Goal: Task Accomplishment & Management: Complete application form

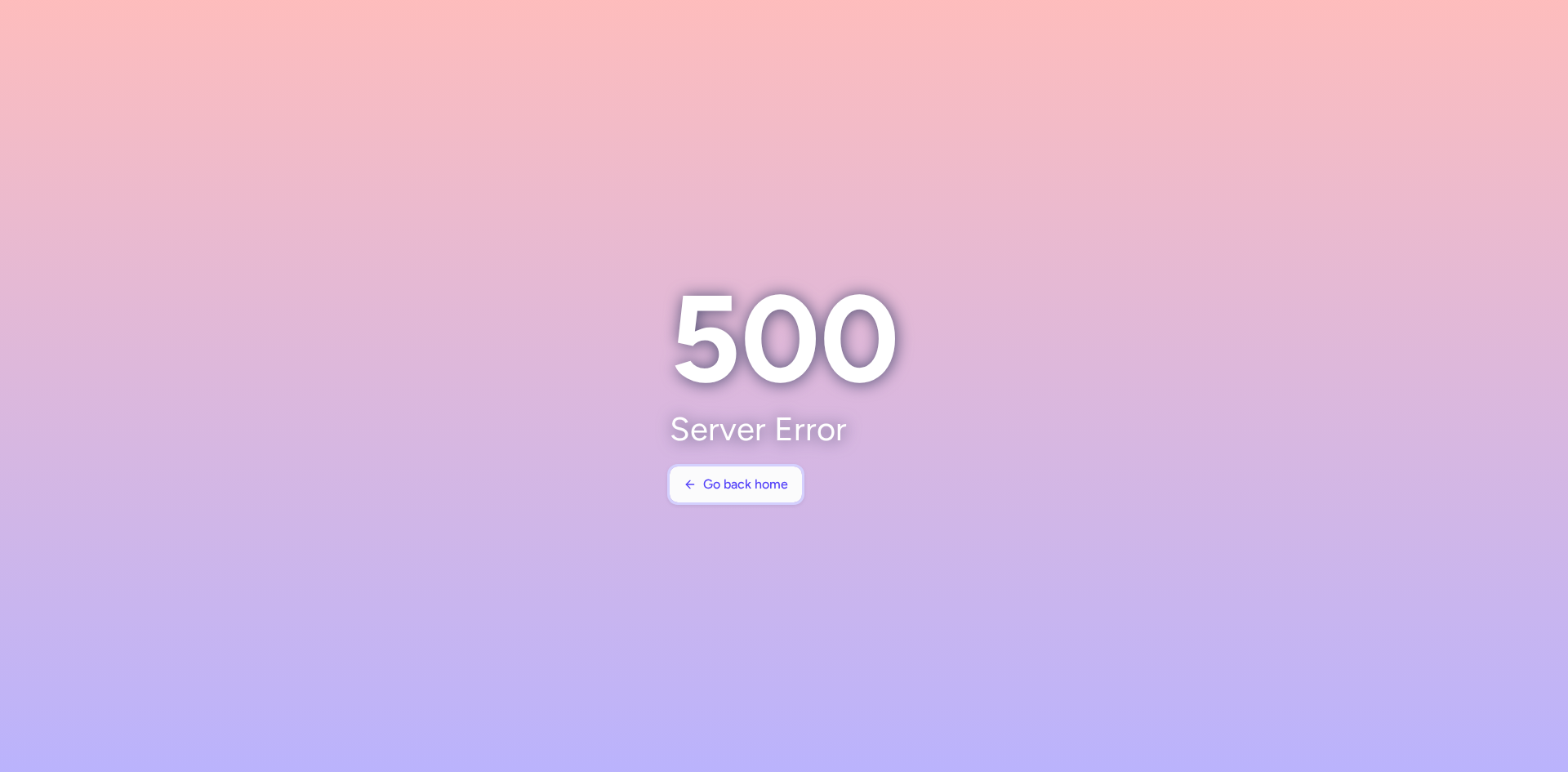
click at [755, 486] on span "Go back home" at bounding box center [745, 483] width 85 height 15
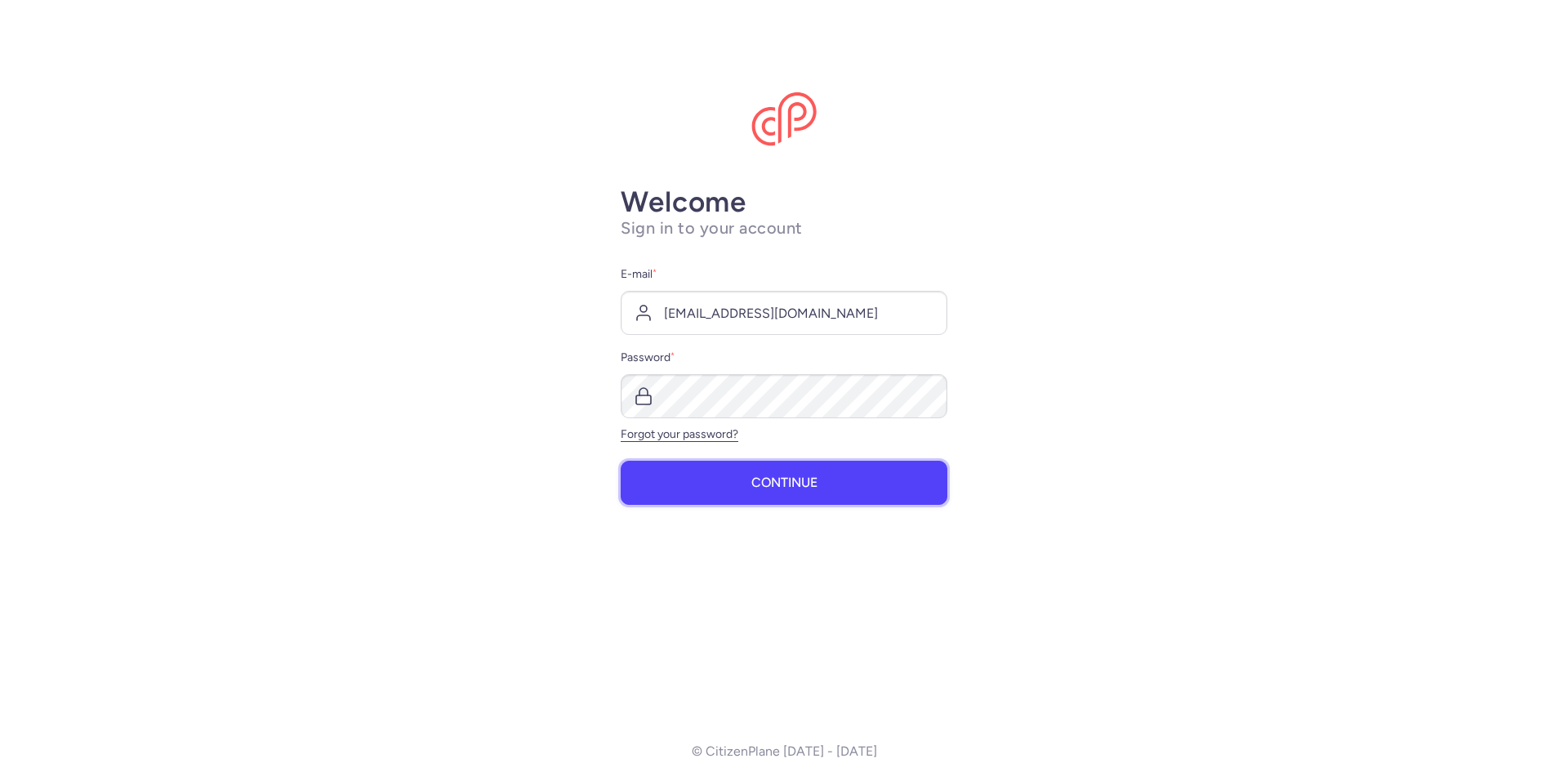
click at [755, 487] on span "Continue" at bounding box center [784, 482] width 66 height 15
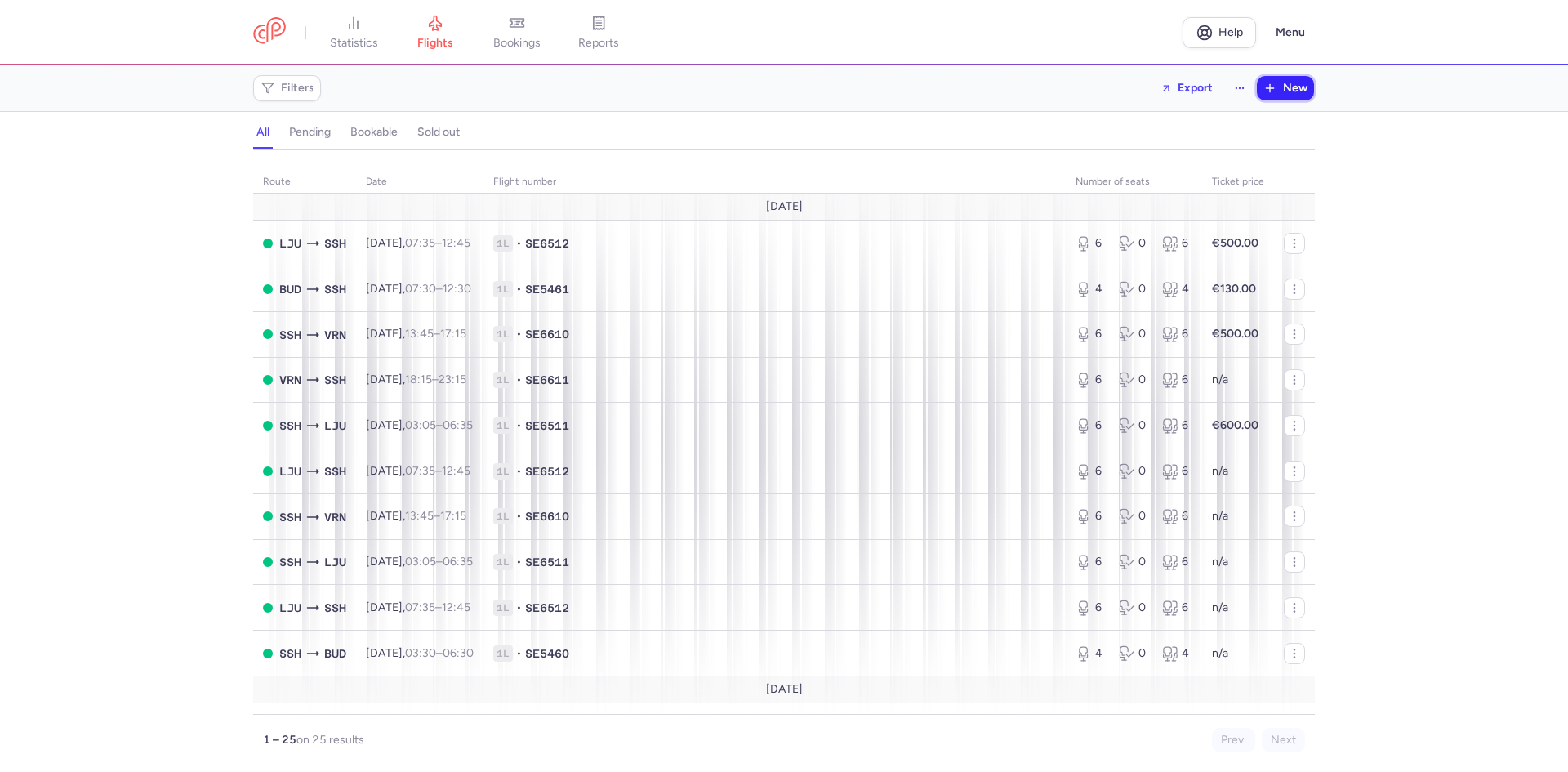
click at [1285, 90] on span "New" at bounding box center [1294, 88] width 24 height 13
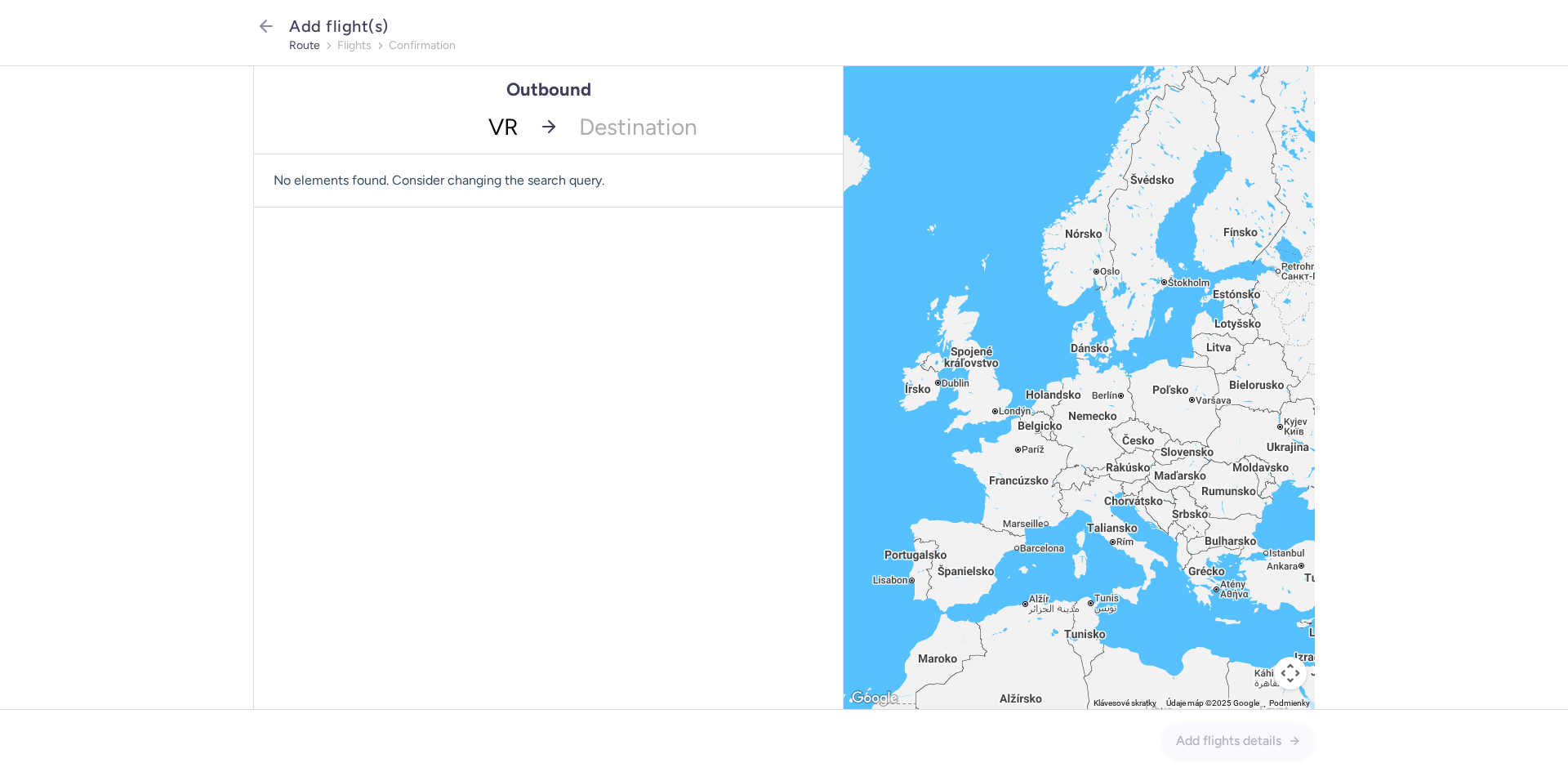
type input "VRN"
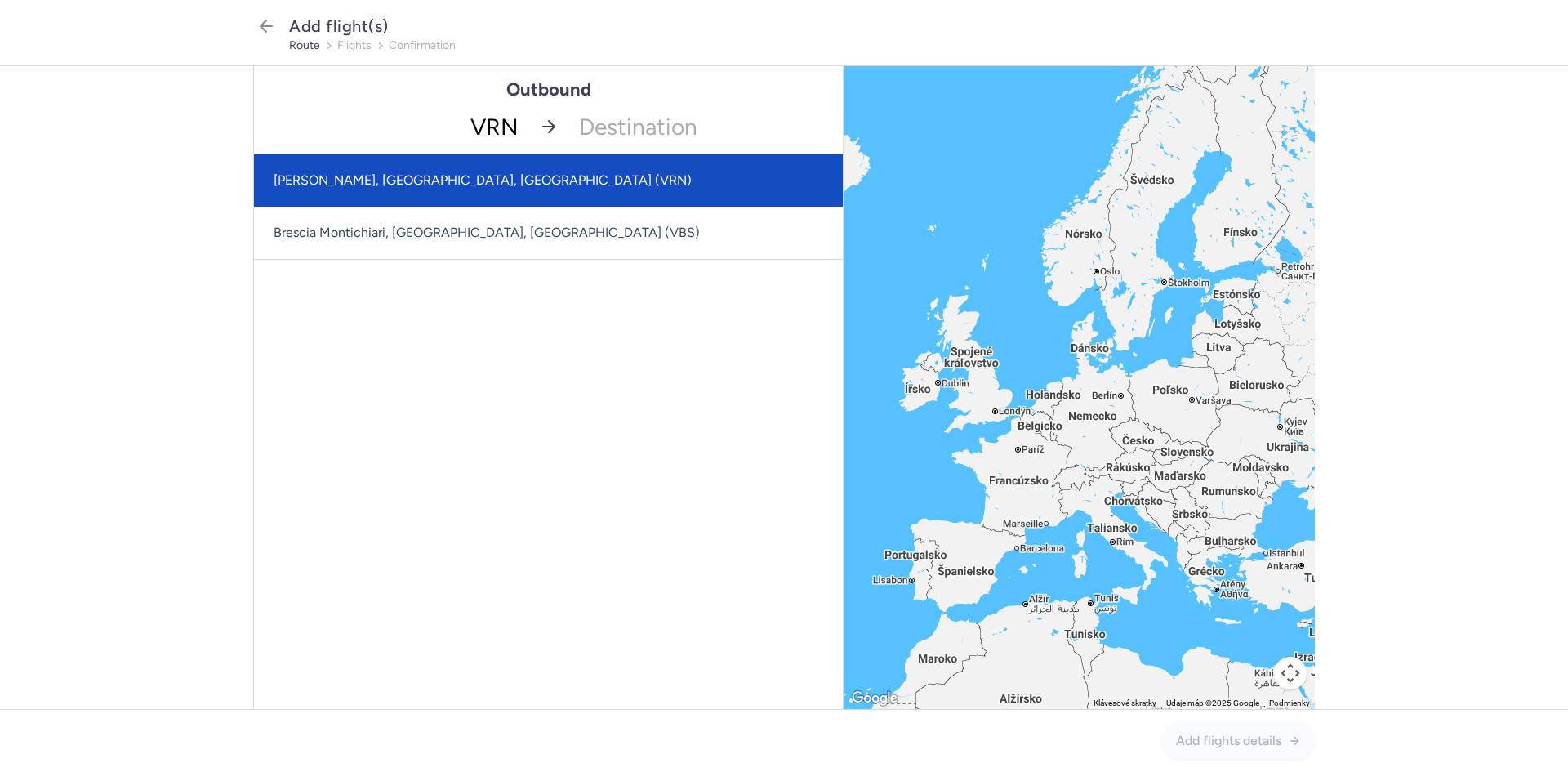
click at [525, 191] on span "[PERSON_NAME], [GEOGRAPHIC_DATA], [GEOGRAPHIC_DATA] (VRN)" at bounding box center [548, 181] width 589 height 53
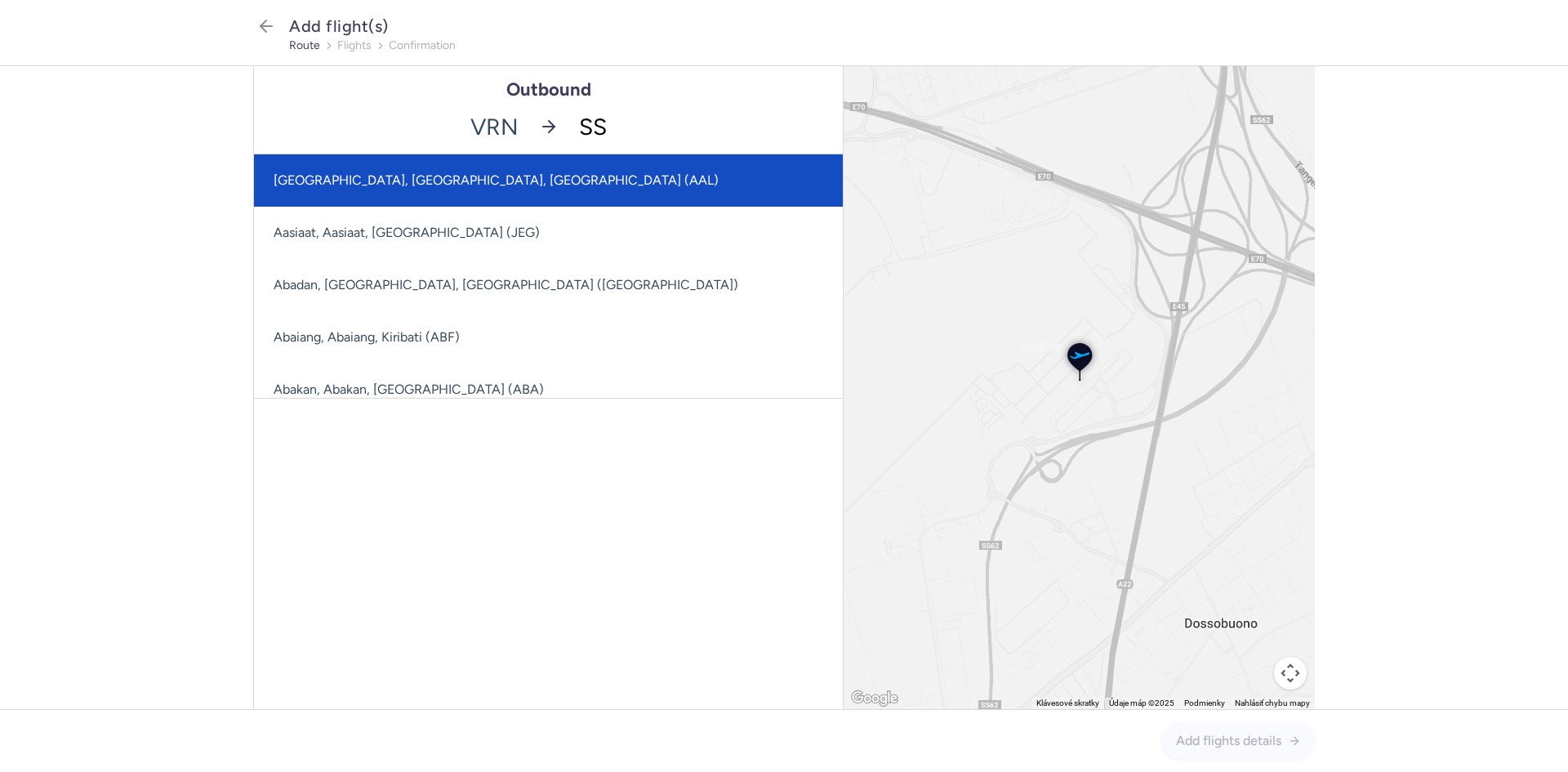
type input "SSH"
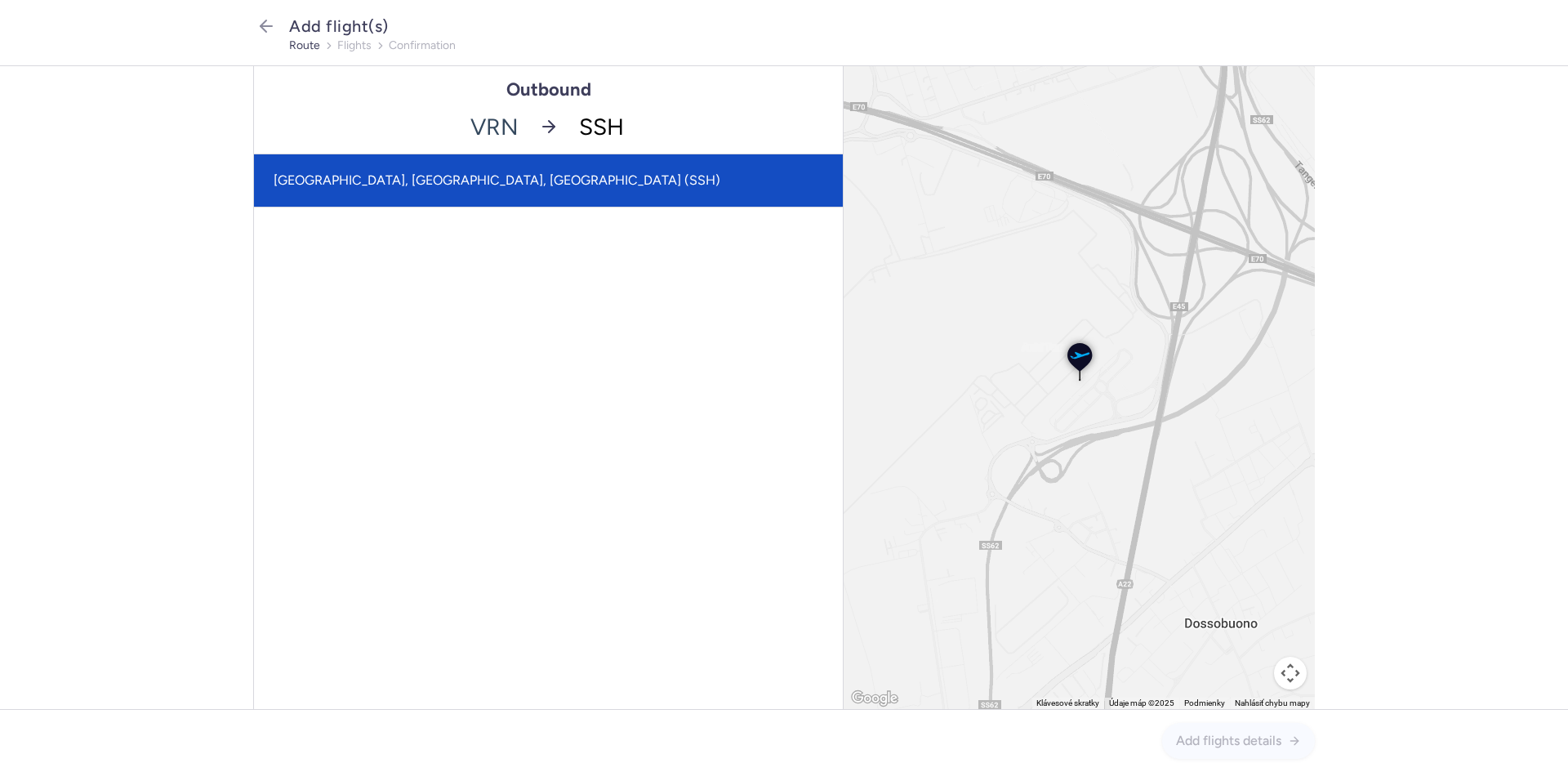
click at [650, 165] on span "[GEOGRAPHIC_DATA], [GEOGRAPHIC_DATA], [GEOGRAPHIC_DATA] (SSH)" at bounding box center [548, 181] width 589 height 53
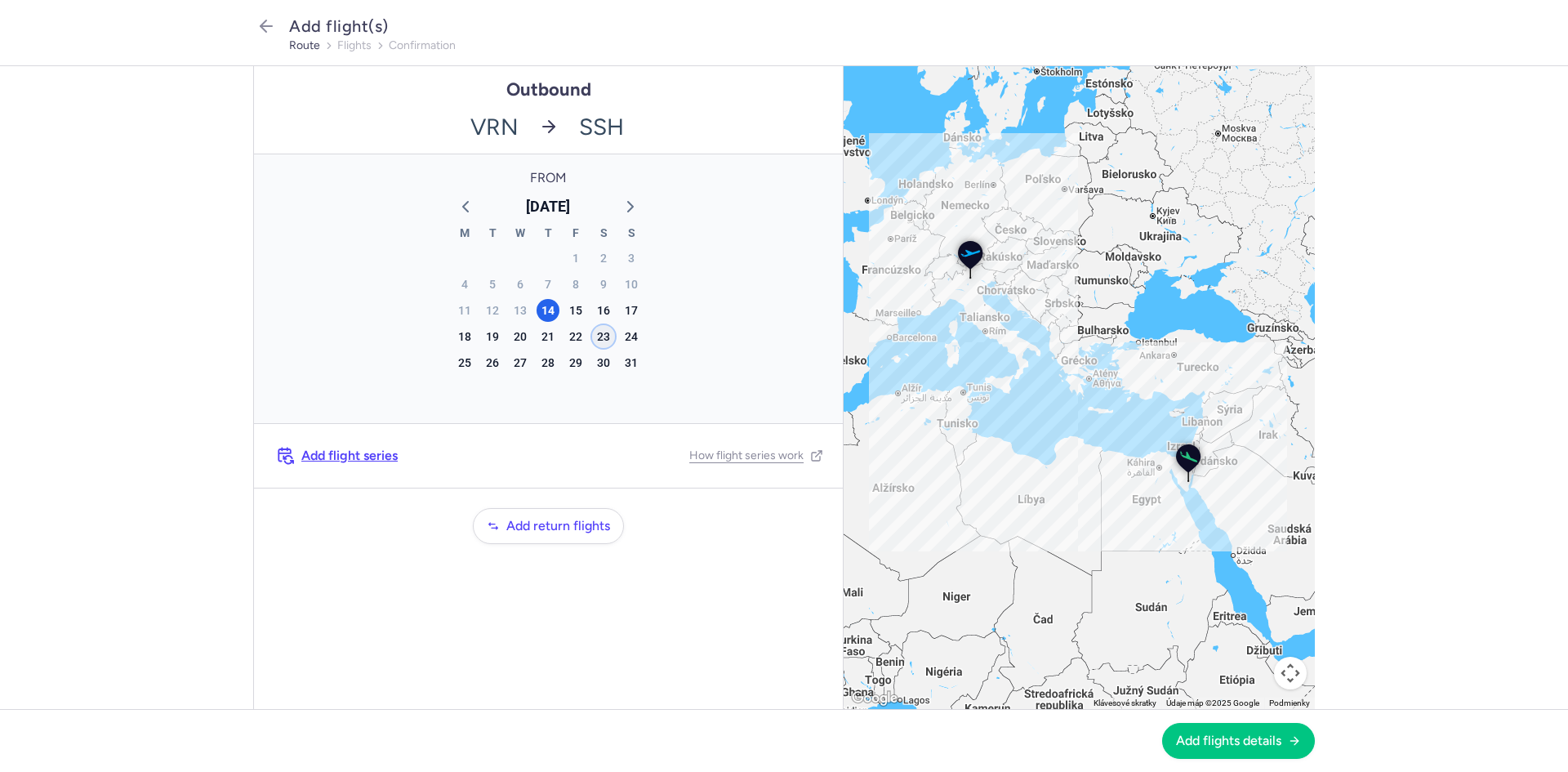
click at [602, 337] on div "23" at bounding box center [604, 336] width 23 height 23
click at [340, 462] on span "Add flight series" at bounding box center [349, 455] width 96 height 15
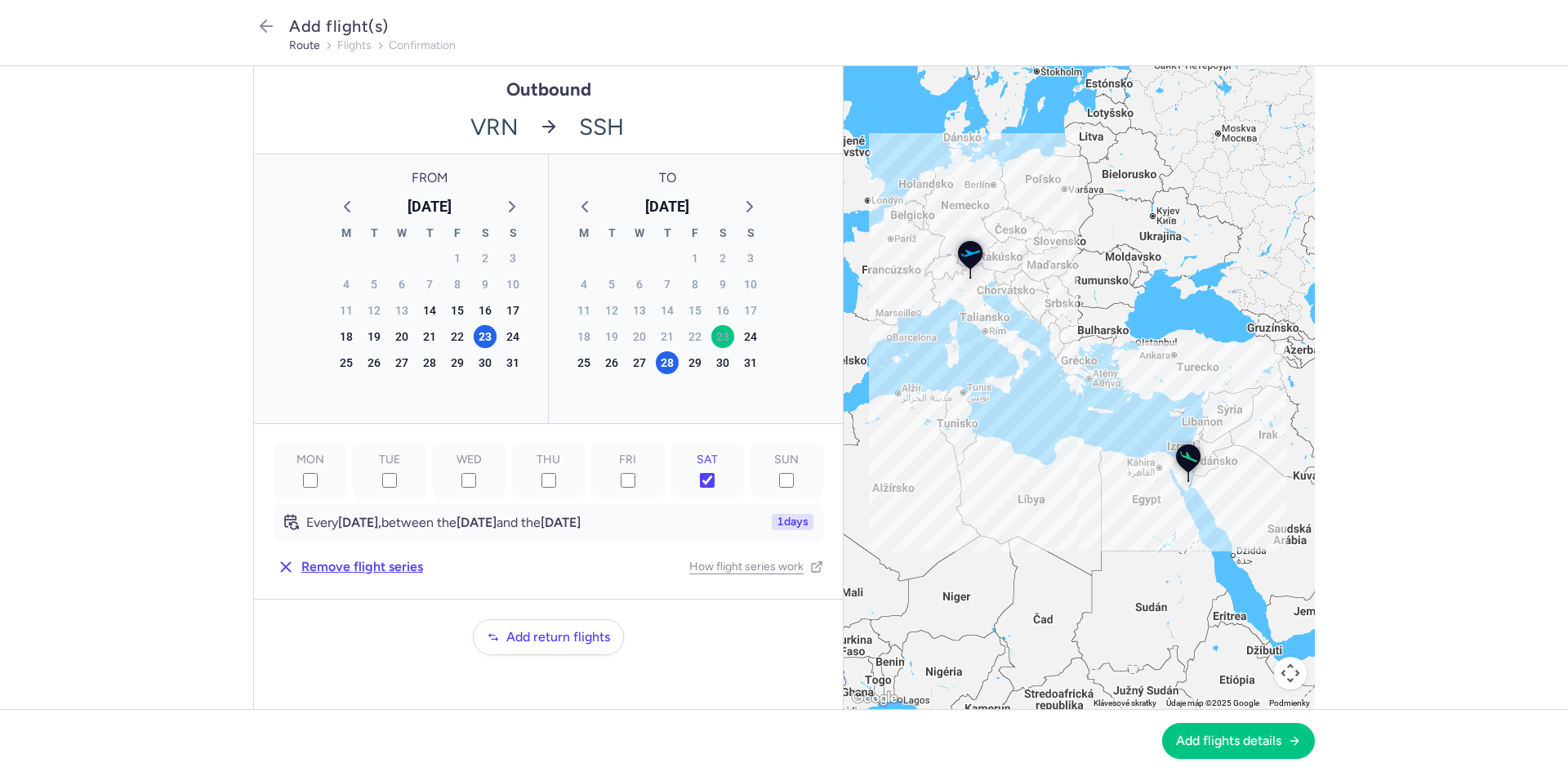
click at [695, 400] on div "5" at bounding box center [694, 388] width 28 height 26
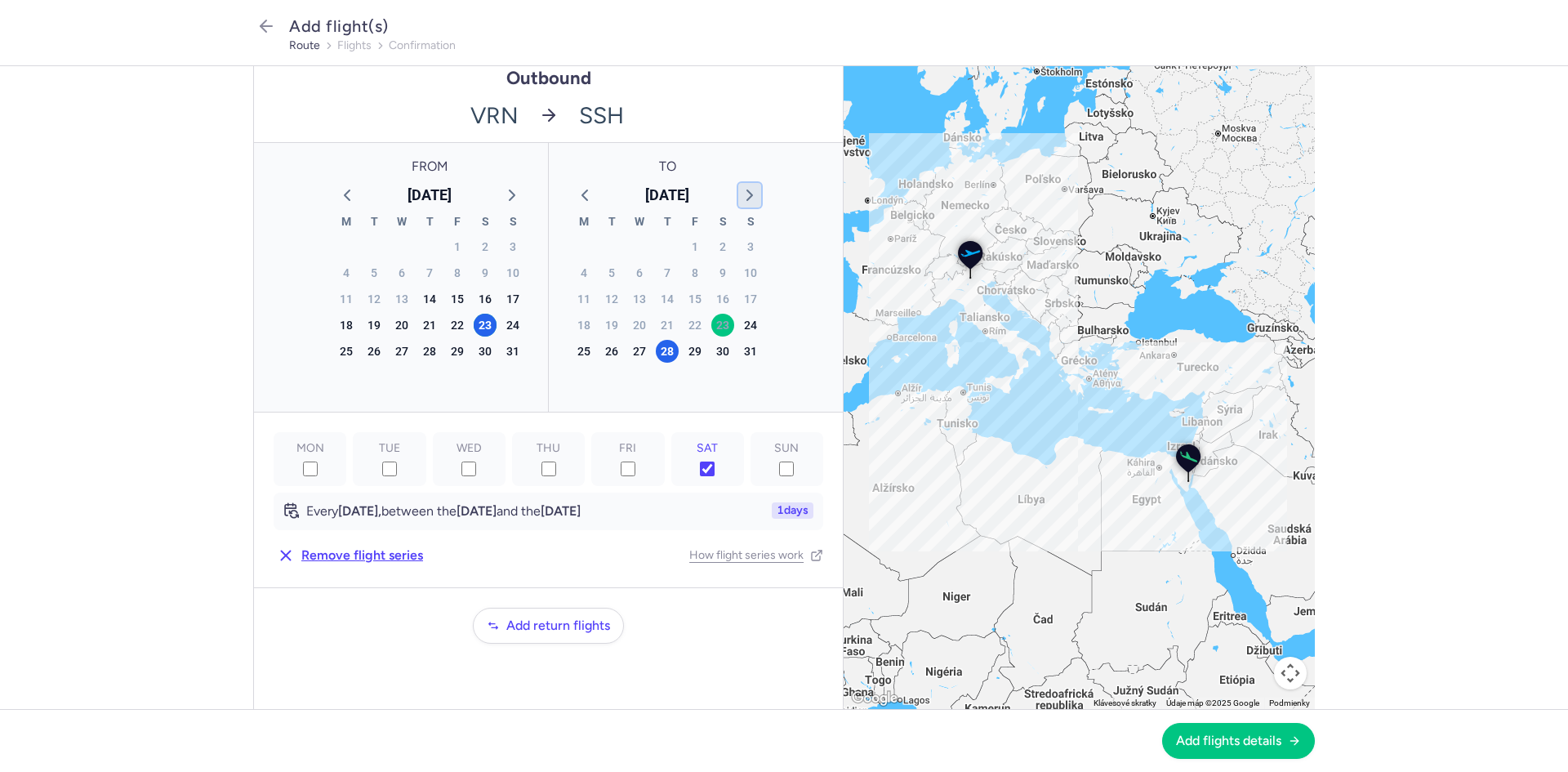
click at [750, 192] on icon "button" at bounding box center [749, 195] width 19 height 19
click at [716, 252] on div "1" at bounding box center [723, 247] width 23 height 23
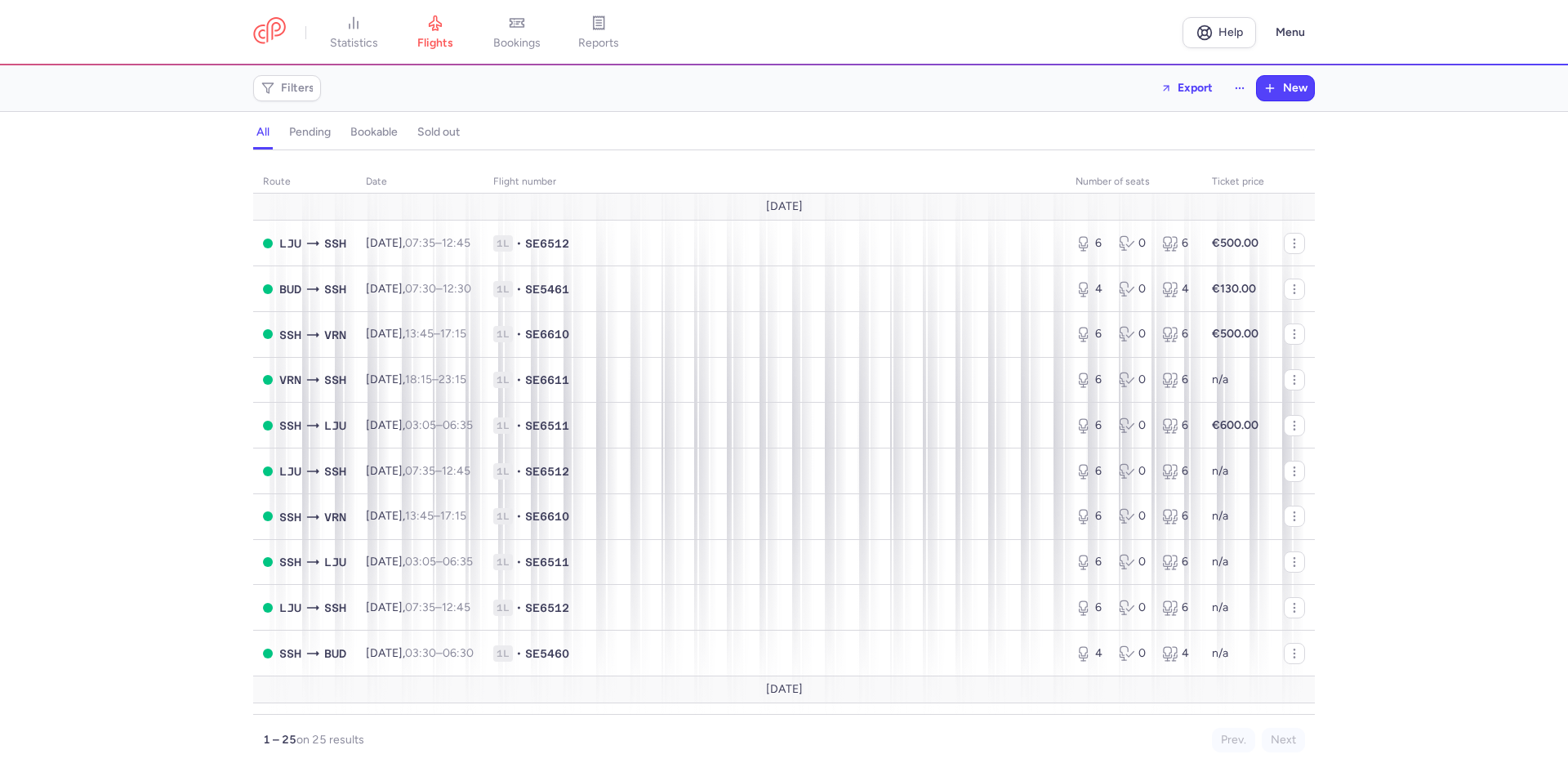
click at [1520, 212] on div "route date Flight number number of seats Ticket price [DATE] LJU SSH [DATE] 07:…" at bounding box center [784, 466] width 1568 height 612
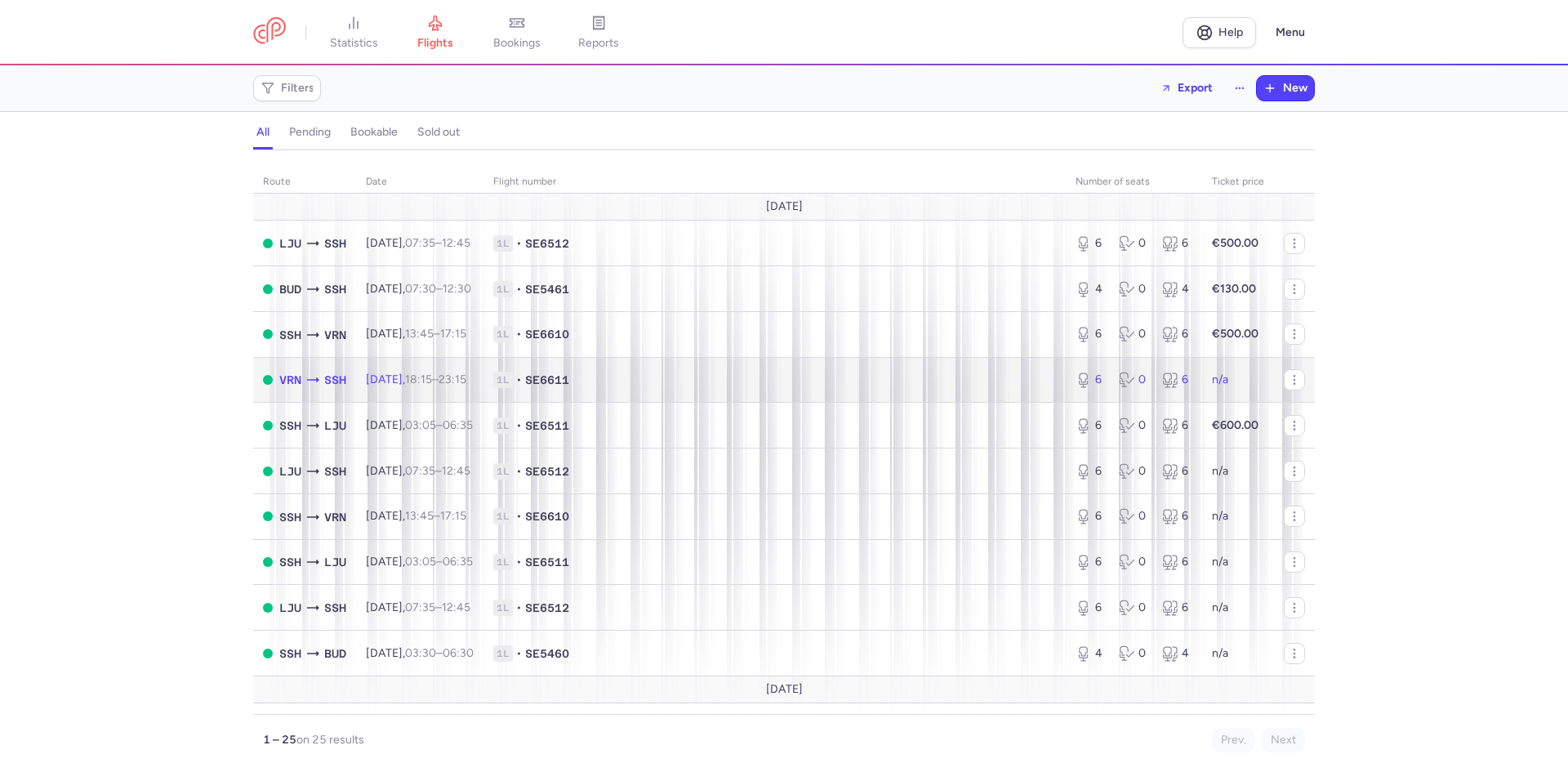
click at [711, 379] on span "1L • SE6611" at bounding box center [774, 379] width 563 height 17
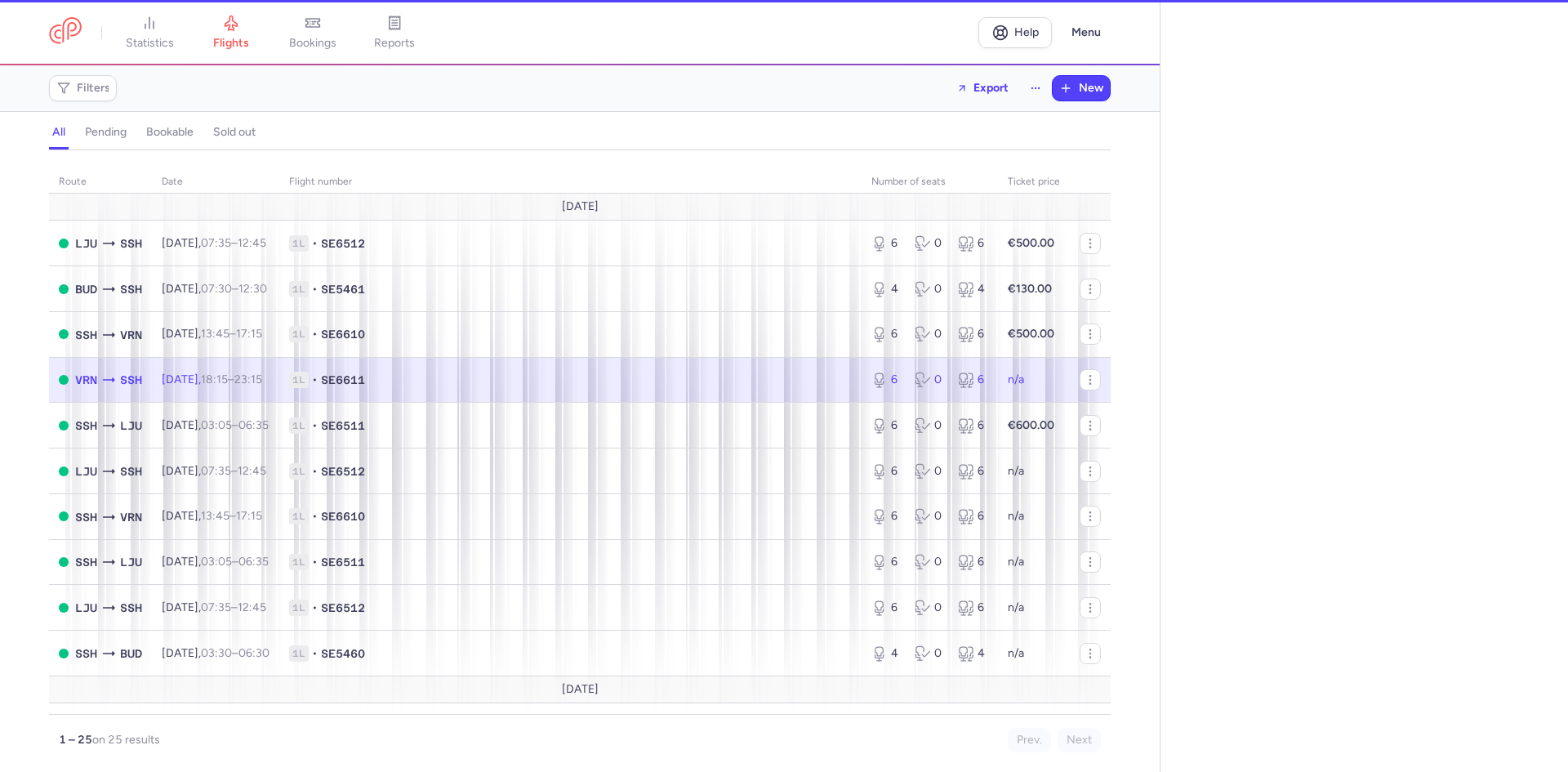
select select "days"
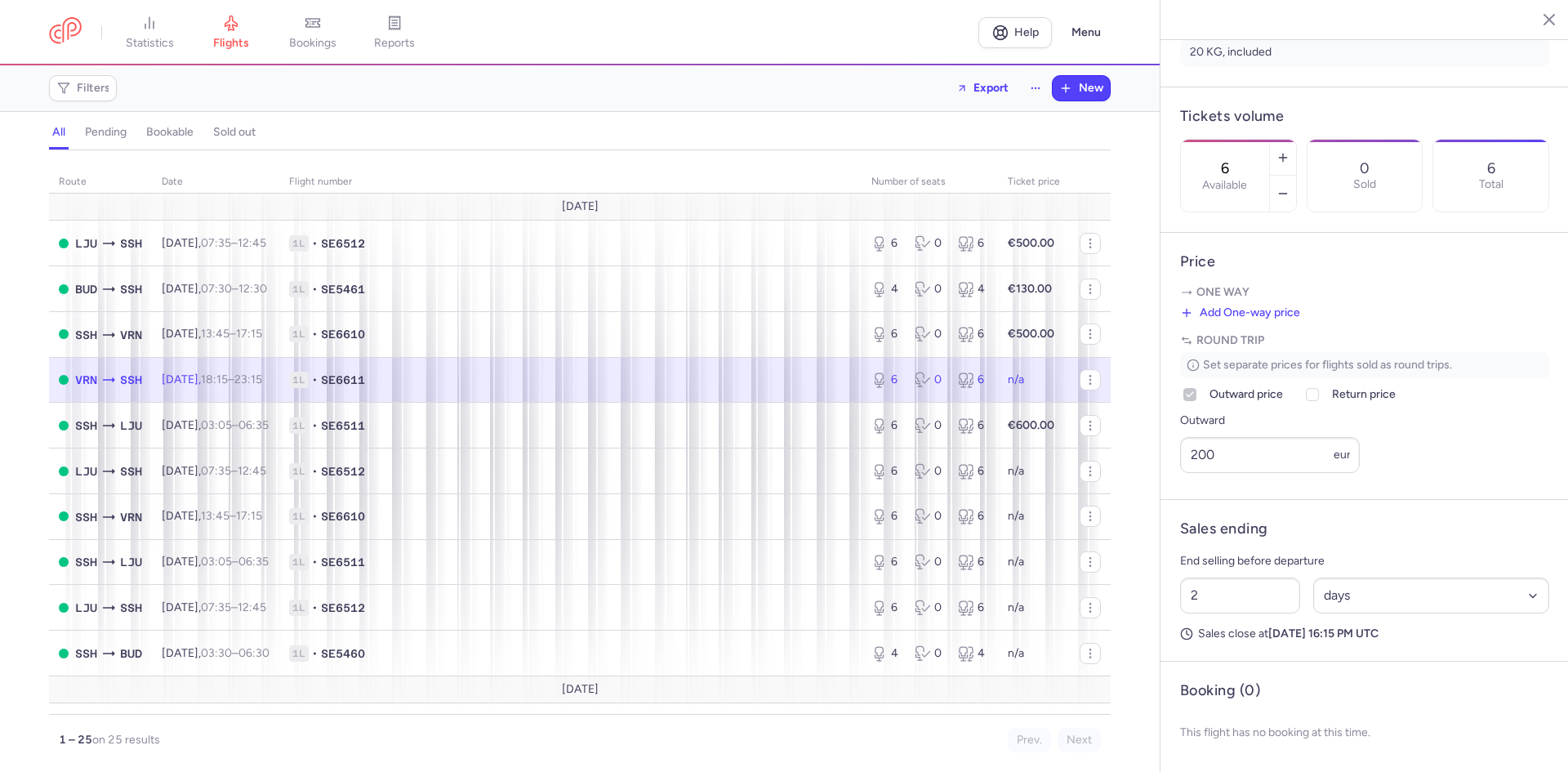
scroll to position [461, 0]
click at [1325, 396] on label "Return price" at bounding box center [1349, 395] width 93 height 19
click at [1318, 396] on input "Return price" at bounding box center [1311, 394] width 13 height 13
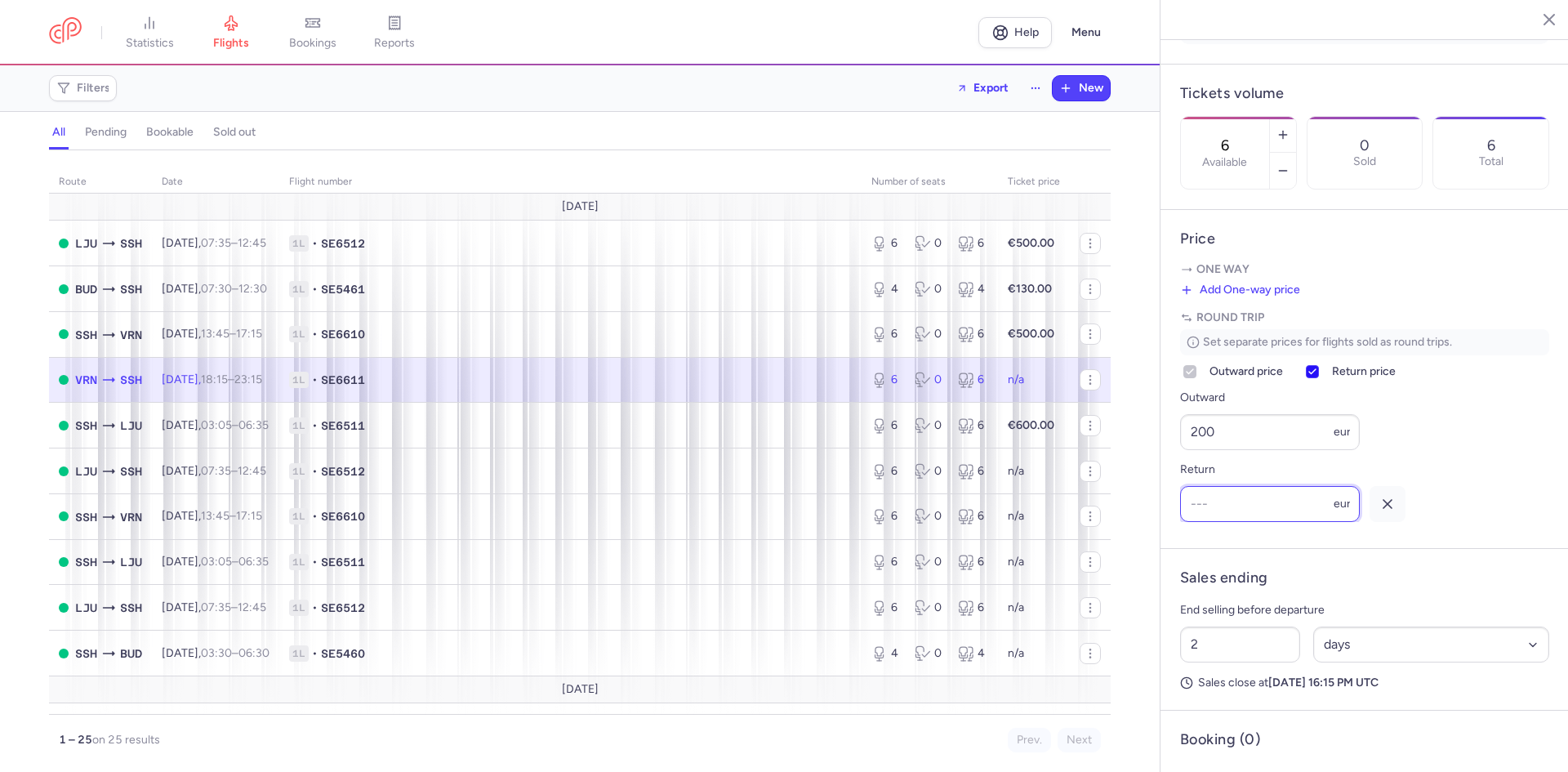
scroll to position [0, 0]
click at [1325, 381] on label "Return price" at bounding box center [1349, 371] width 93 height 19
click at [1318, 378] on input "Return price" at bounding box center [1311, 370] width 13 height 13
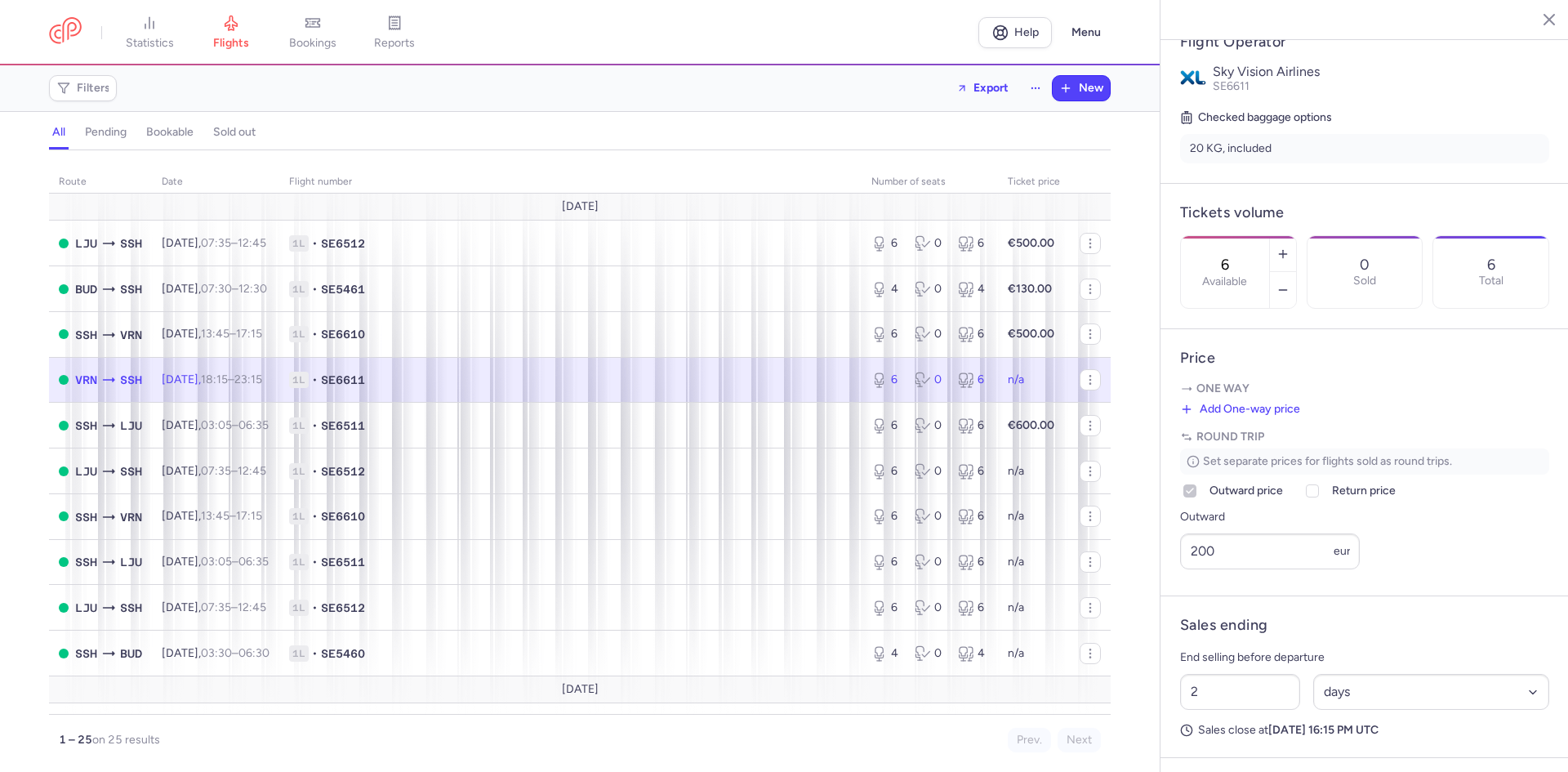
scroll to position [354, 0]
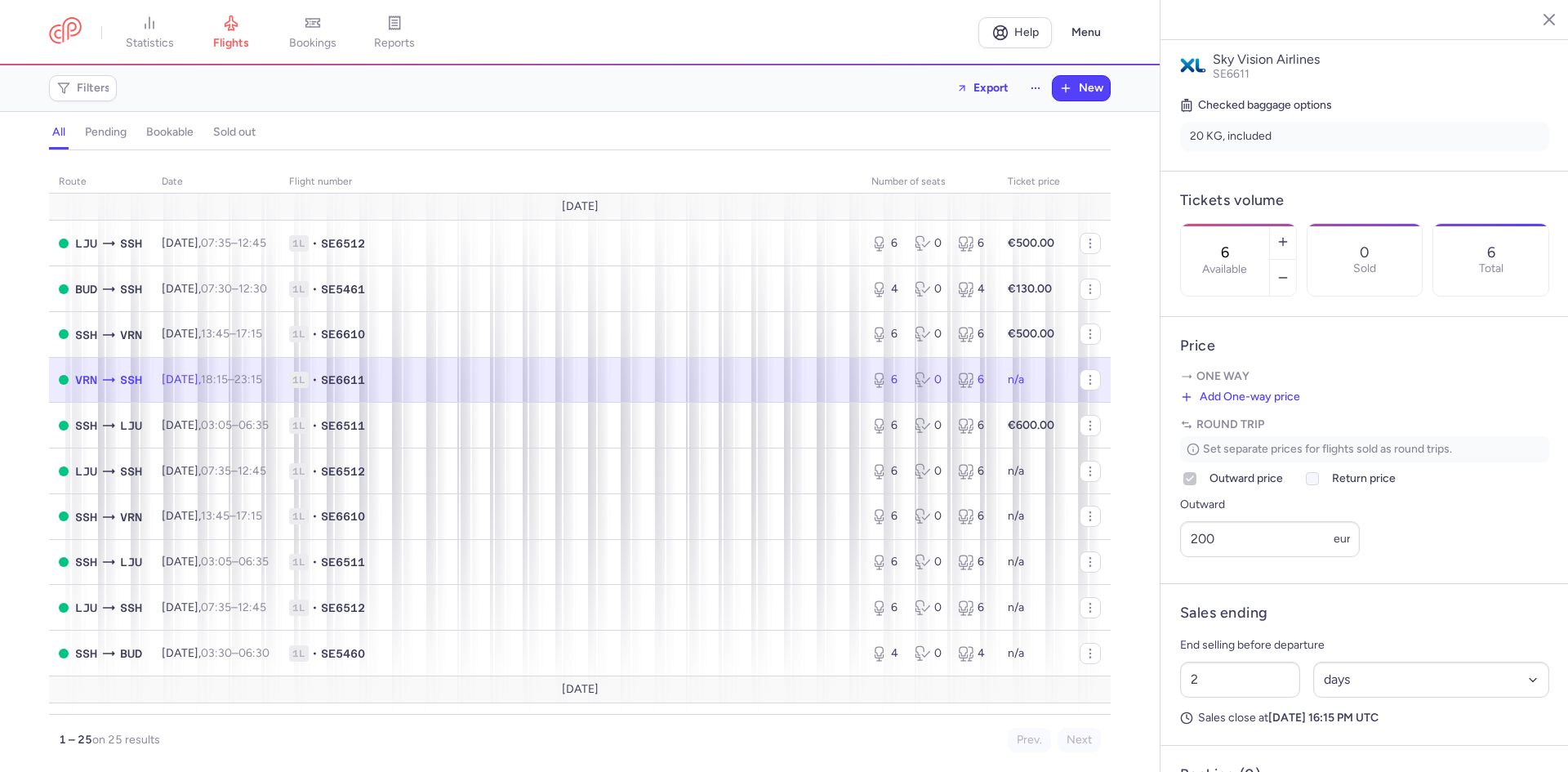
click at [1307, 483] on icon at bounding box center [1312, 478] width 10 height 10
click at [1307, 485] on input "Return price" at bounding box center [1311, 477] width 13 height 13
click at [1307, 483] on icon at bounding box center [1312, 478] width 10 height 10
click at [1307, 485] on input "Return price" at bounding box center [1311, 477] width 13 height 13
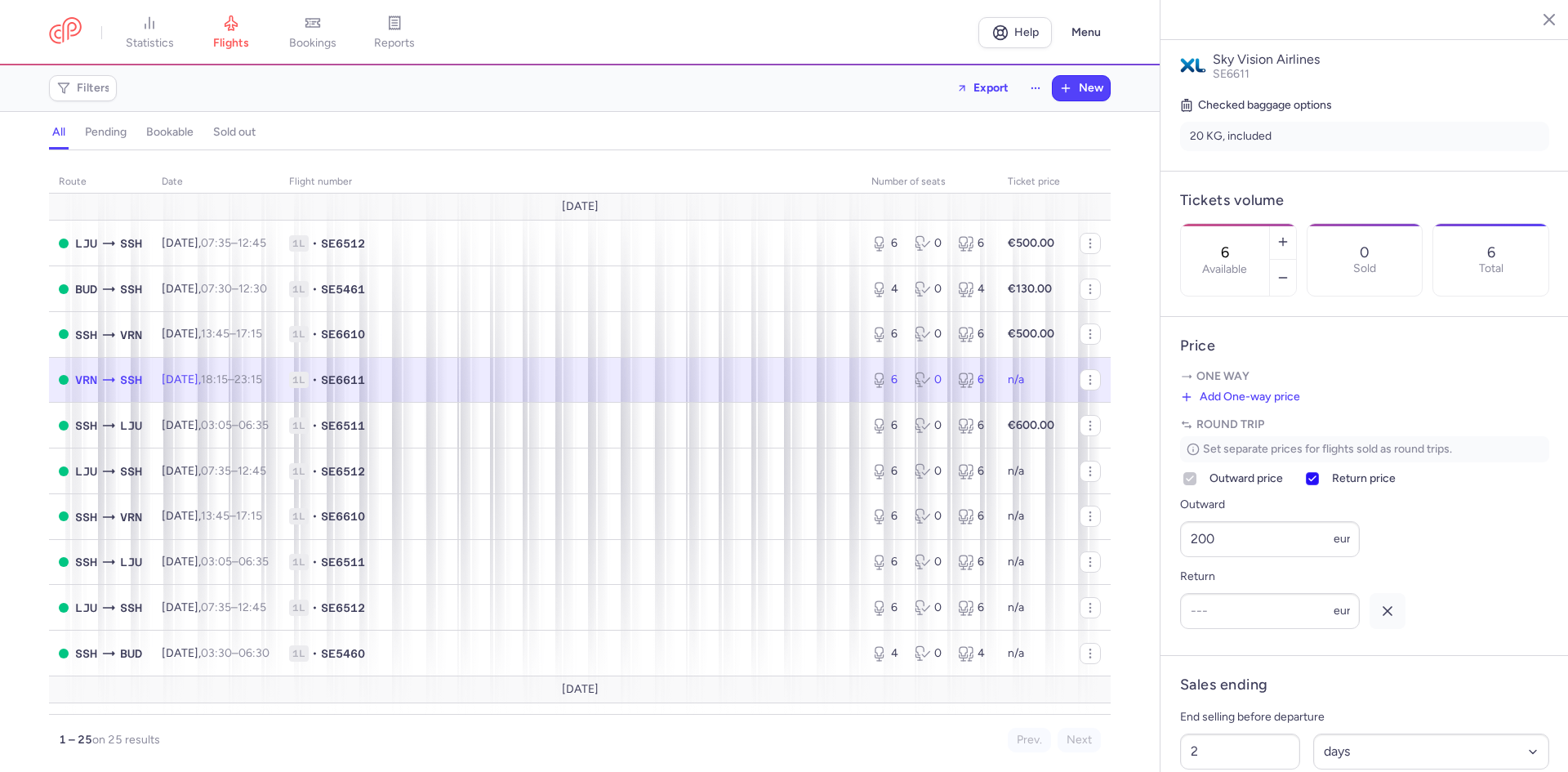
checkbox input "false"
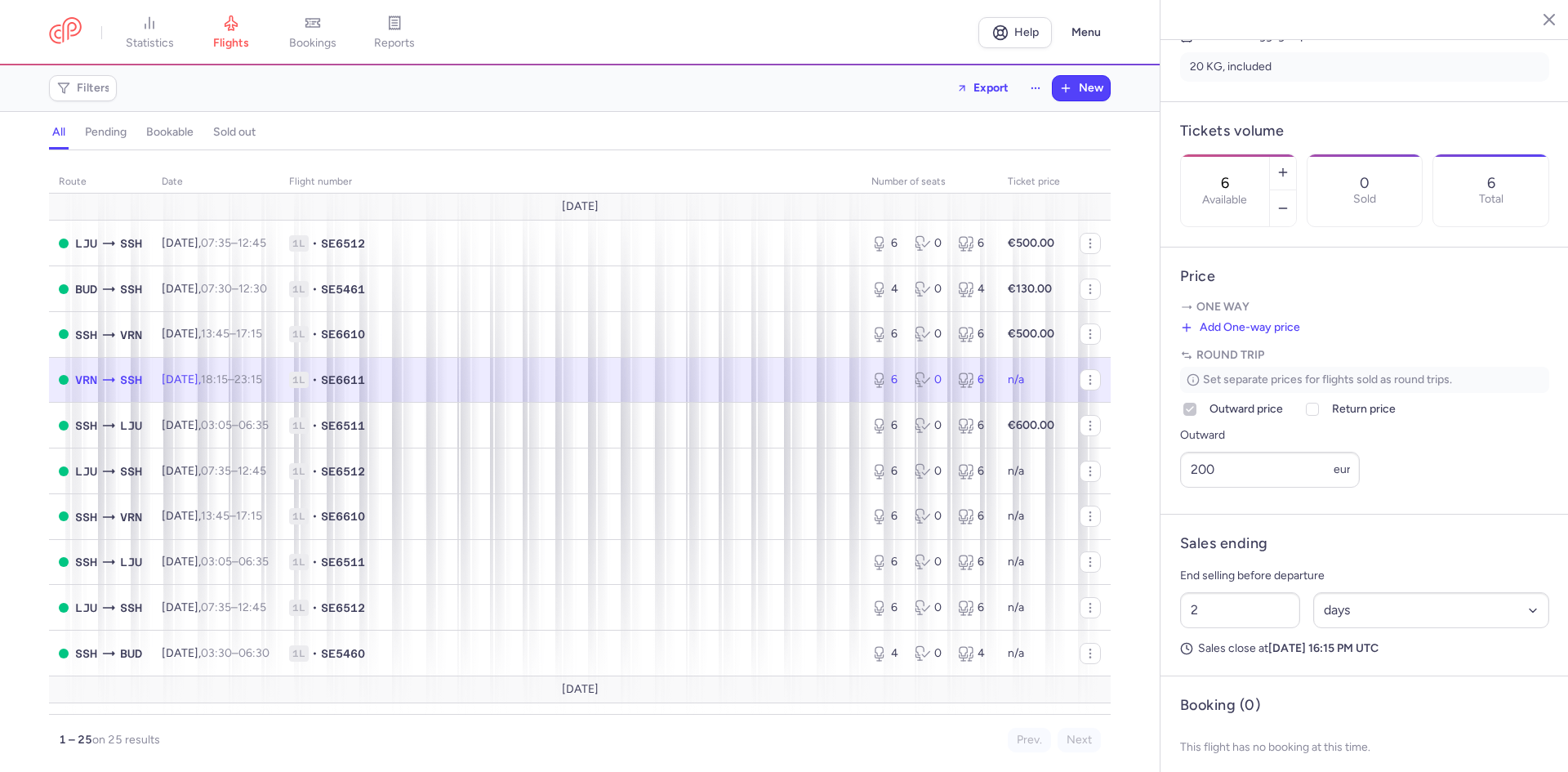
scroll to position [436, 0]
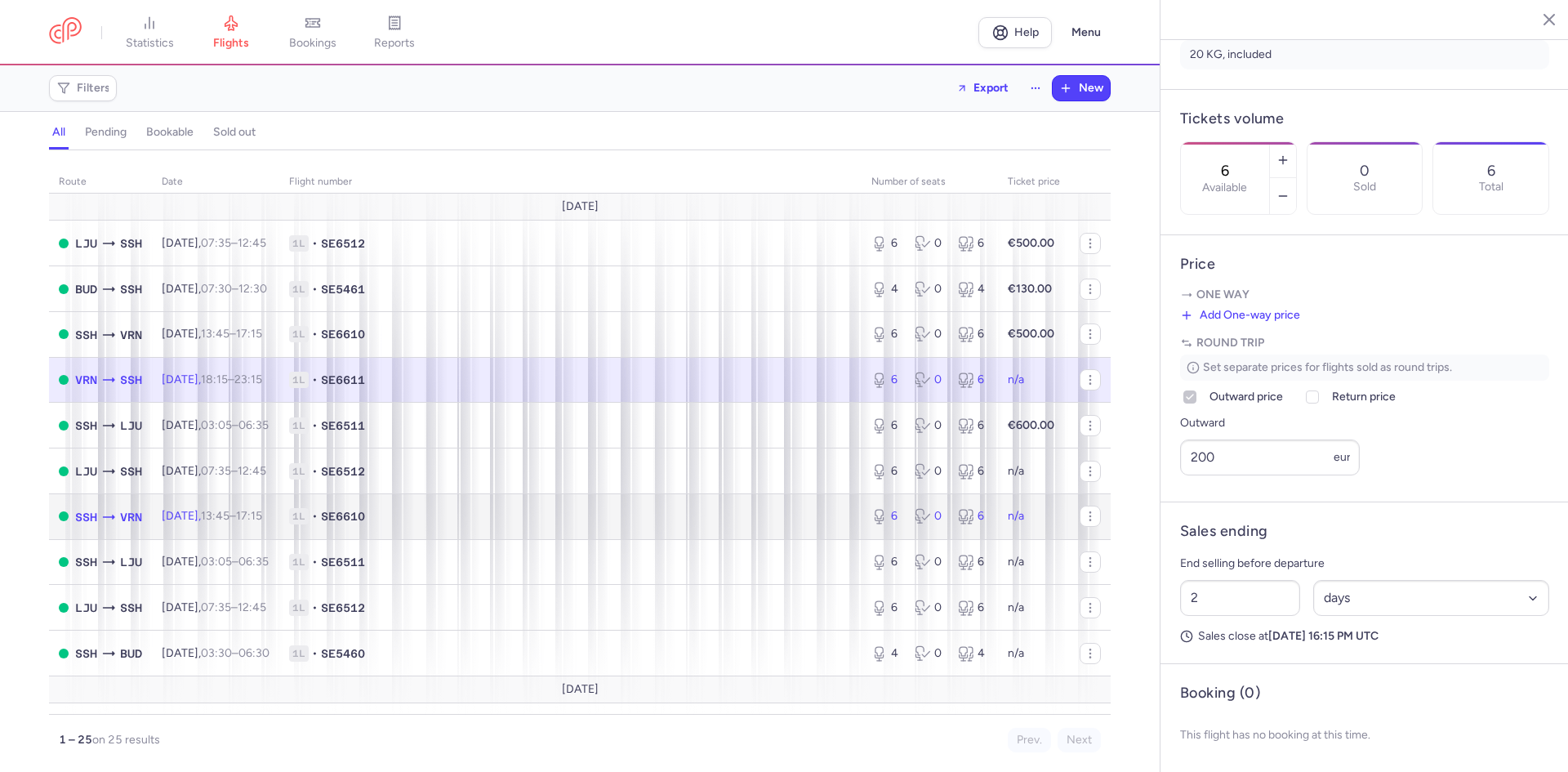
click at [504, 525] on td "1L • SE6610" at bounding box center [570, 515] width 582 height 46
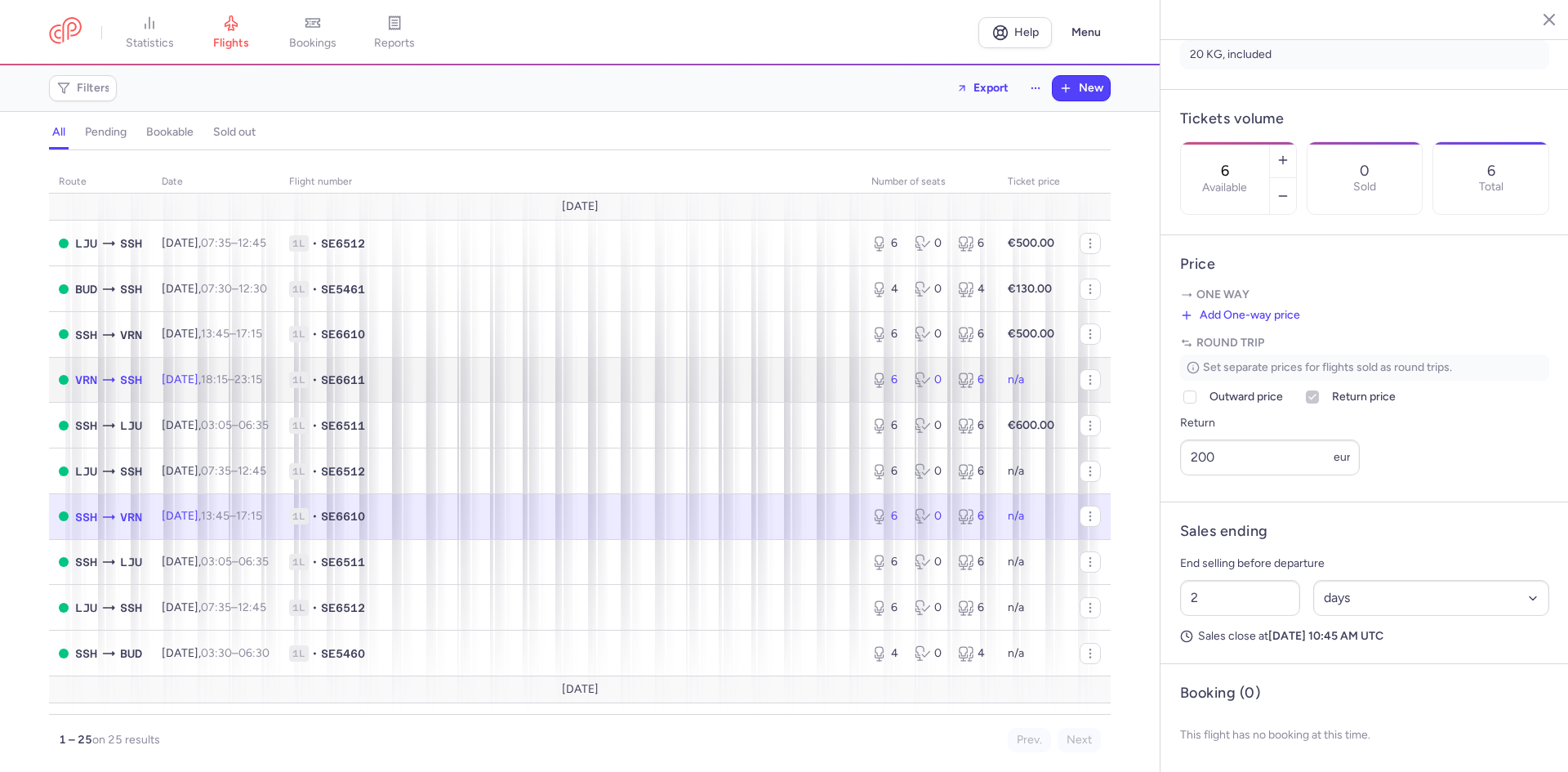
click at [461, 372] on span "1L • SE6611" at bounding box center [570, 379] width 563 height 17
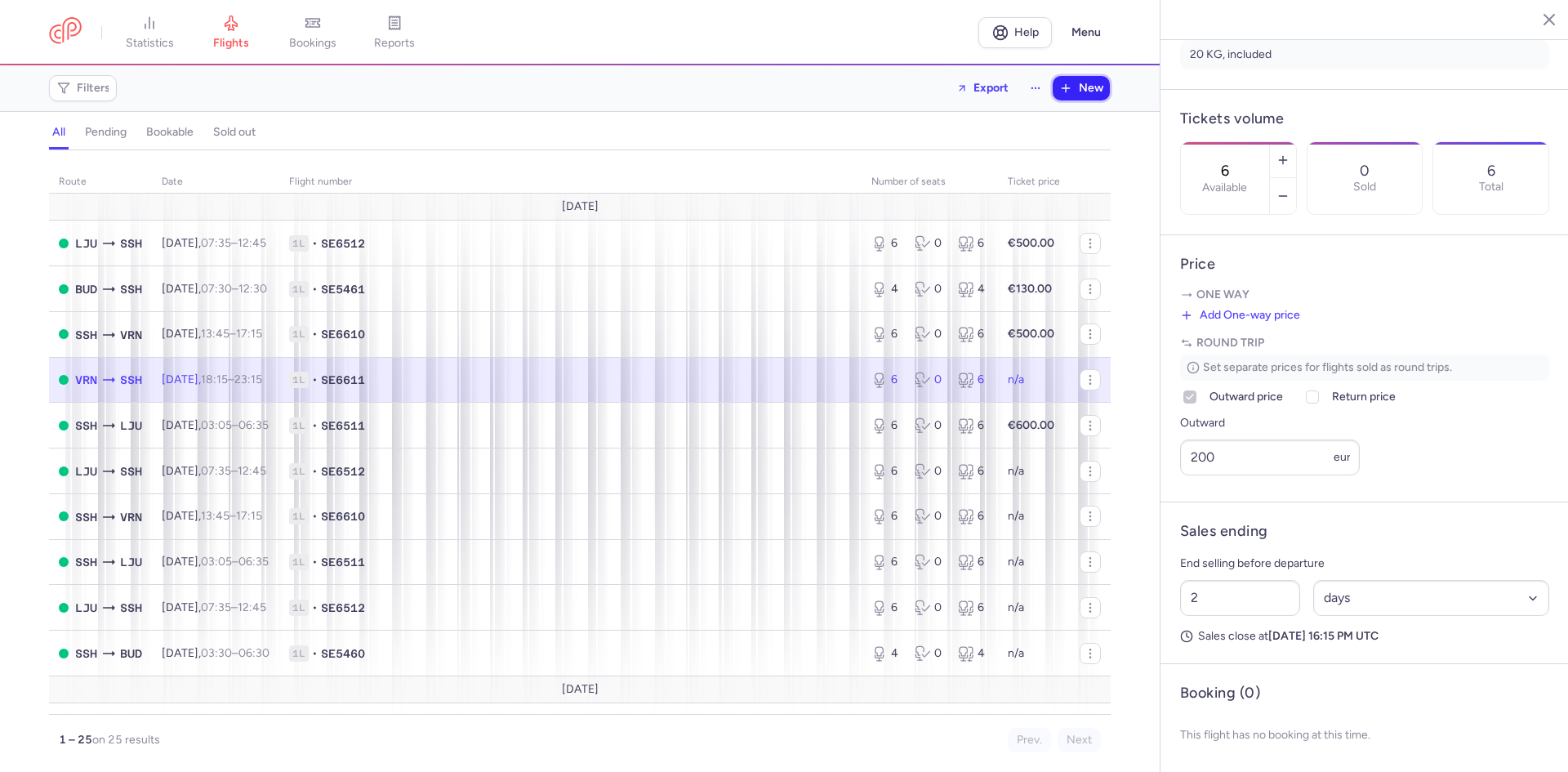
click at [1086, 94] on span "New" at bounding box center [1090, 88] width 24 height 13
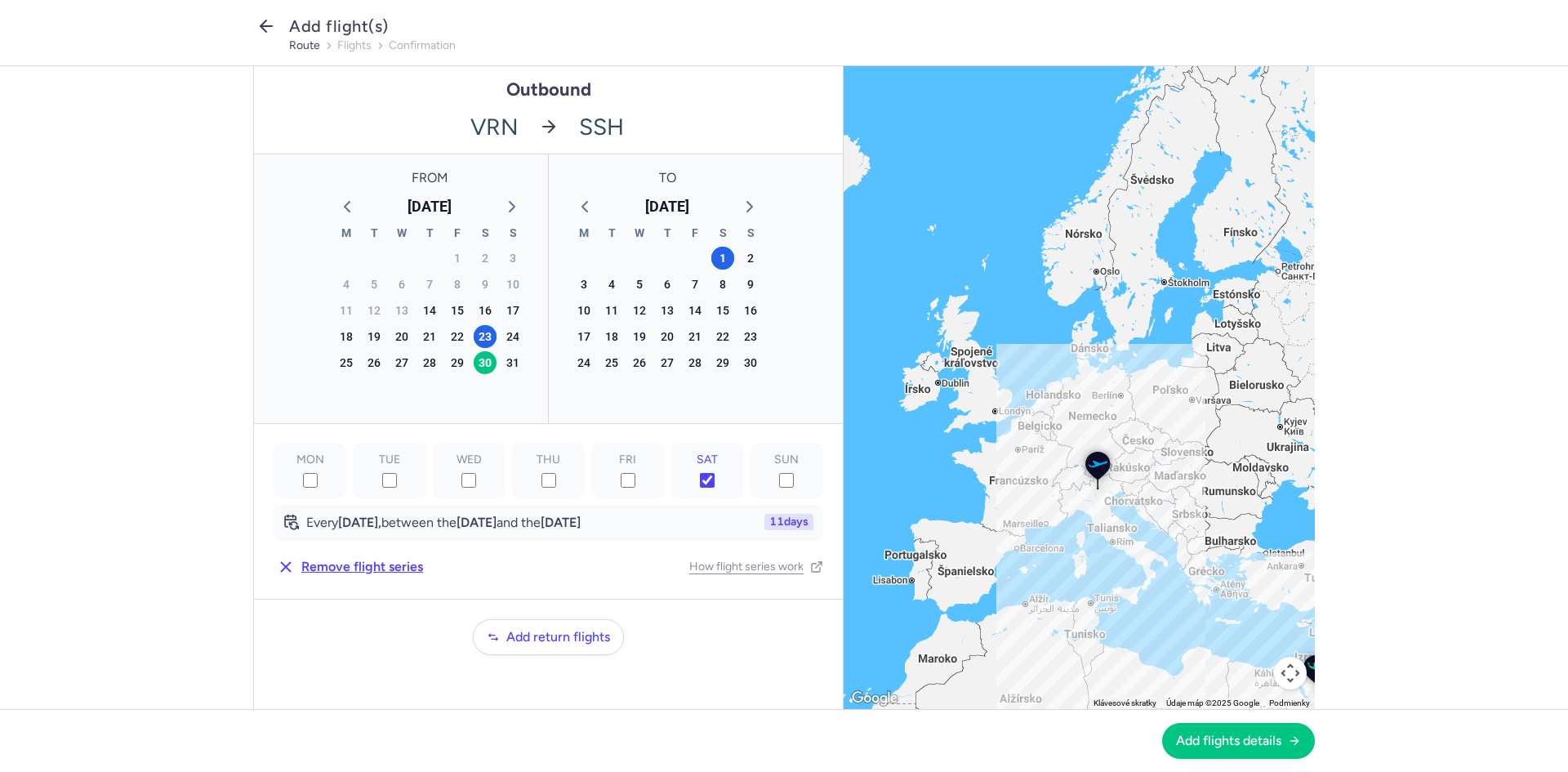
click at [270, 24] on icon "button" at bounding box center [266, 26] width 19 height 19
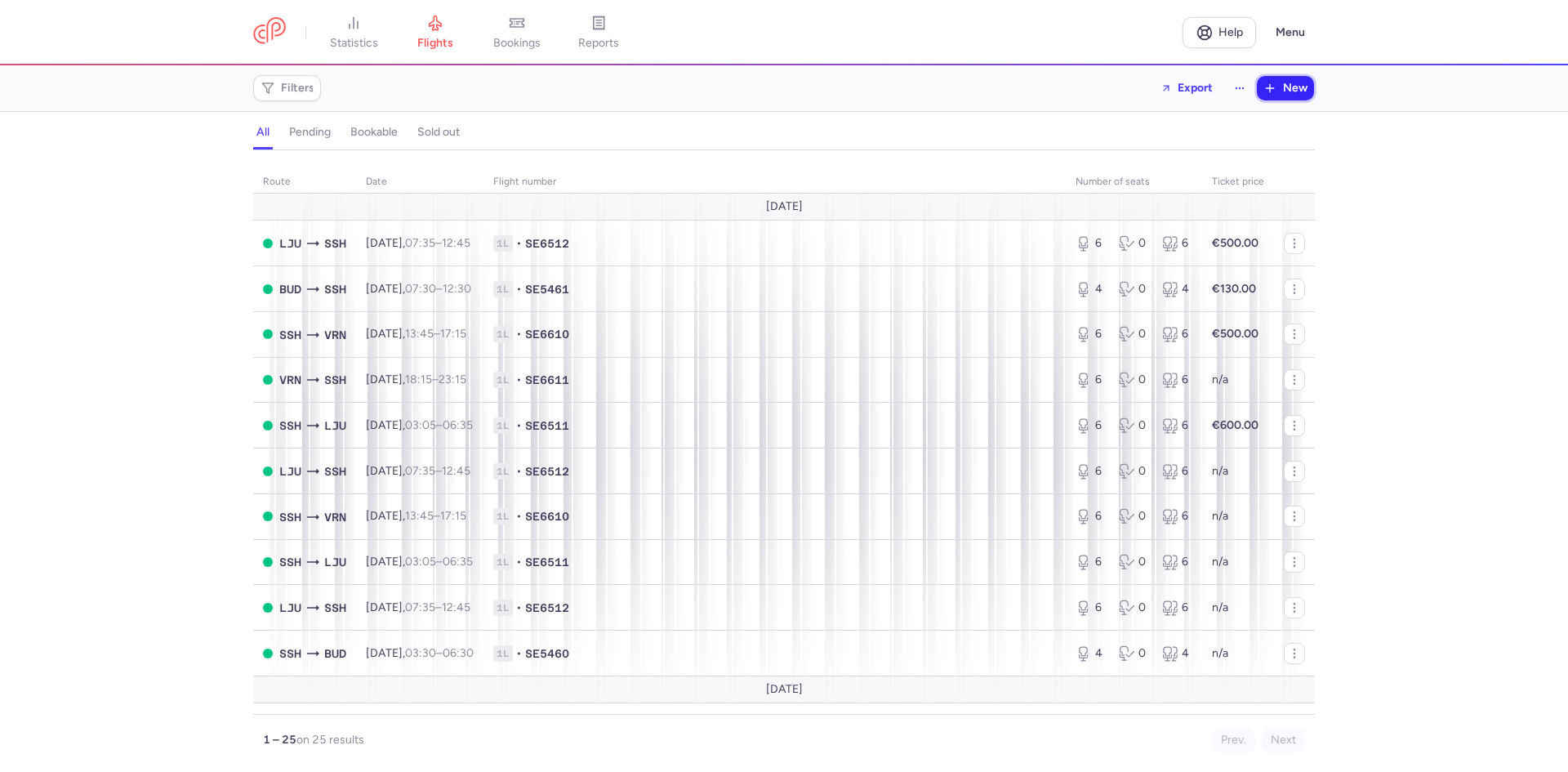
click at [1272, 77] on button "New" at bounding box center [1285, 88] width 57 height 24
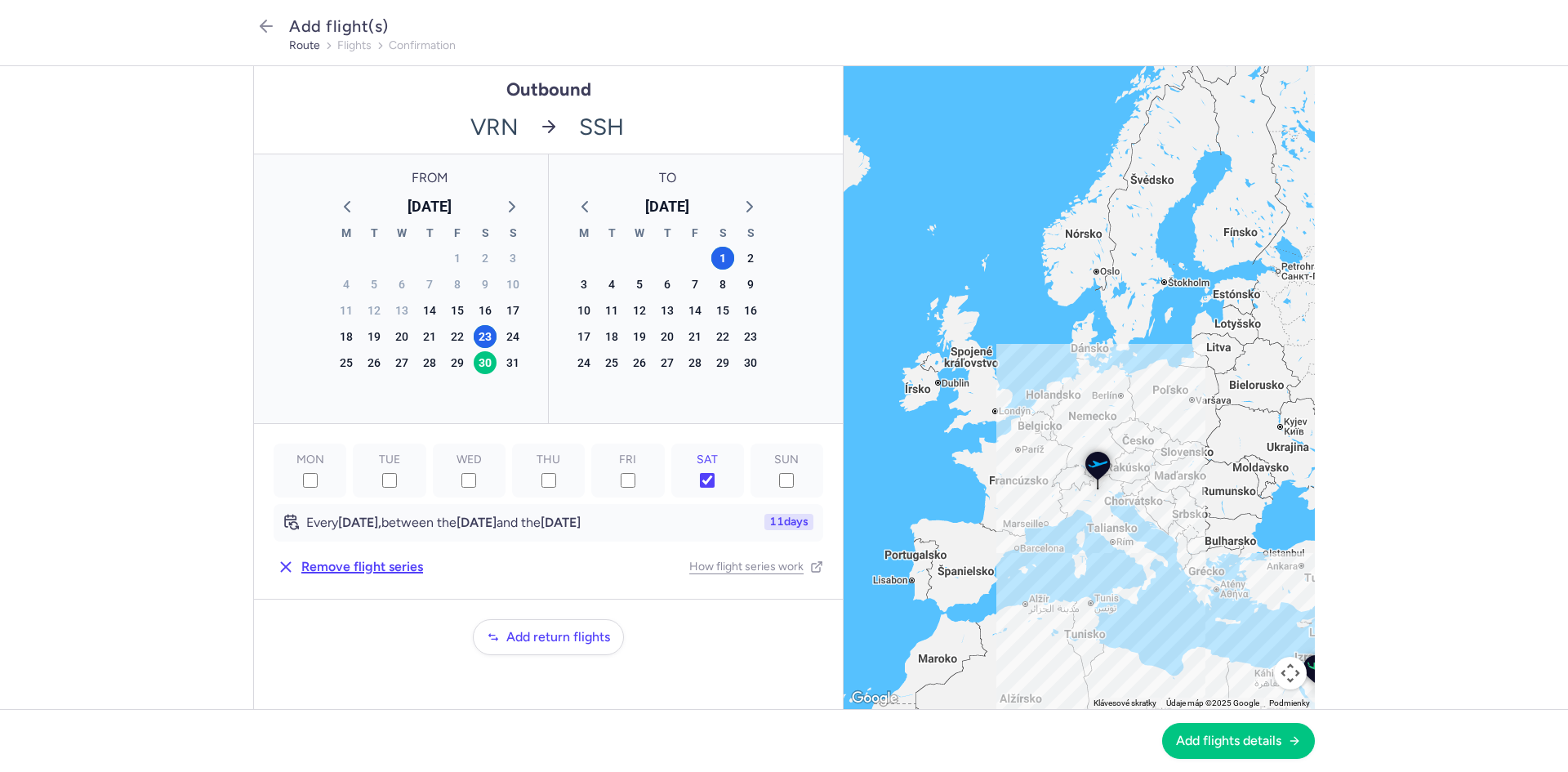
click at [279, 571] on icon "button" at bounding box center [286, 567] width 17 height 18
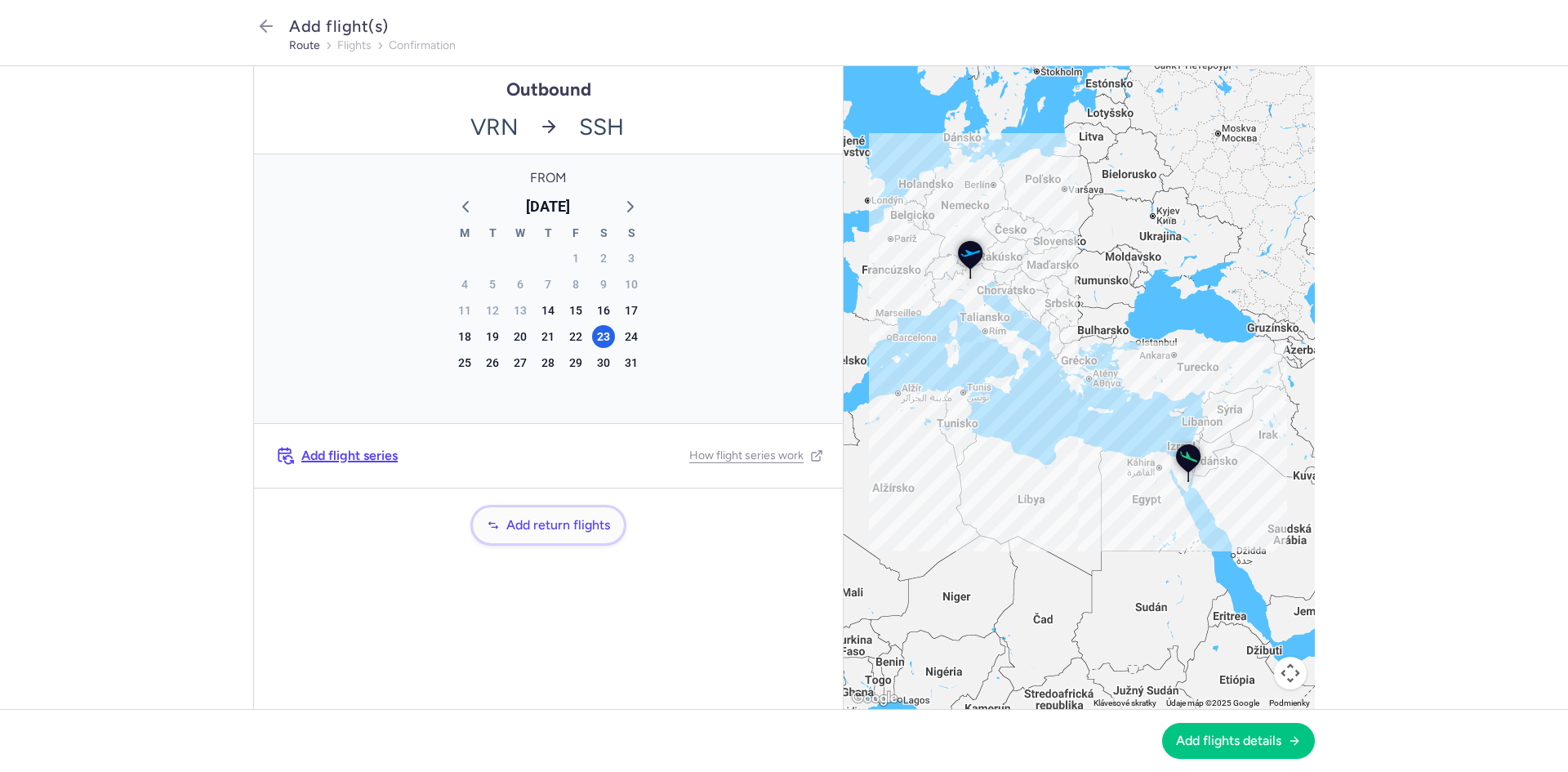
click at [522, 530] on span "Add return flights" at bounding box center [558, 524] width 104 height 15
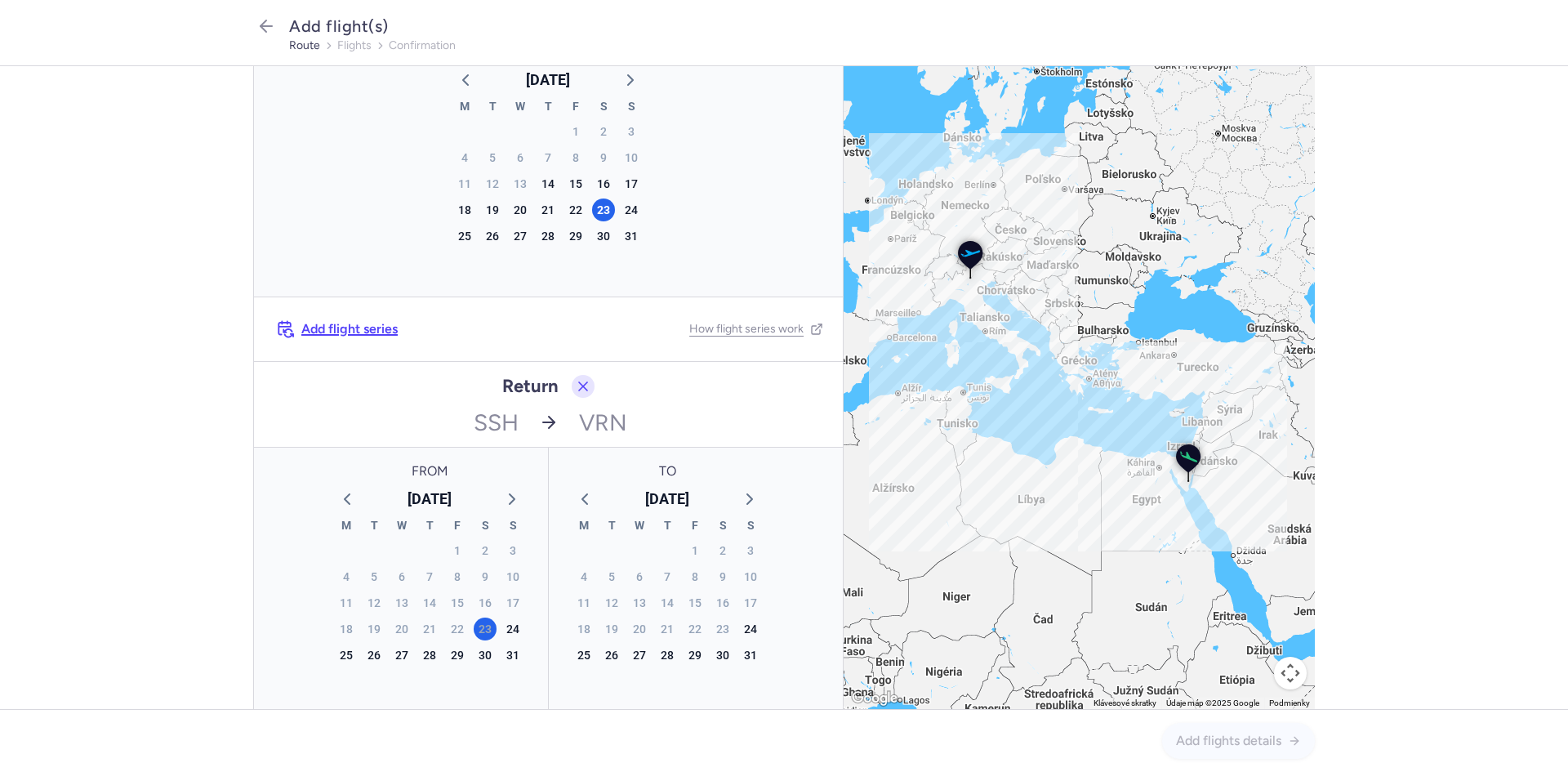
scroll to position [136, 0]
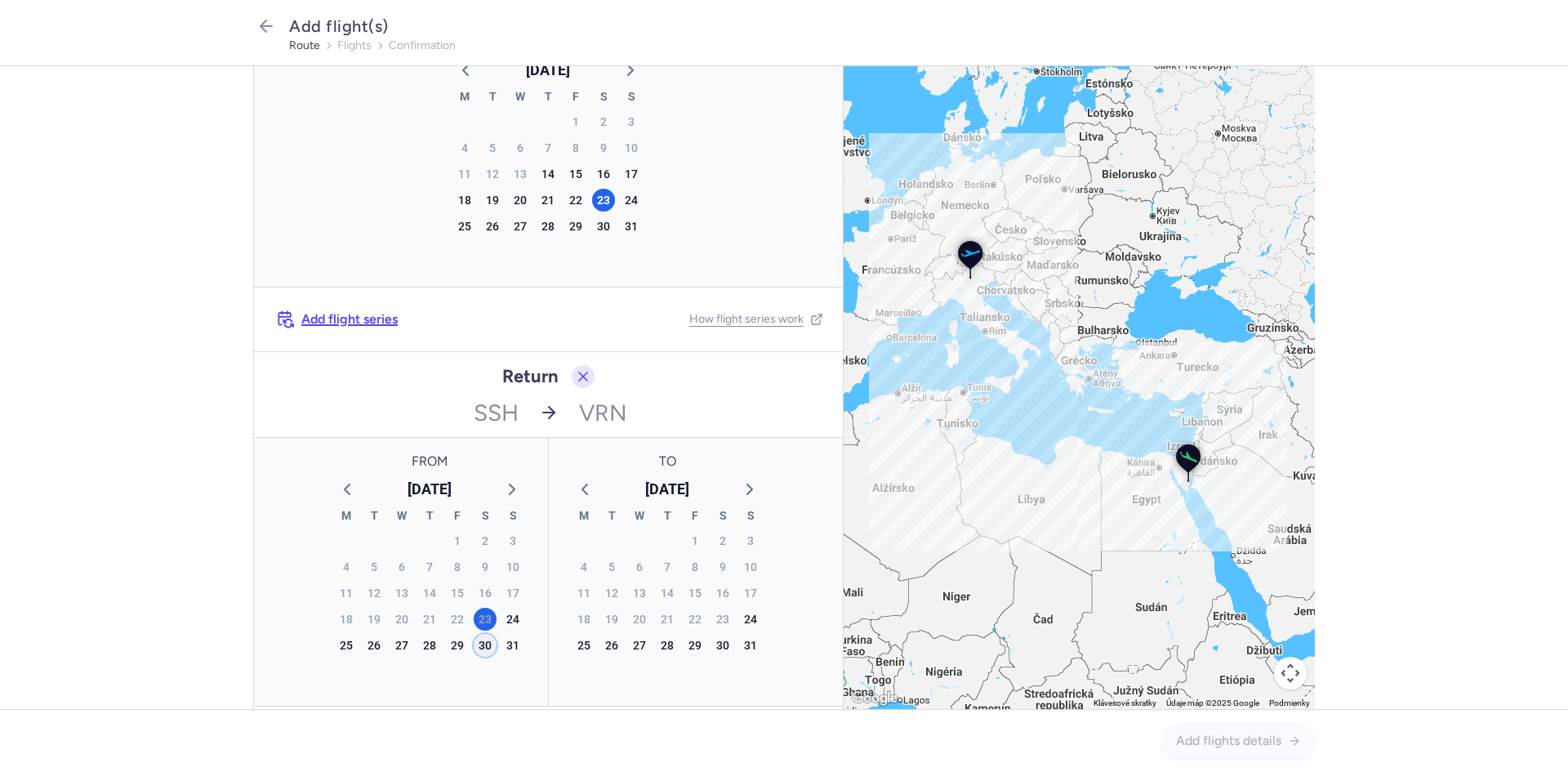
click at [482, 649] on div "30" at bounding box center [485, 646] width 23 height 23
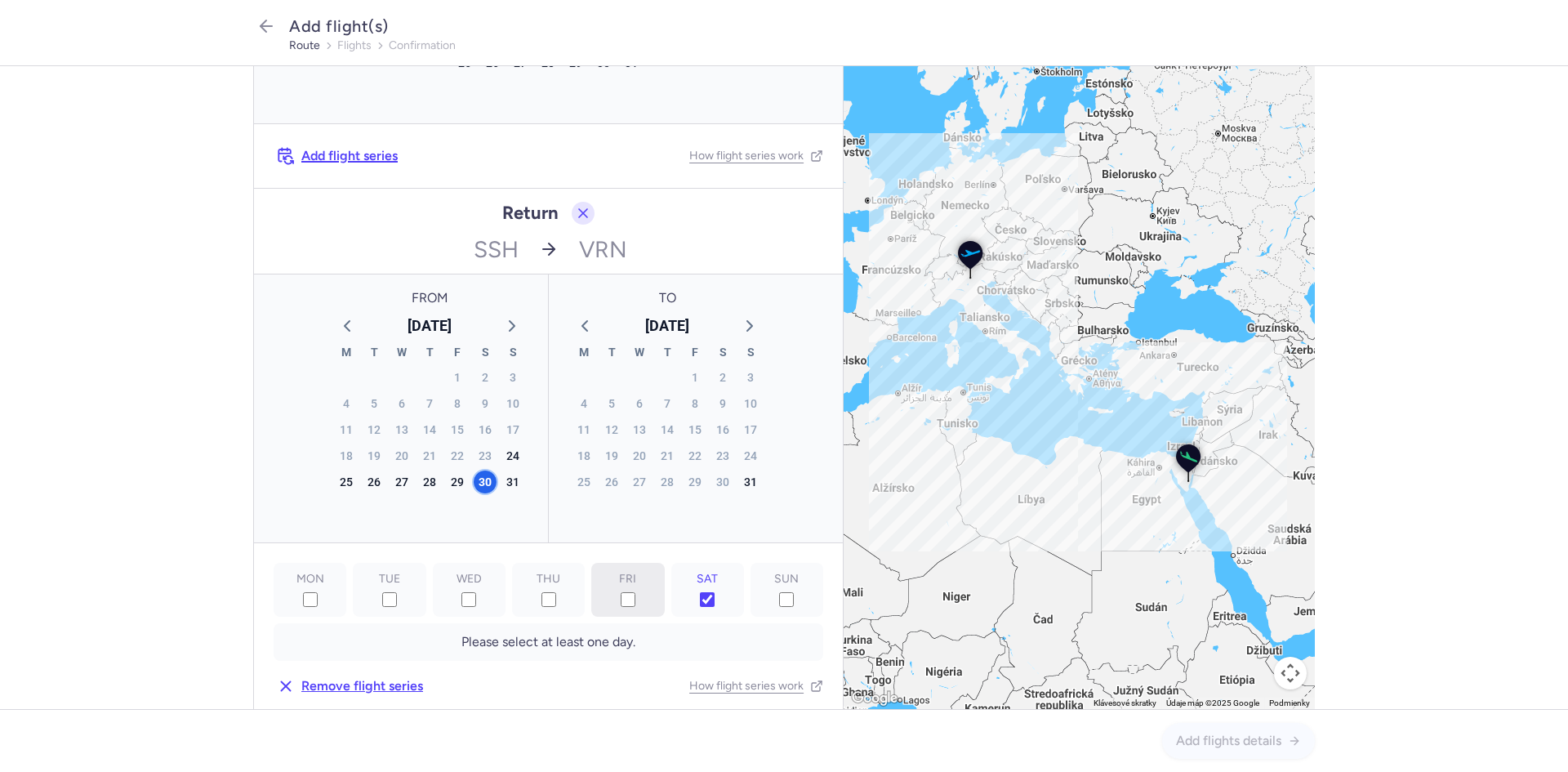
scroll to position [374, 0]
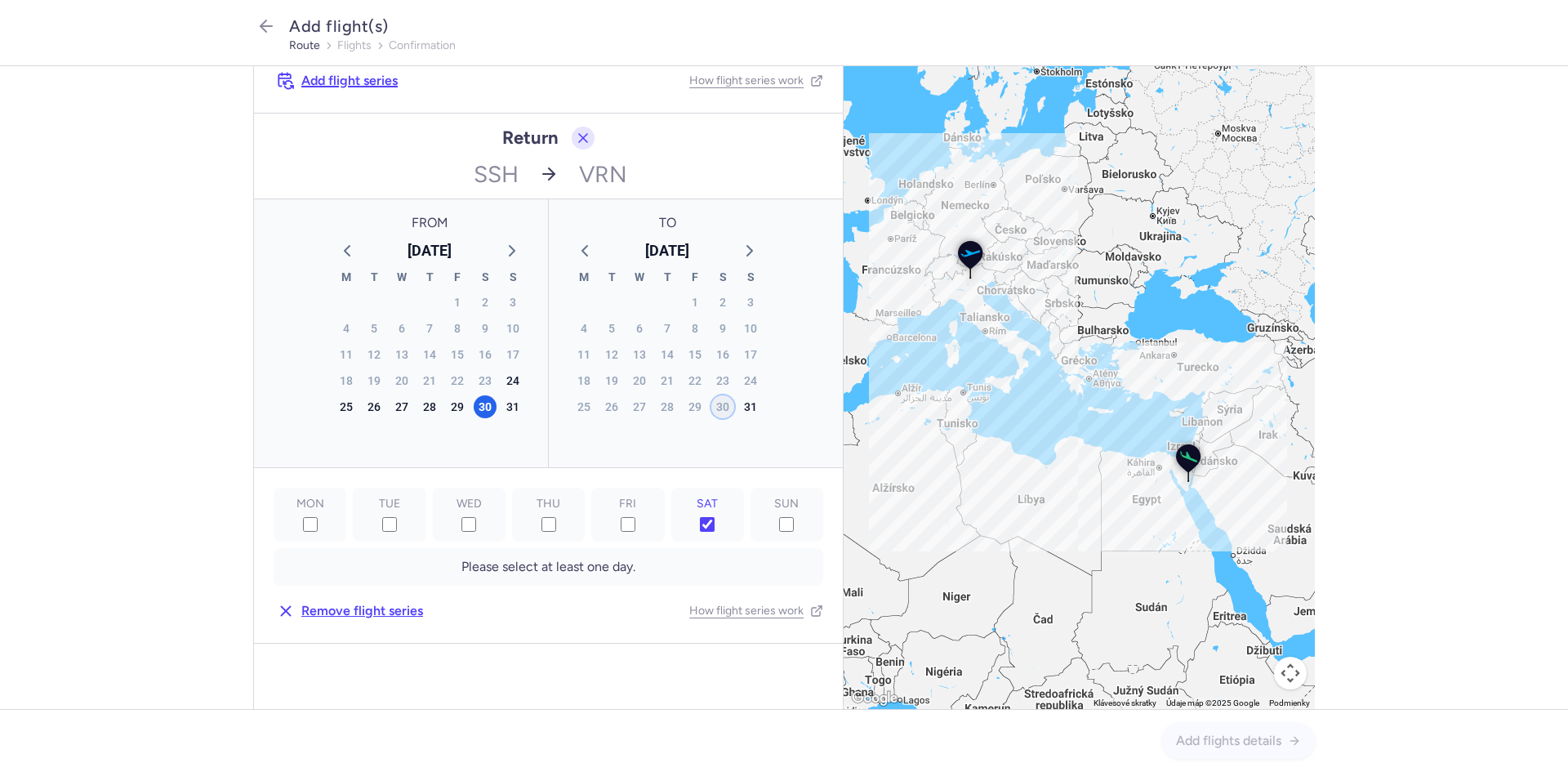
click at [713, 408] on div "30" at bounding box center [723, 406] width 23 height 23
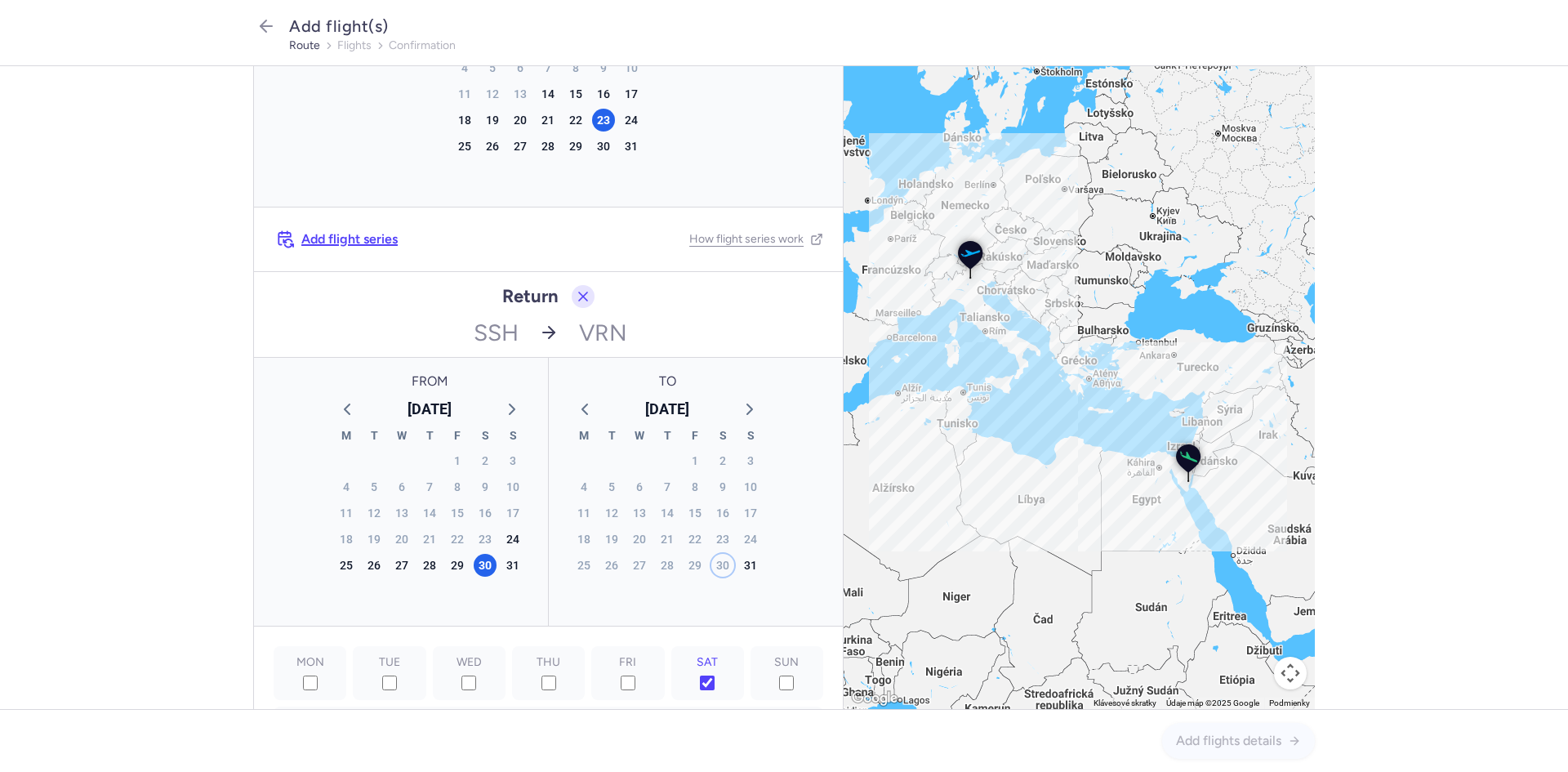
scroll to position [212, 0]
click at [481, 565] on div "30" at bounding box center [485, 570] width 23 height 23
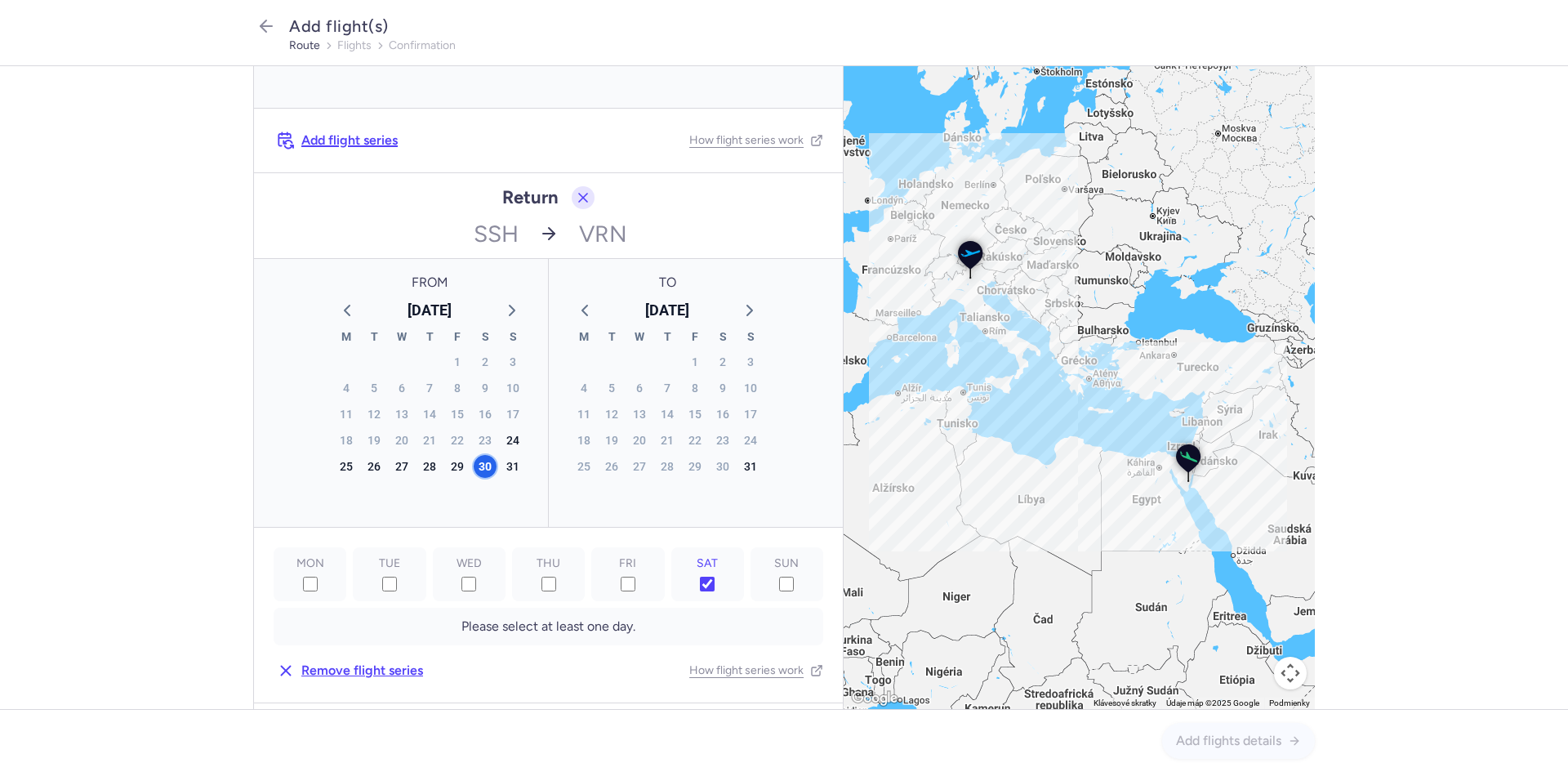
scroll to position [374, 0]
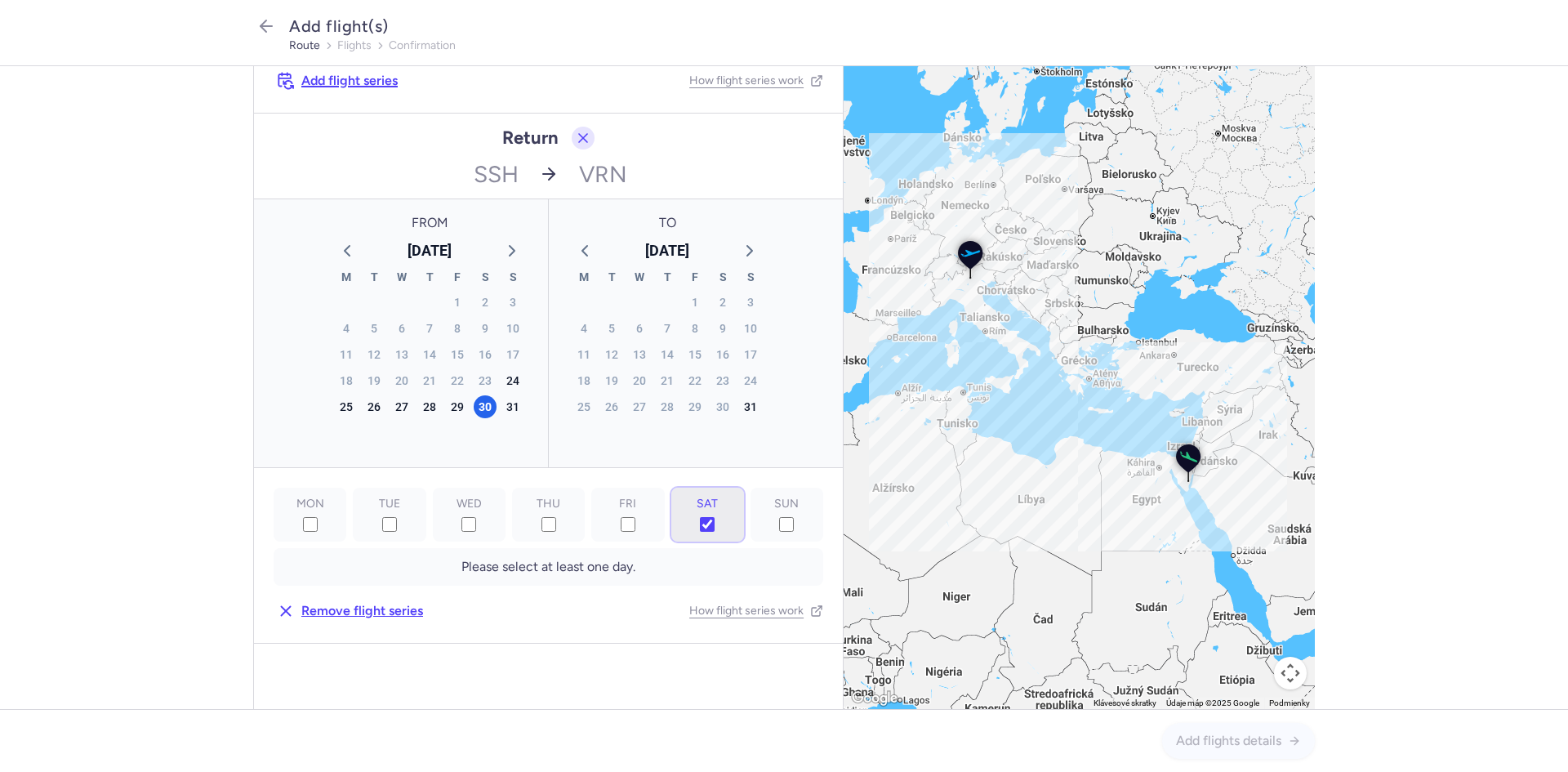
click at [702, 523] on input "SAT" at bounding box center [707, 524] width 15 height 15
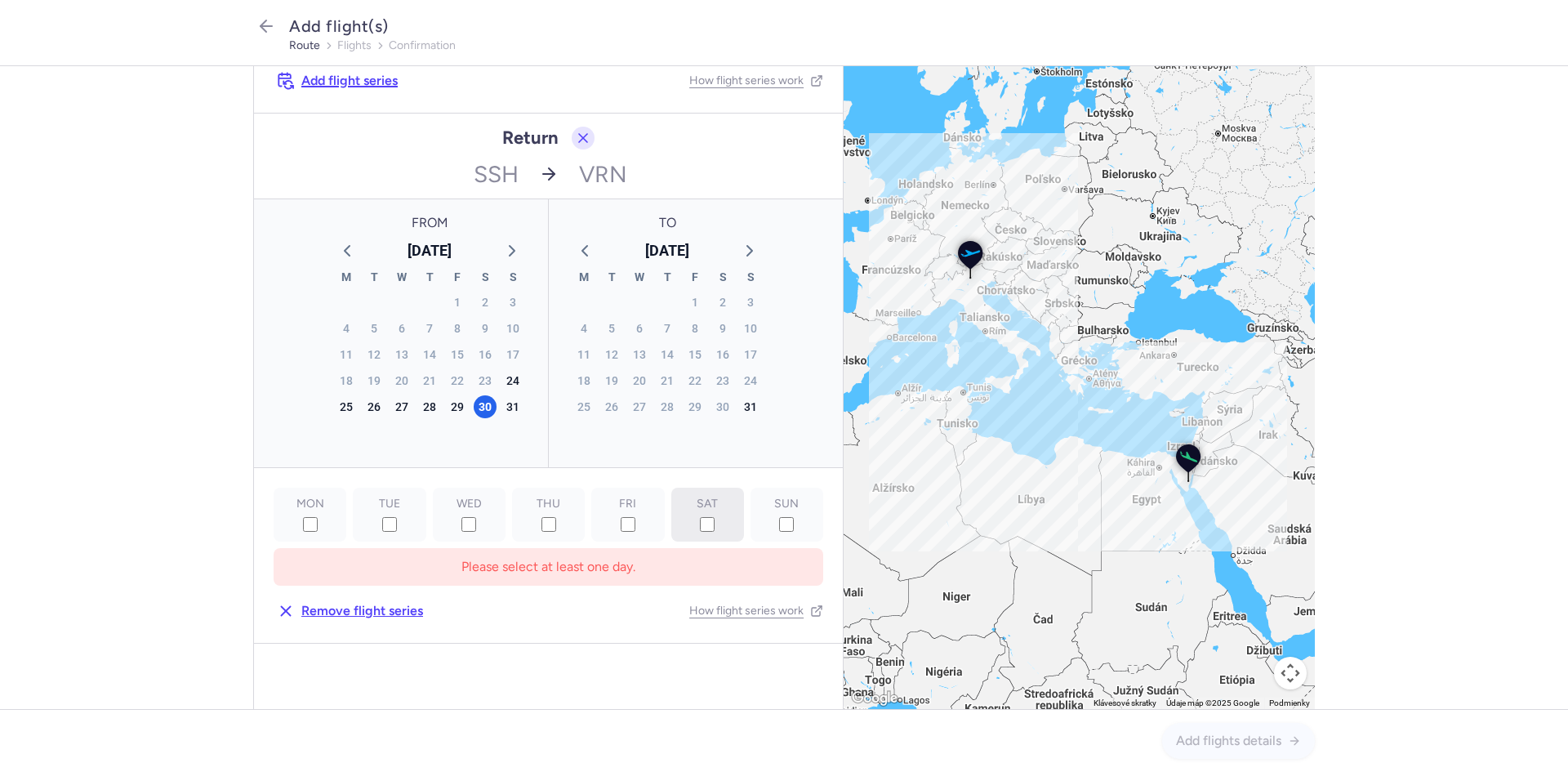
click at [750, 511] on label "SAT" at bounding box center [786, 513] width 73 height 53
click at [700, 517] on input "SAT" at bounding box center [707, 524] width 15 height 15
checkbox input "true"
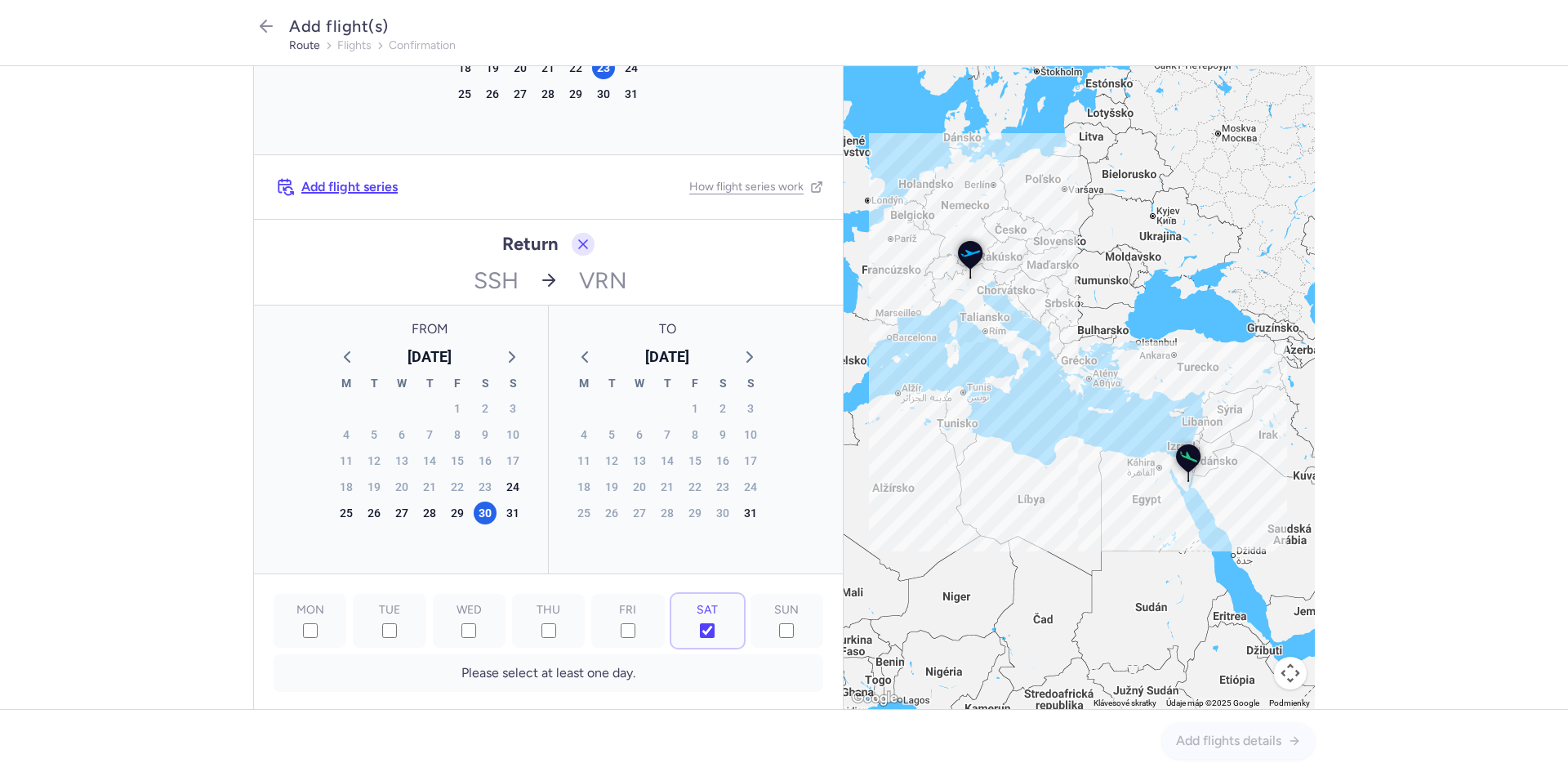
scroll to position [238, 0]
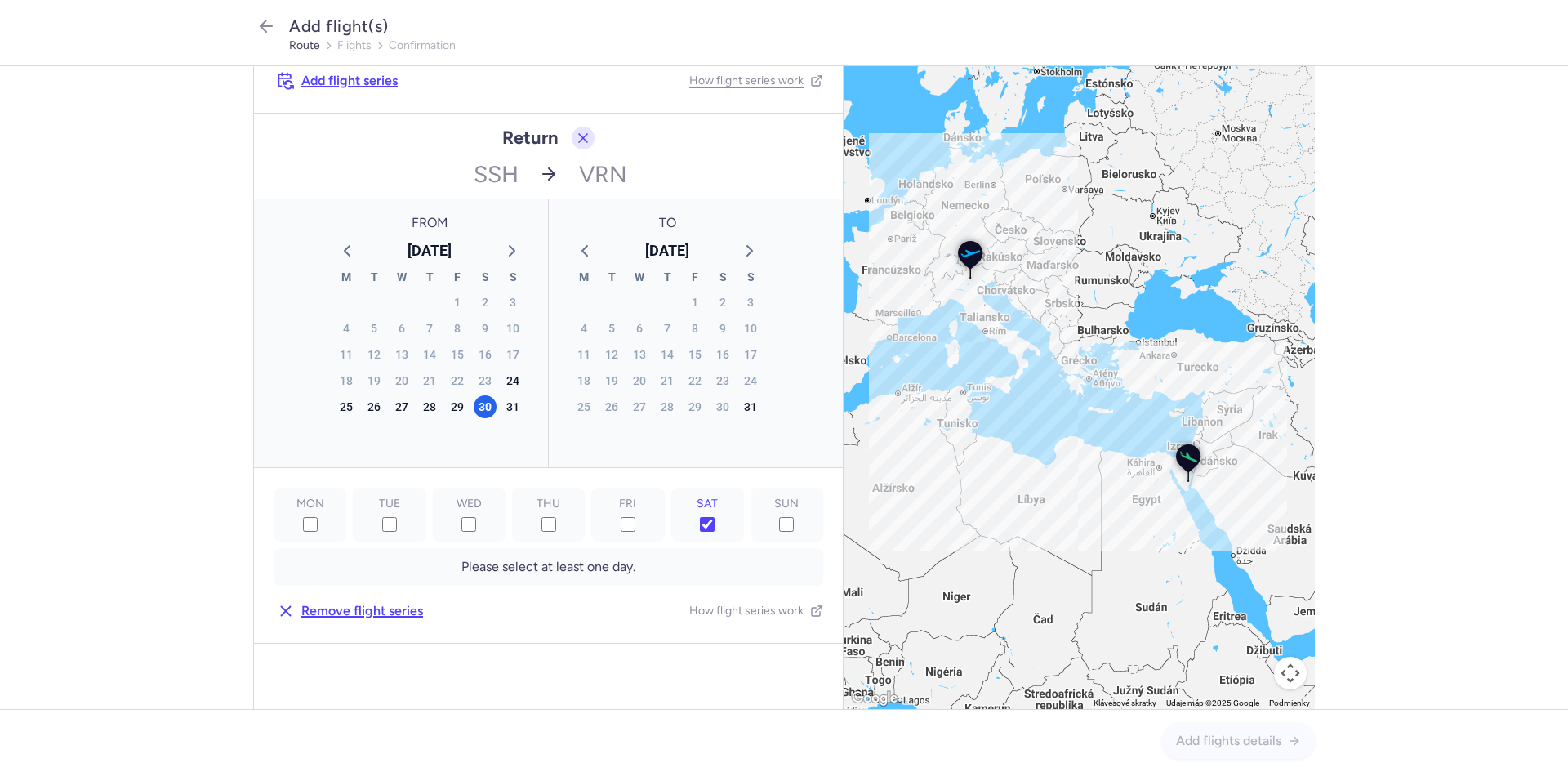
click at [294, 614] on icon "button" at bounding box center [286, 611] width 17 height 18
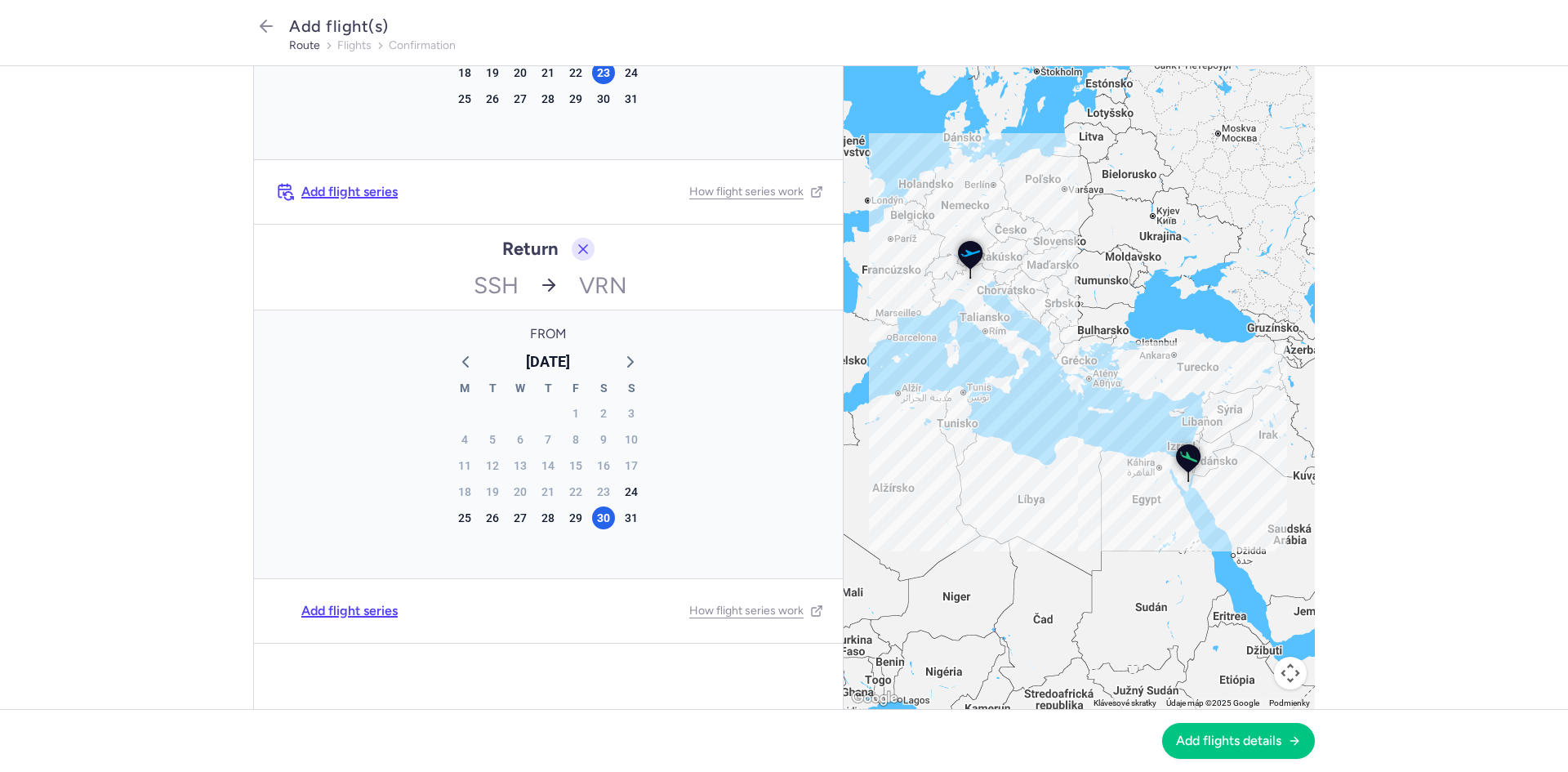
scroll to position [263, 0]
click at [600, 490] on div "23" at bounding box center [604, 492] width 23 height 23
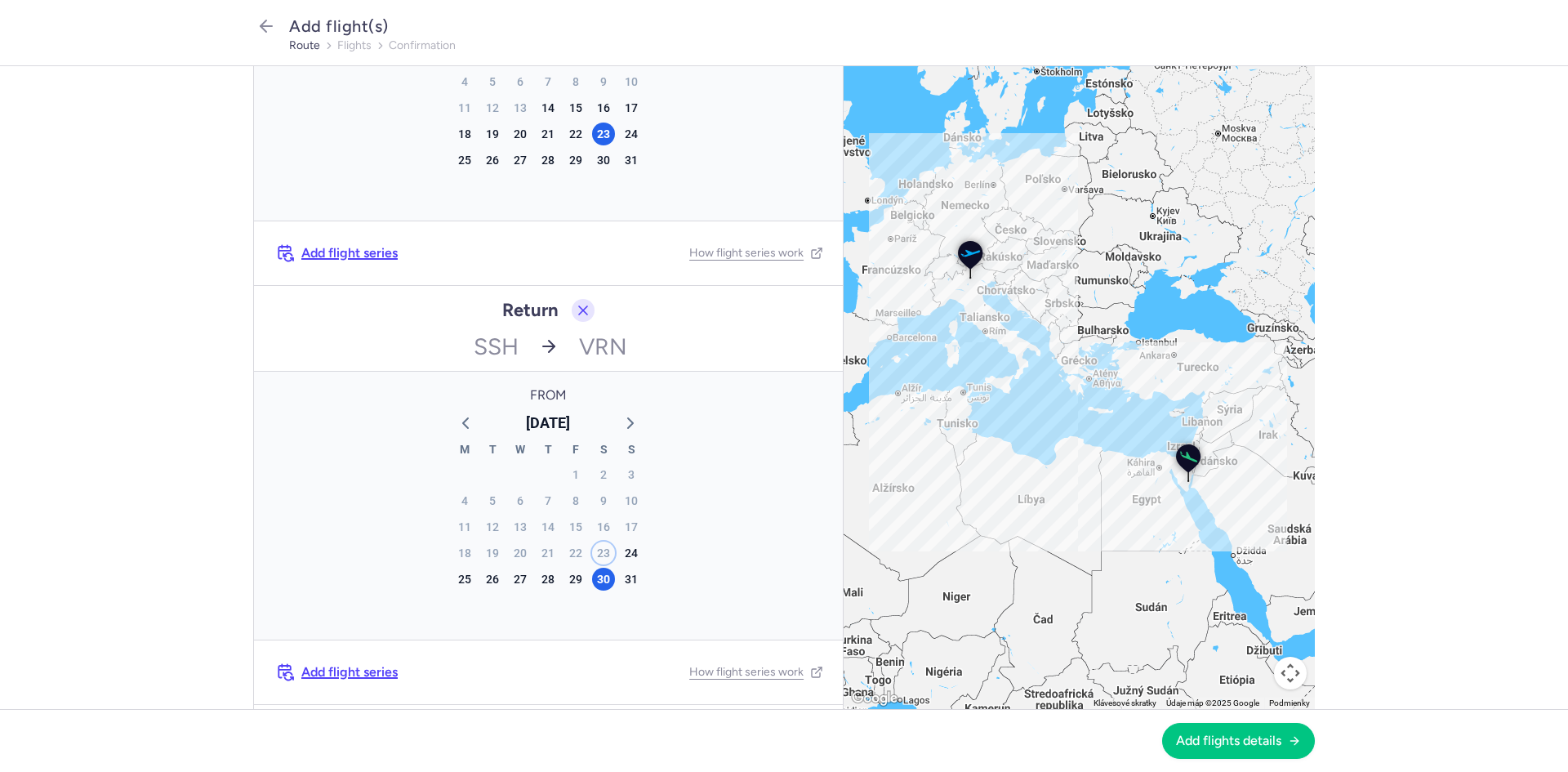
scroll to position [209, 0]
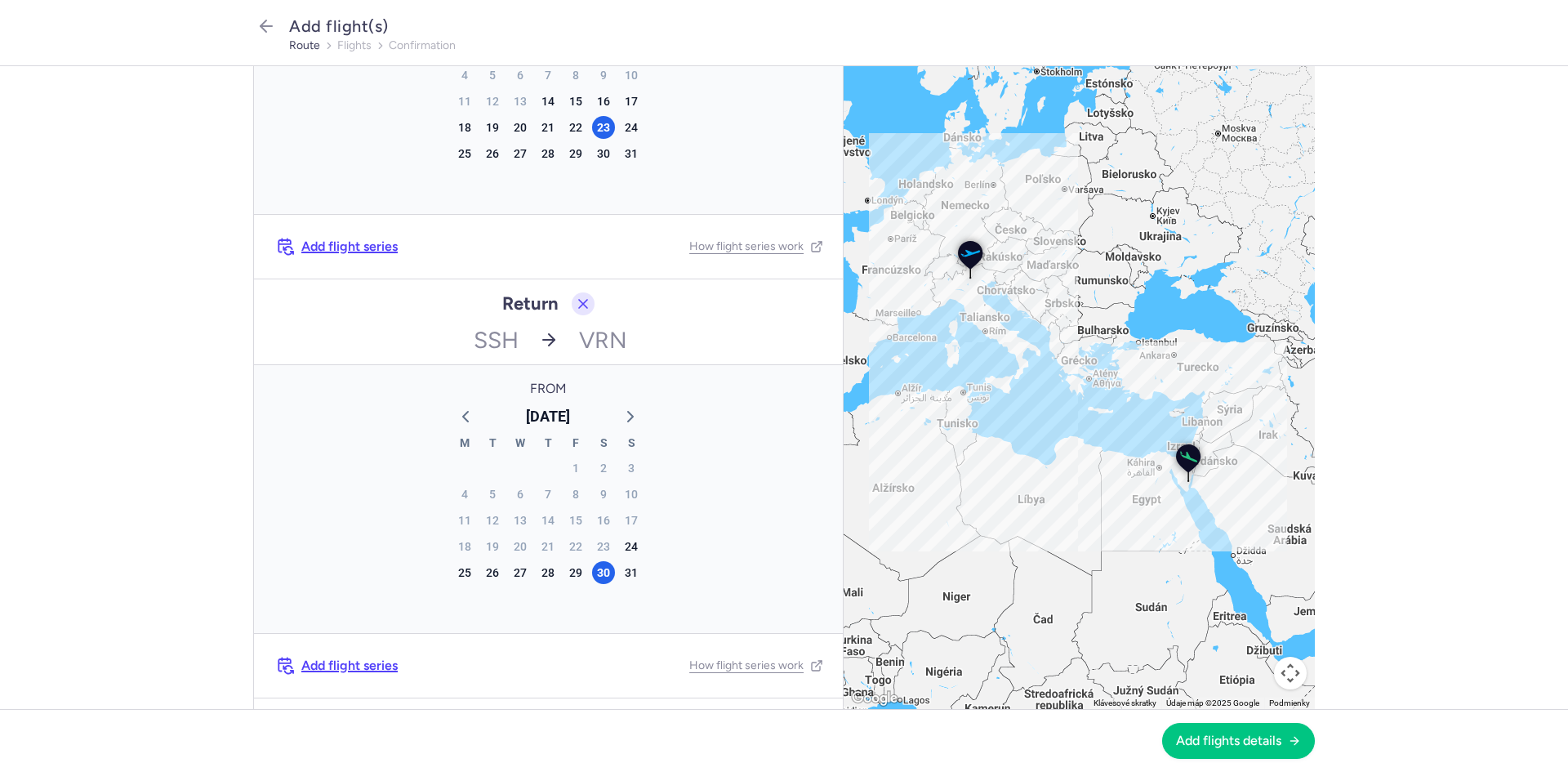
click at [586, 671] on div "Add flight series How flight series work" at bounding box center [547, 665] width 549 height 24
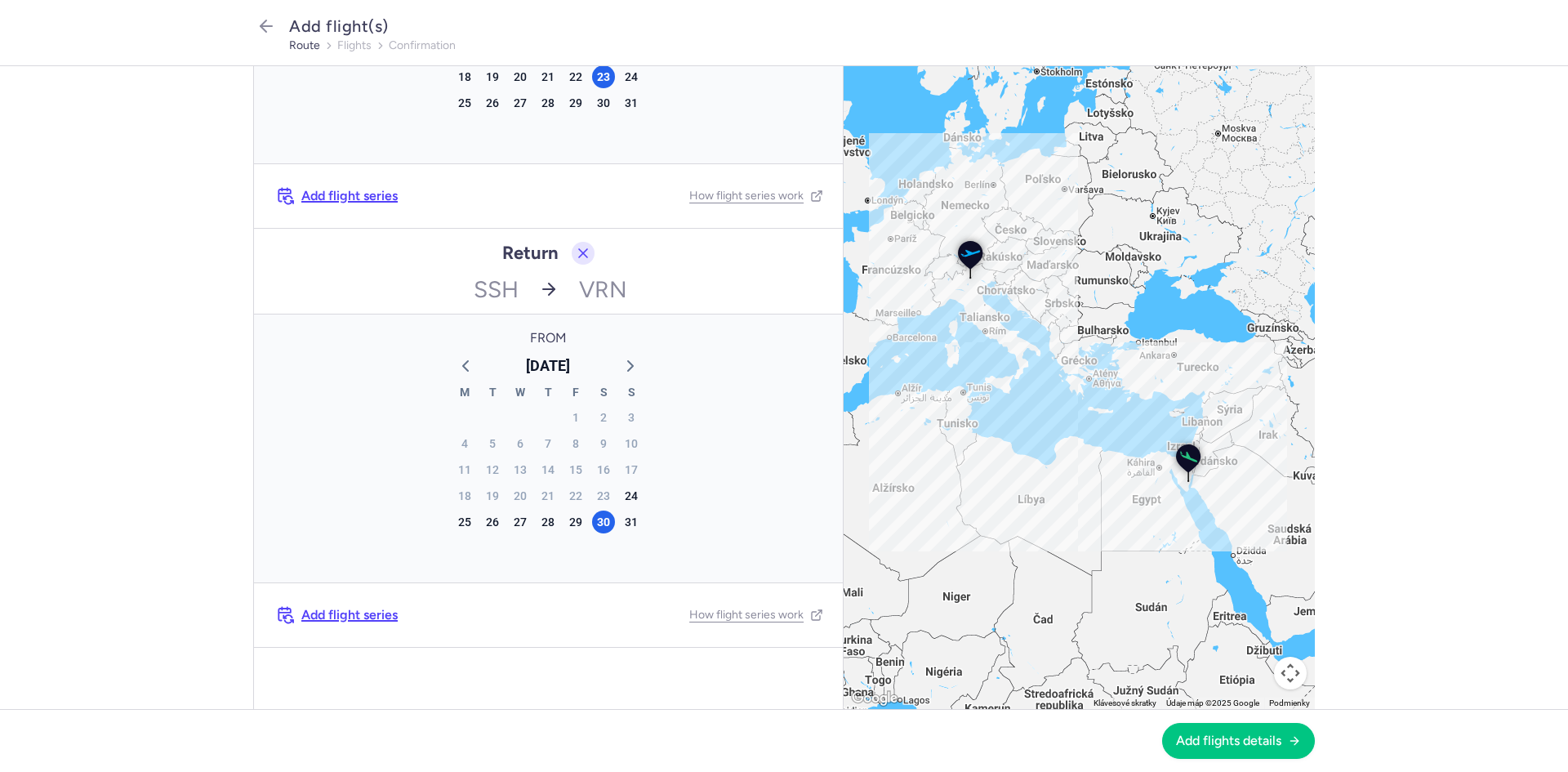
scroll to position [263, 0]
click at [1197, 737] on span "Add flights details" at bounding box center [1228, 739] width 105 height 15
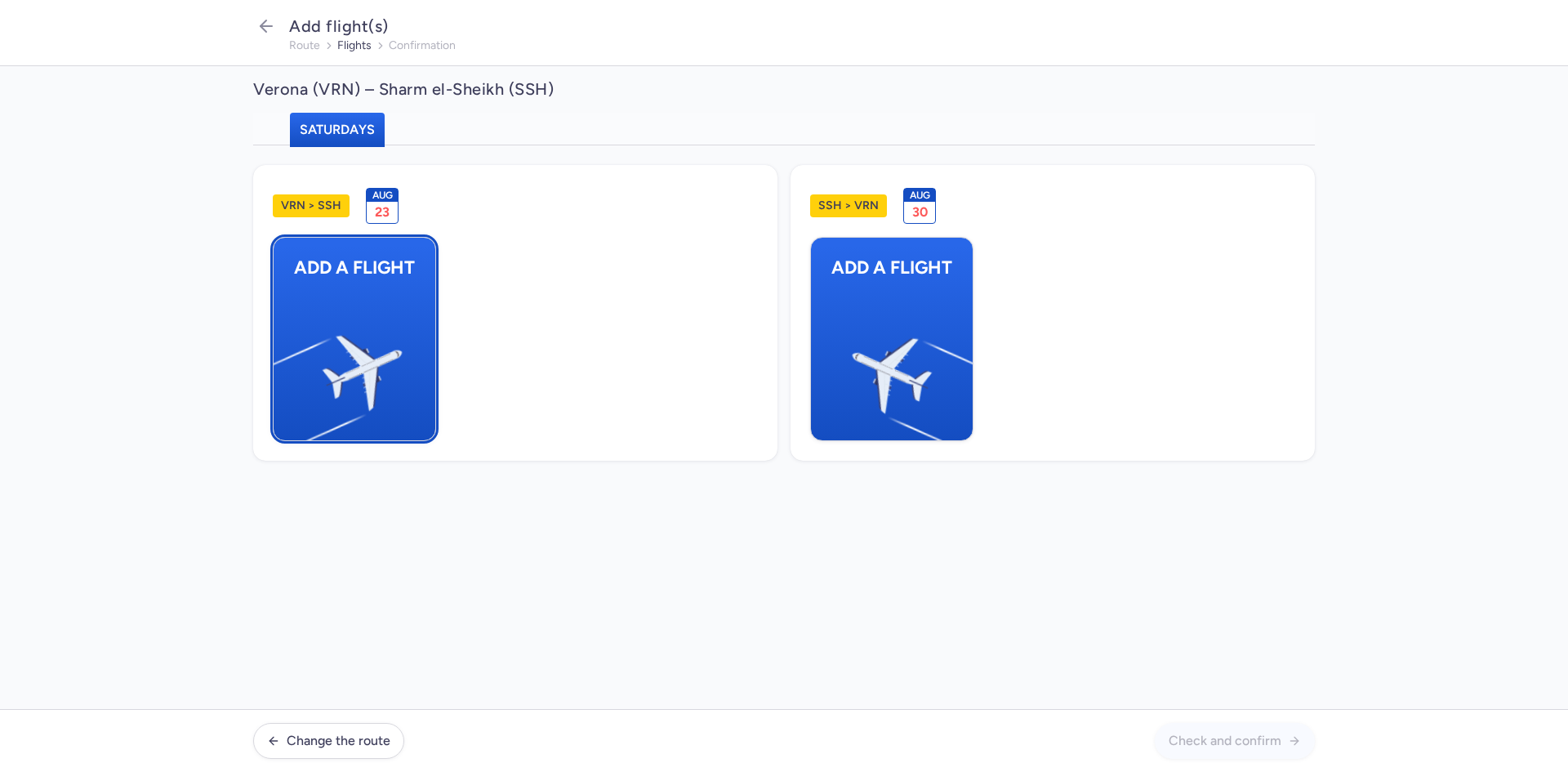
click at [343, 319] on img "button" at bounding box center [282, 366] width 276 height 253
select select "23"
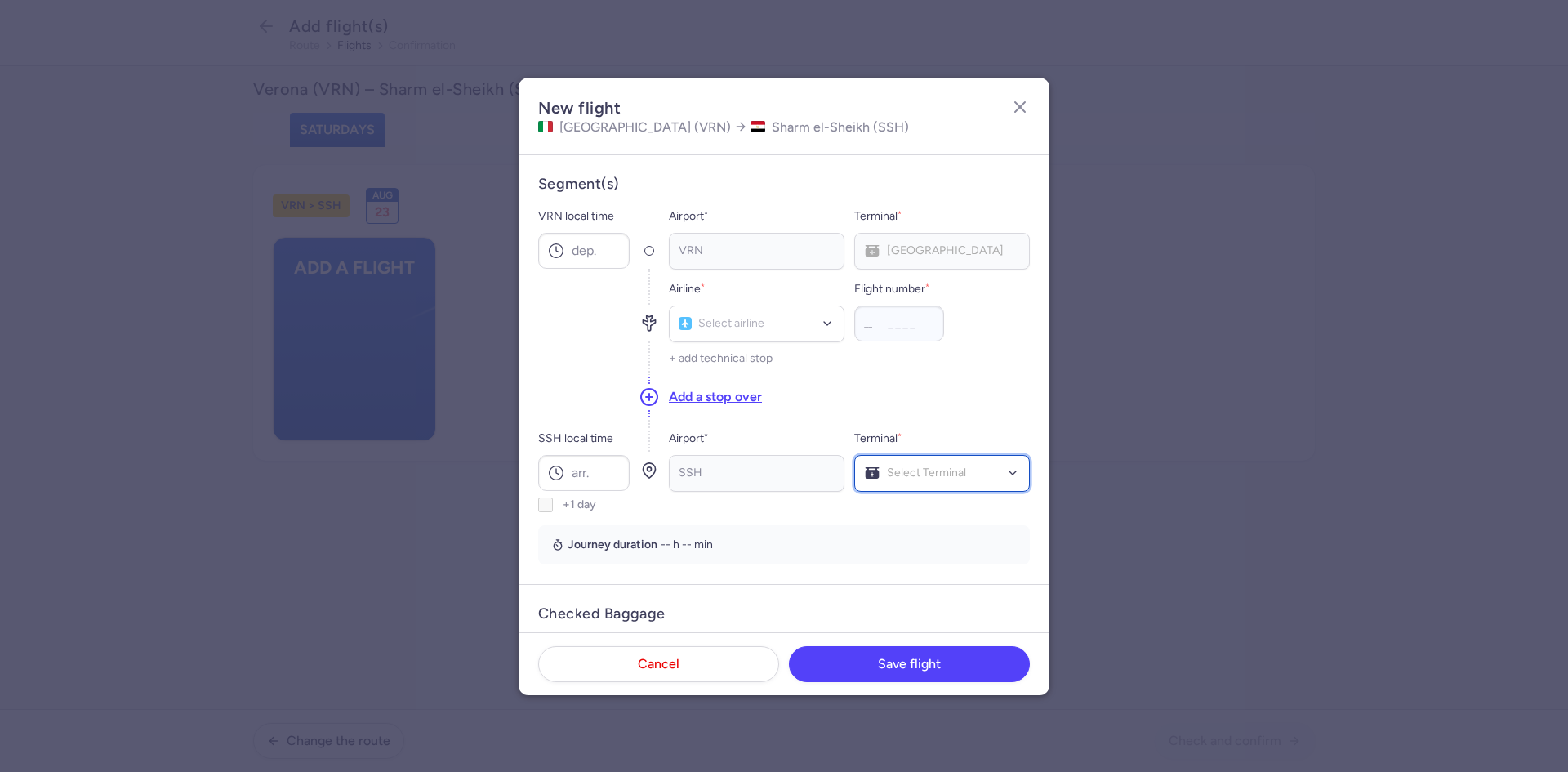
click at [1006, 471] on div at bounding box center [1012, 473] width 13 height 13
click at [962, 512] on span "Terminal 1" at bounding box center [941, 509] width 174 height 33
click at [575, 278] on div at bounding box center [583, 322] width 91 height 105
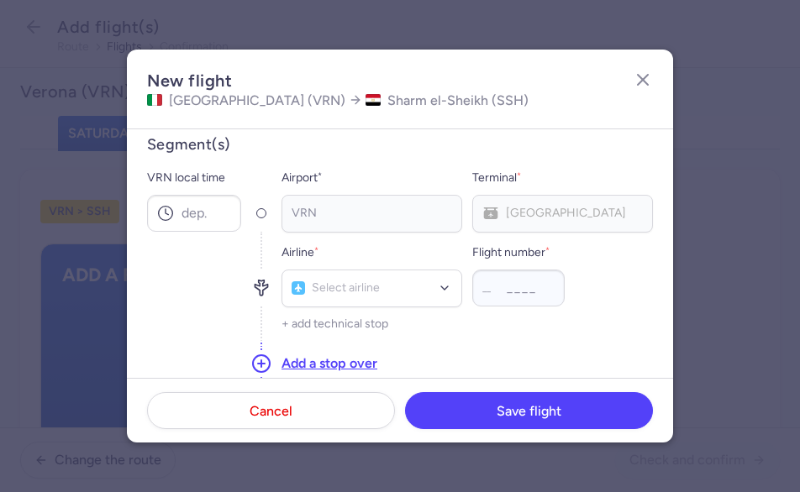
scroll to position [28, 0]
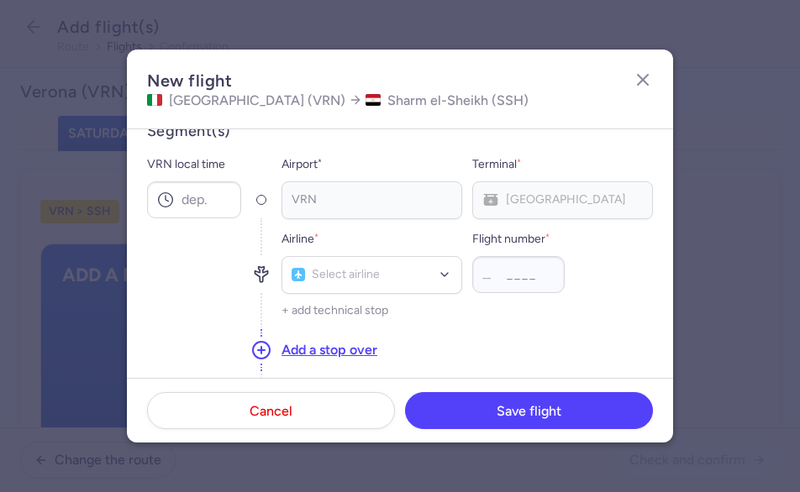
click at [636, 292] on div "Flight number * __" at bounding box center [562, 261] width 181 height 64
click at [184, 195] on input "VRN local time" at bounding box center [194, 199] width 94 height 37
type input "2"
type input "18:15"
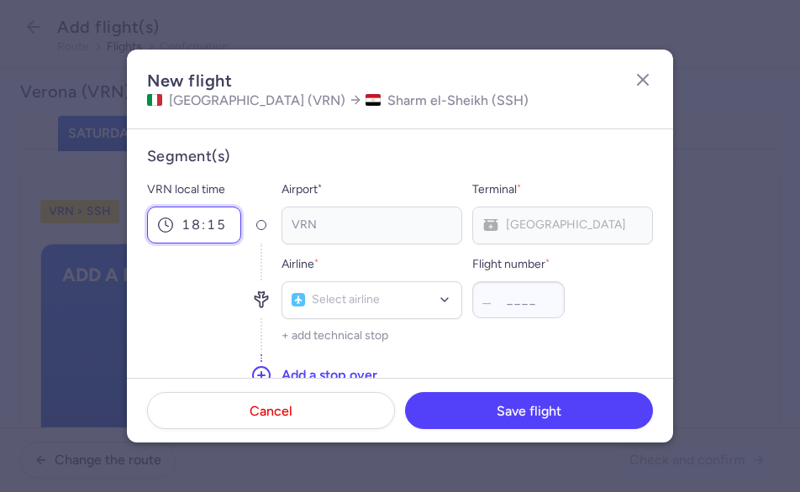
scroll to position [0, 0]
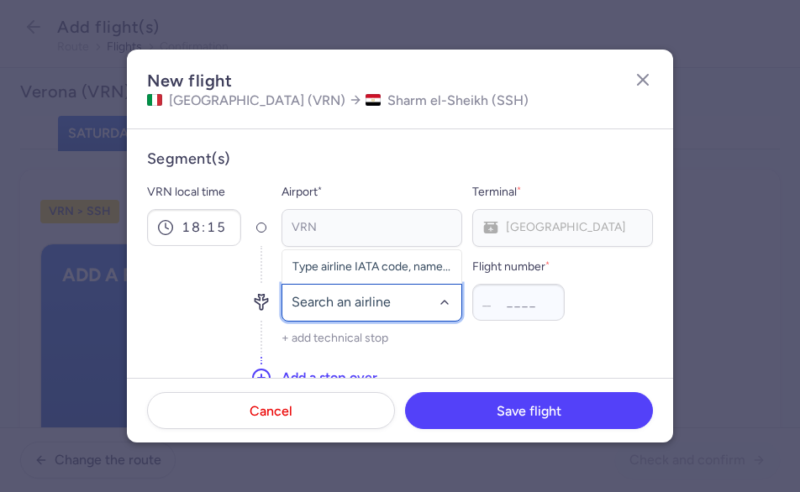
click at [442, 306] on div at bounding box center [444, 302] width 13 height 13
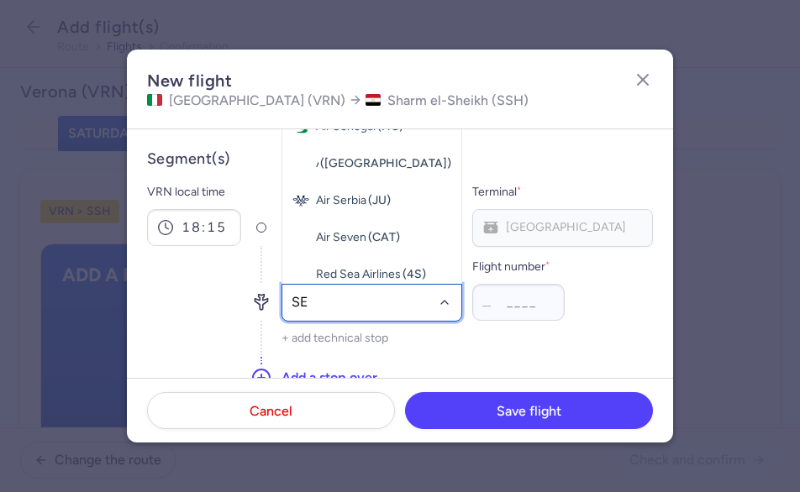
type input "S"
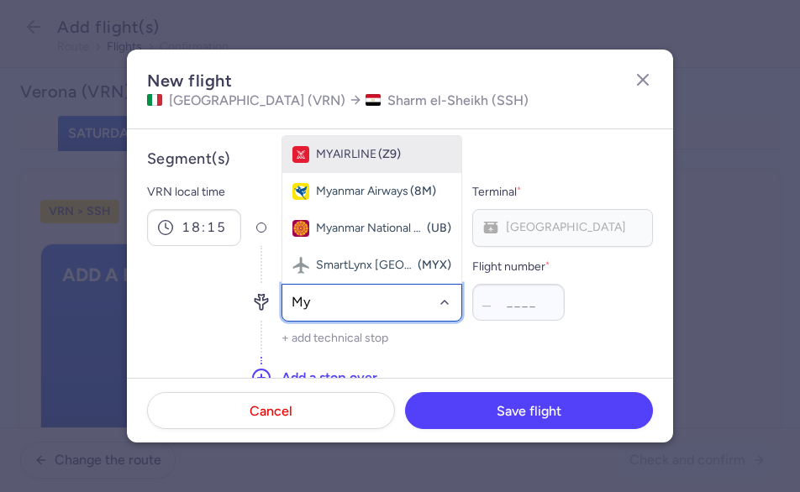
type input "M"
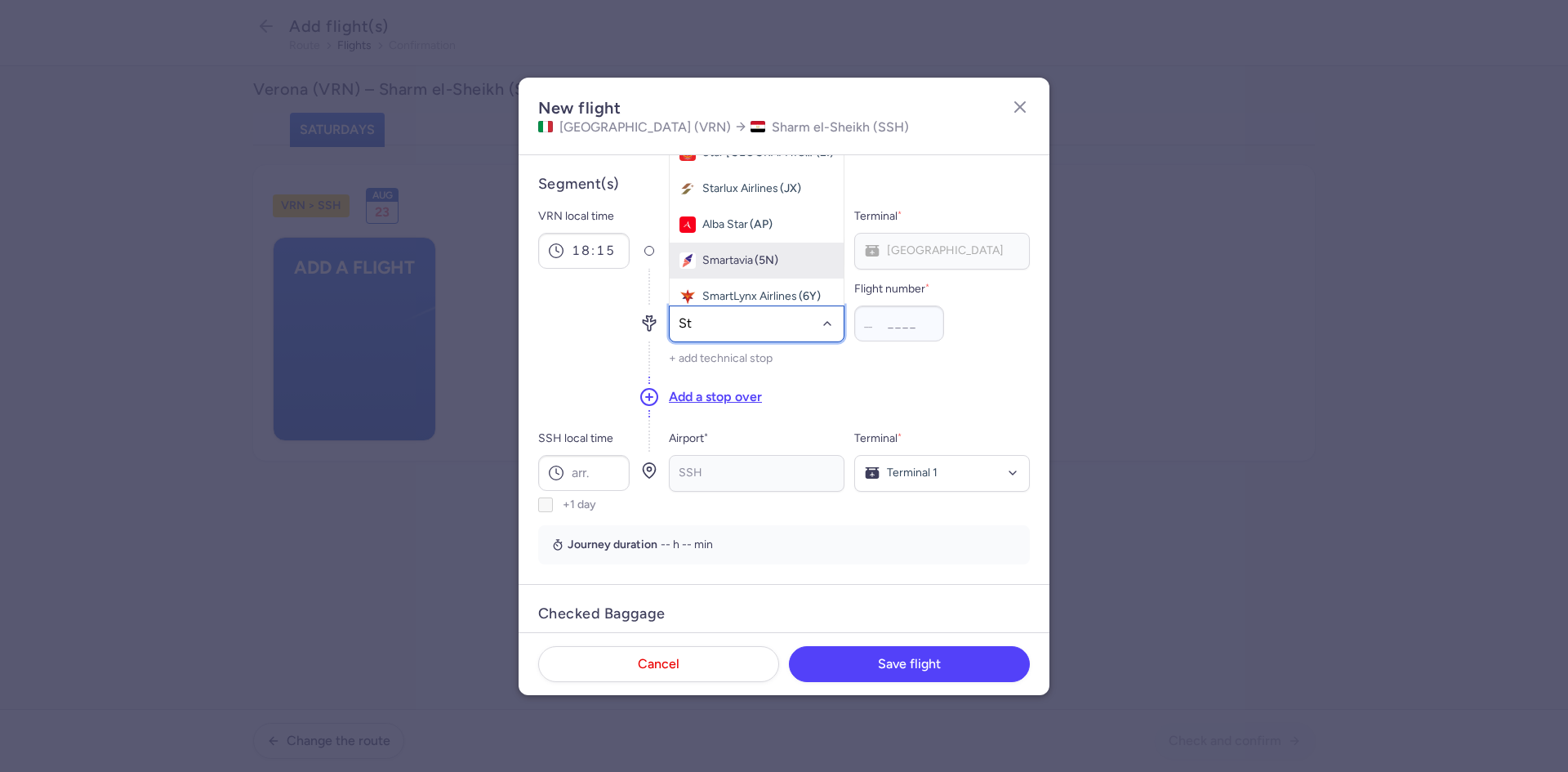
type input "S"
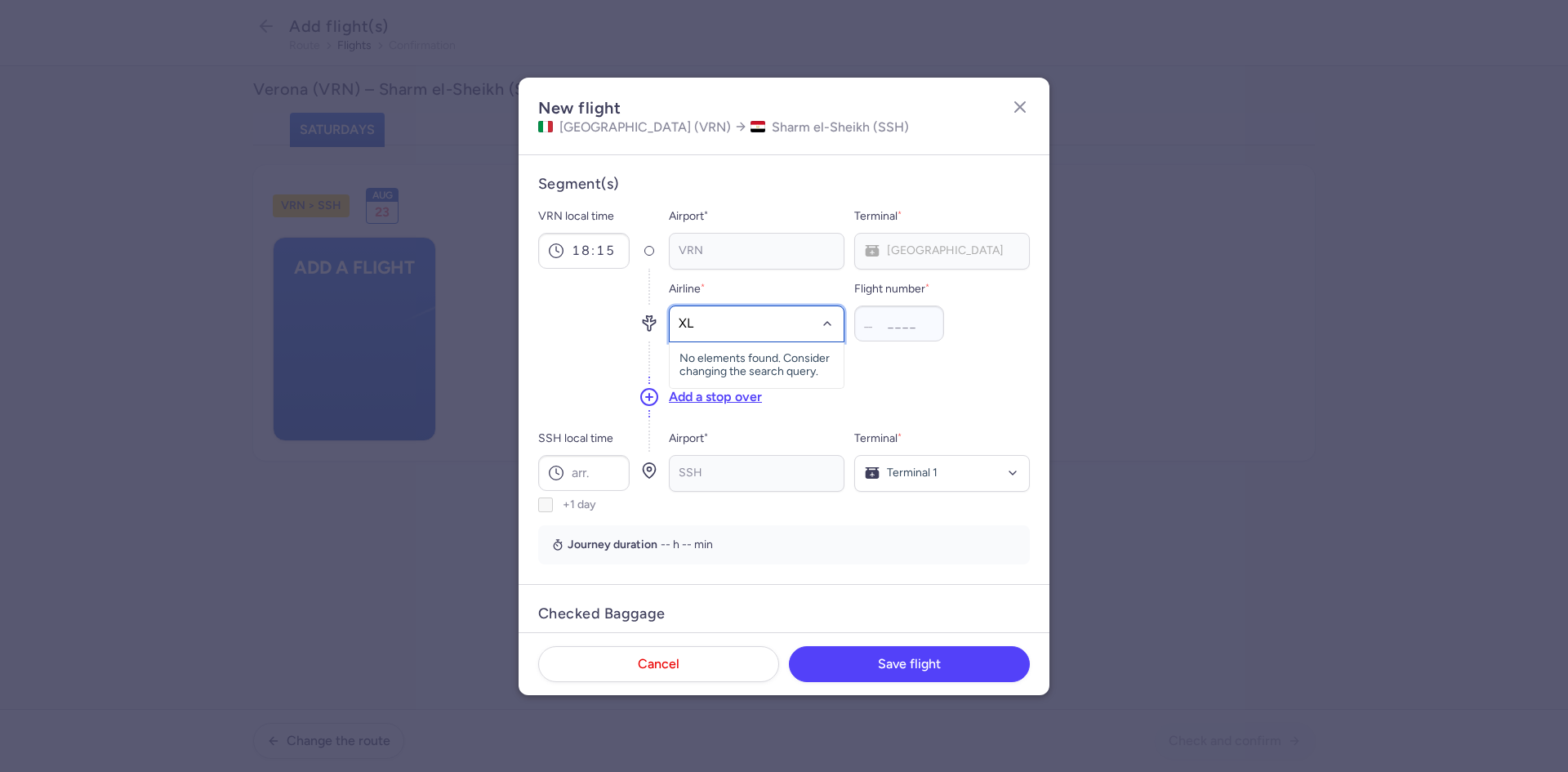
type input "X"
click at [869, 326] on div "__" at bounding box center [872, 323] width 17 height 17
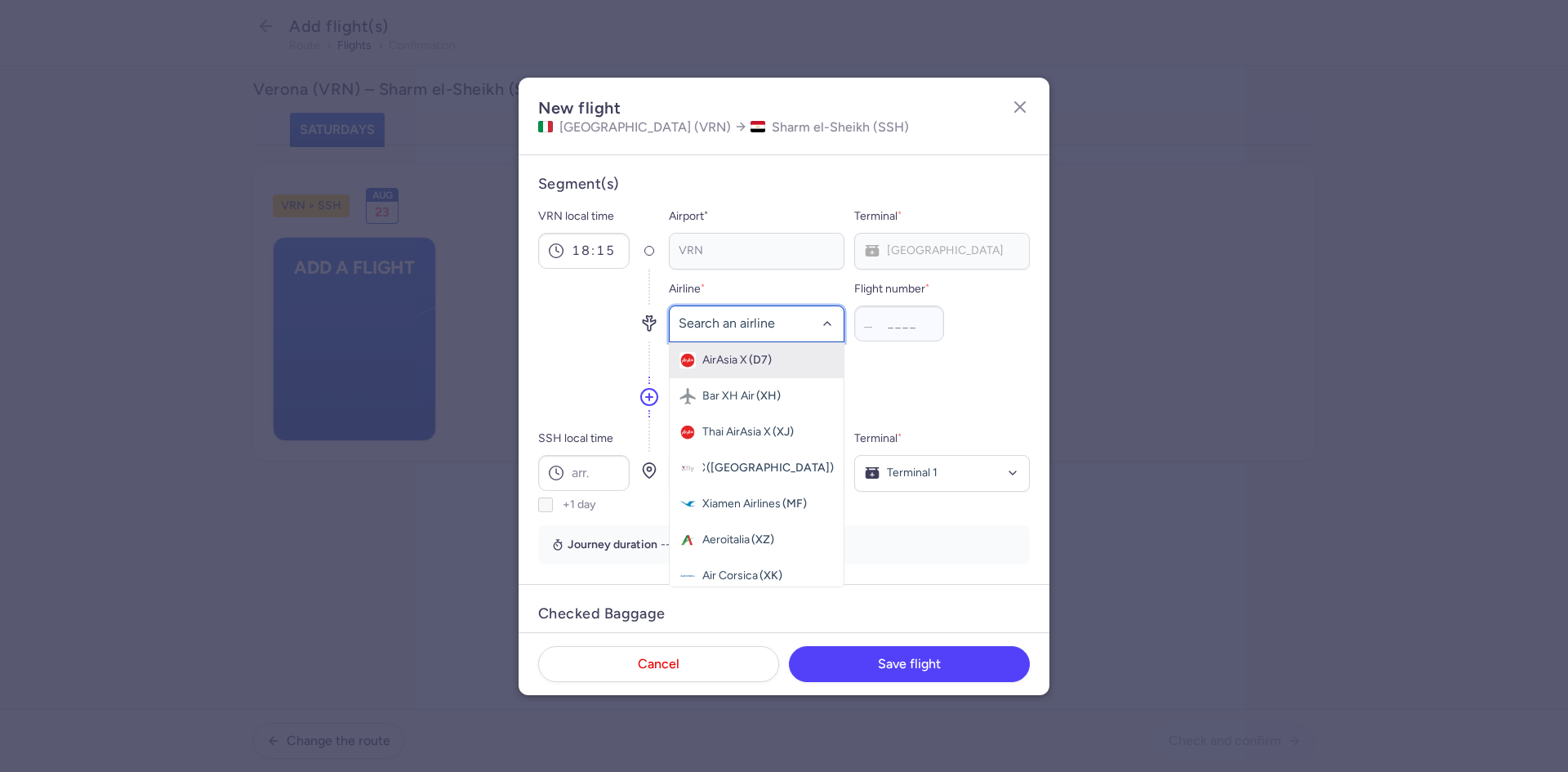
click at [713, 323] on input "-searchbox" at bounding box center [756, 323] width 157 height 18
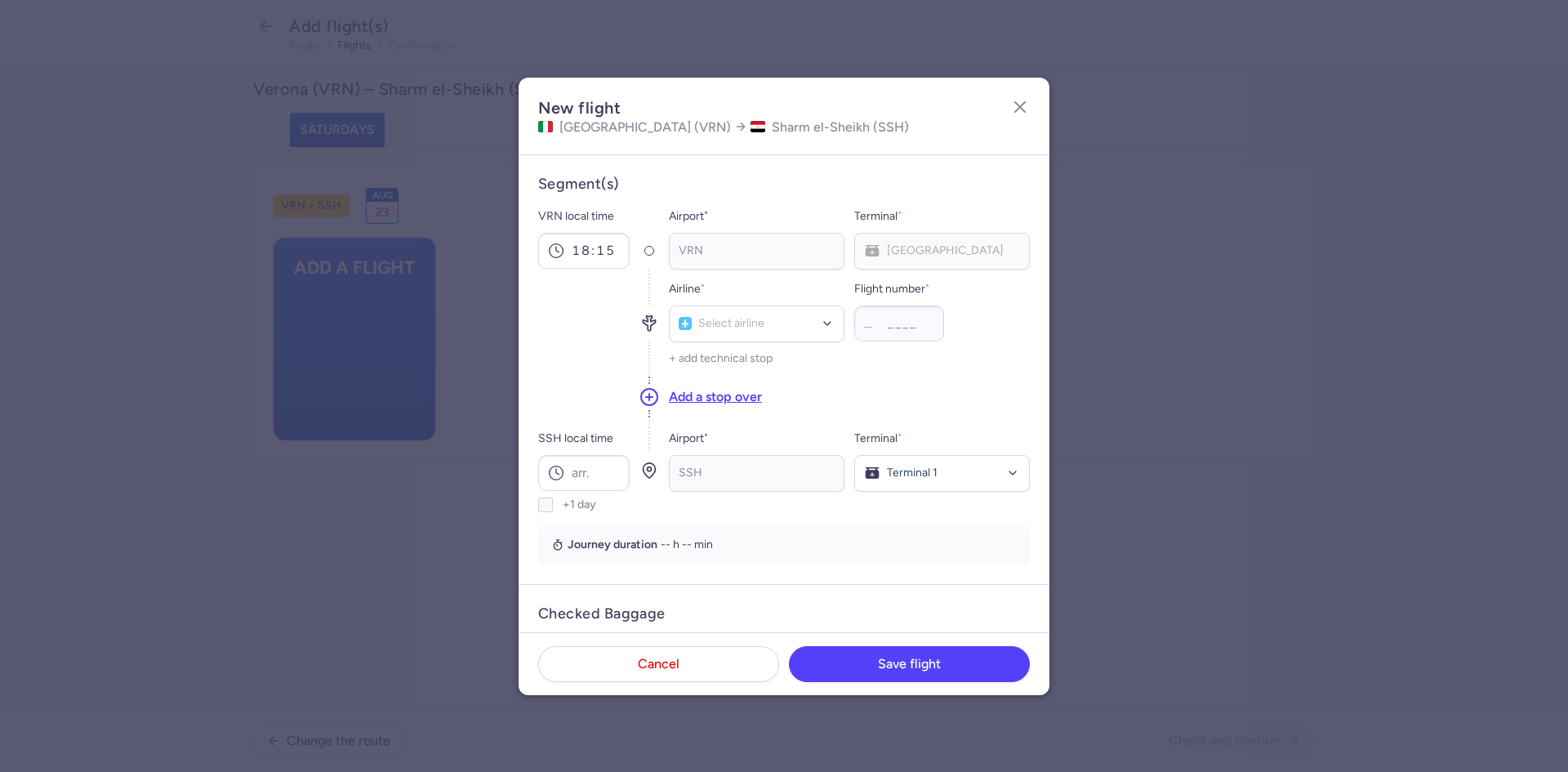
click at [586, 290] on div at bounding box center [583, 322] width 91 height 105
click at [727, 313] on div "Select airline" at bounding box center [756, 324] width 176 height 37
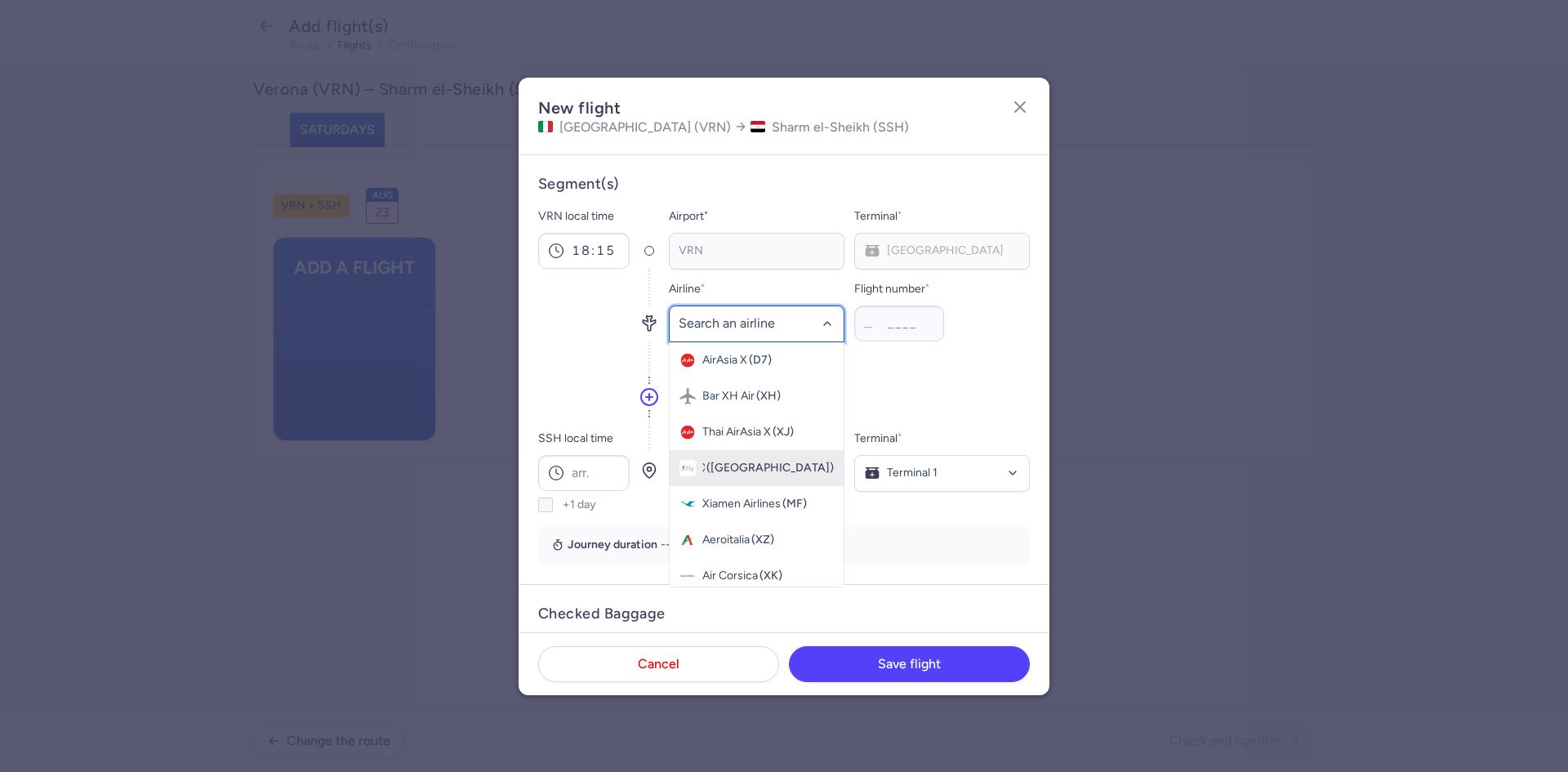
type input "S"
click at [748, 476] on div "Sky Vision Airlines (SE)" at bounding box center [756, 469] width 155 height 17
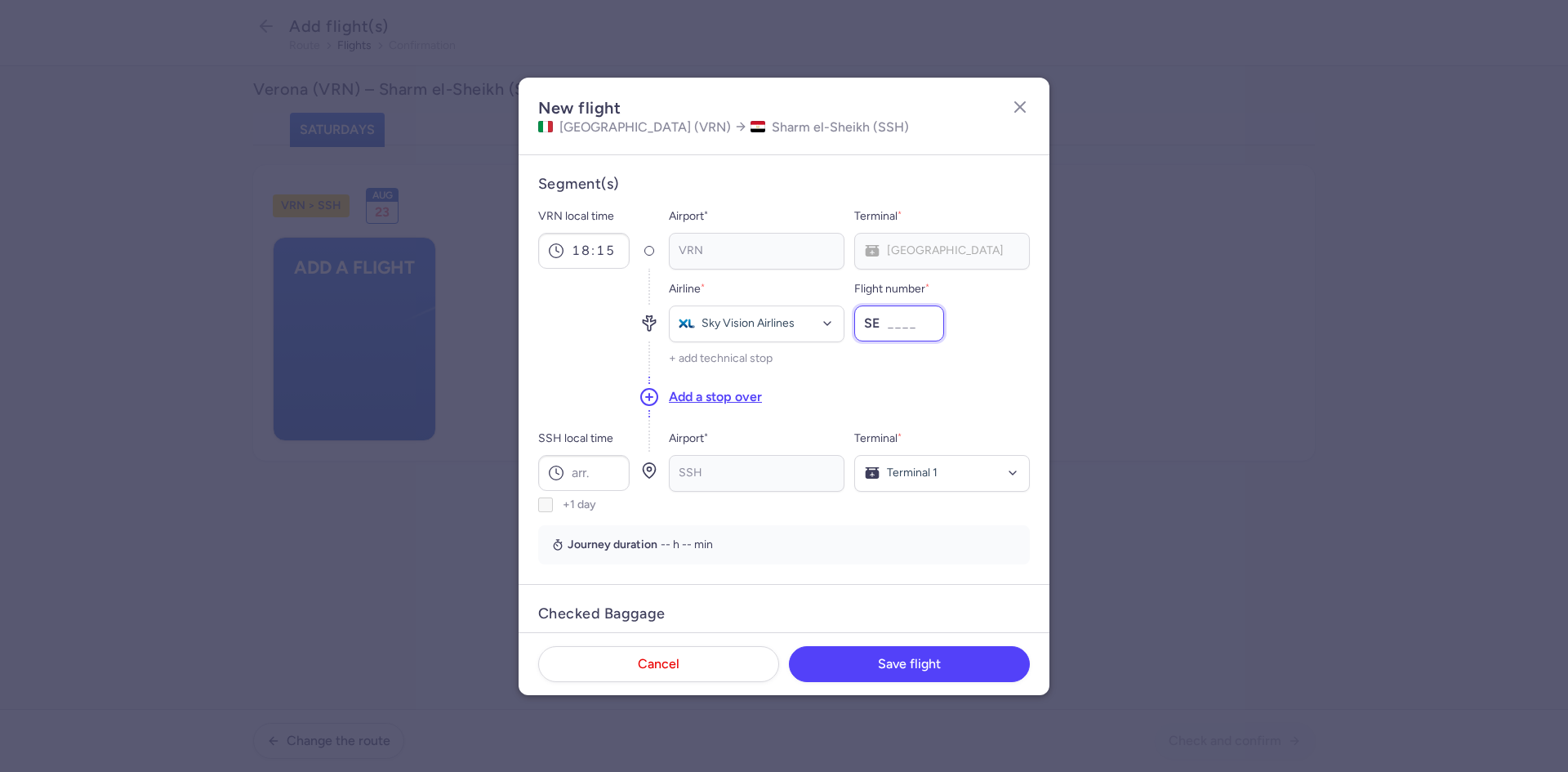
click at [885, 324] on input "Flight number *" at bounding box center [898, 323] width 89 height 36
type input "6611"
click at [959, 381] on div "Add a stop over" at bounding box center [849, 396] width 361 height 44
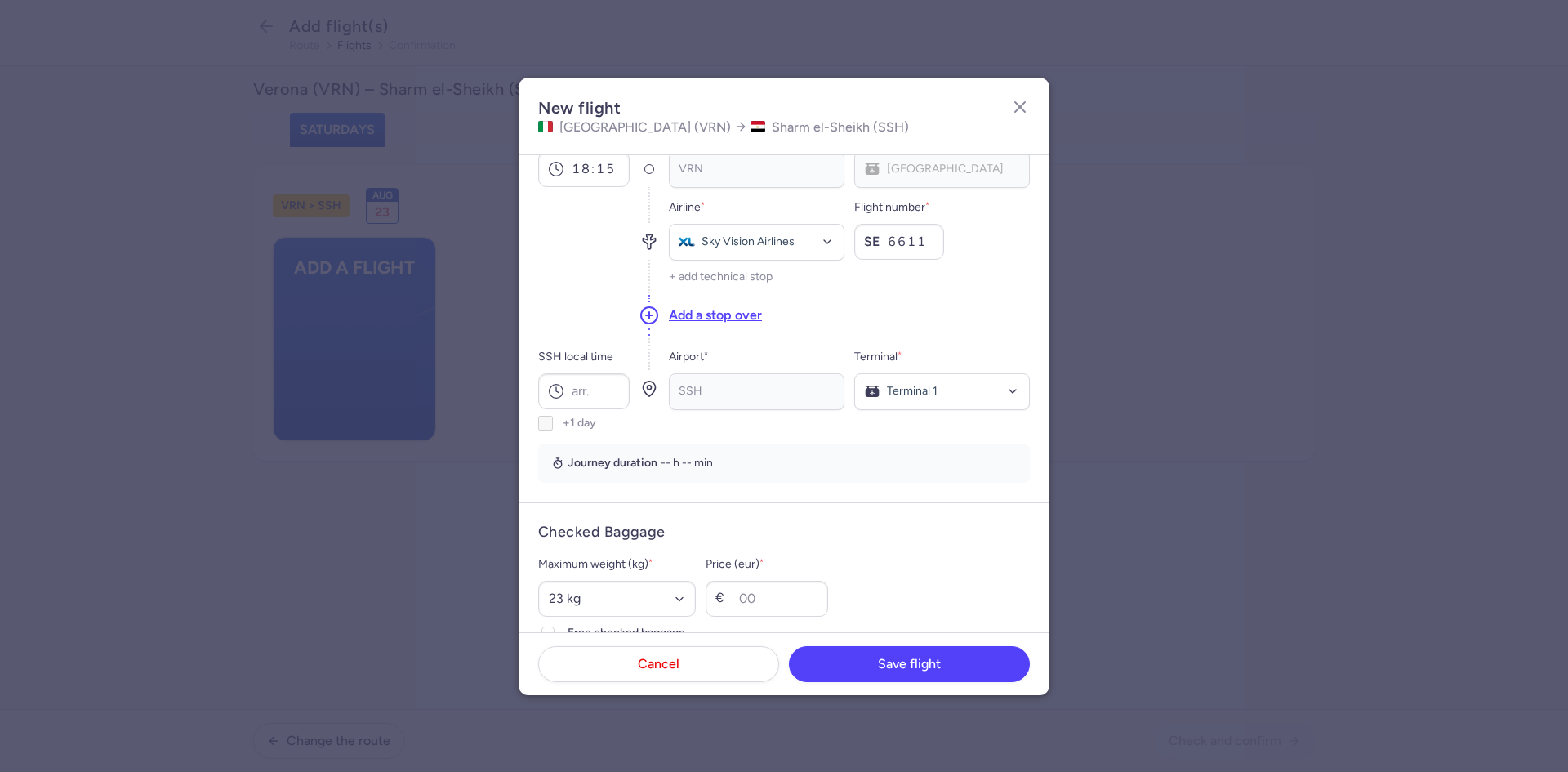
scroll to position [54, 0]
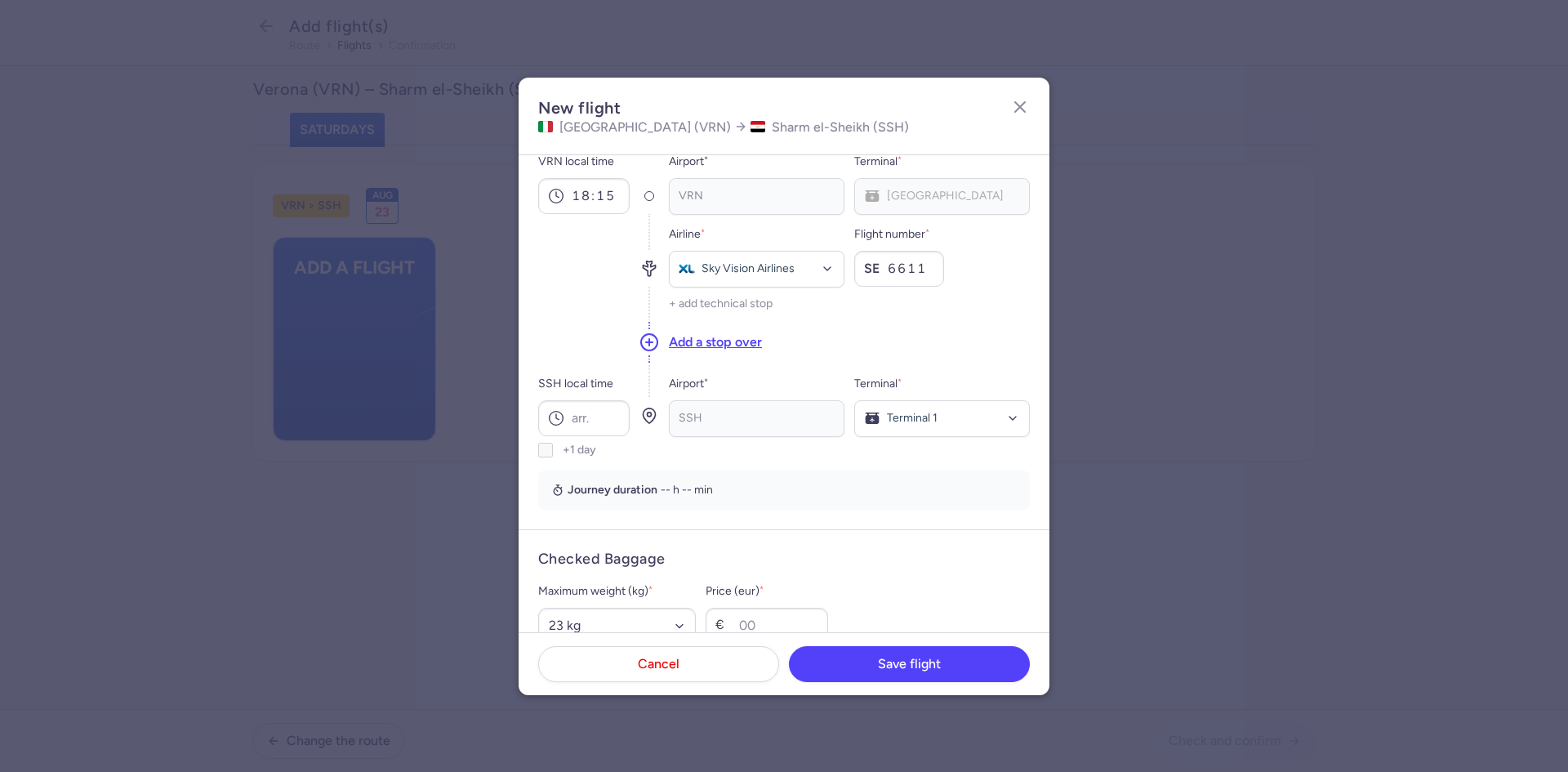
click at [548, 396] on div "SSH local time" at bounding box center [583, 405] width 91 height 62
type input "23:15"
click at [728, 476] on div "Journey duration 4 hr" at bounding box center [784, 490] width 492 height 39
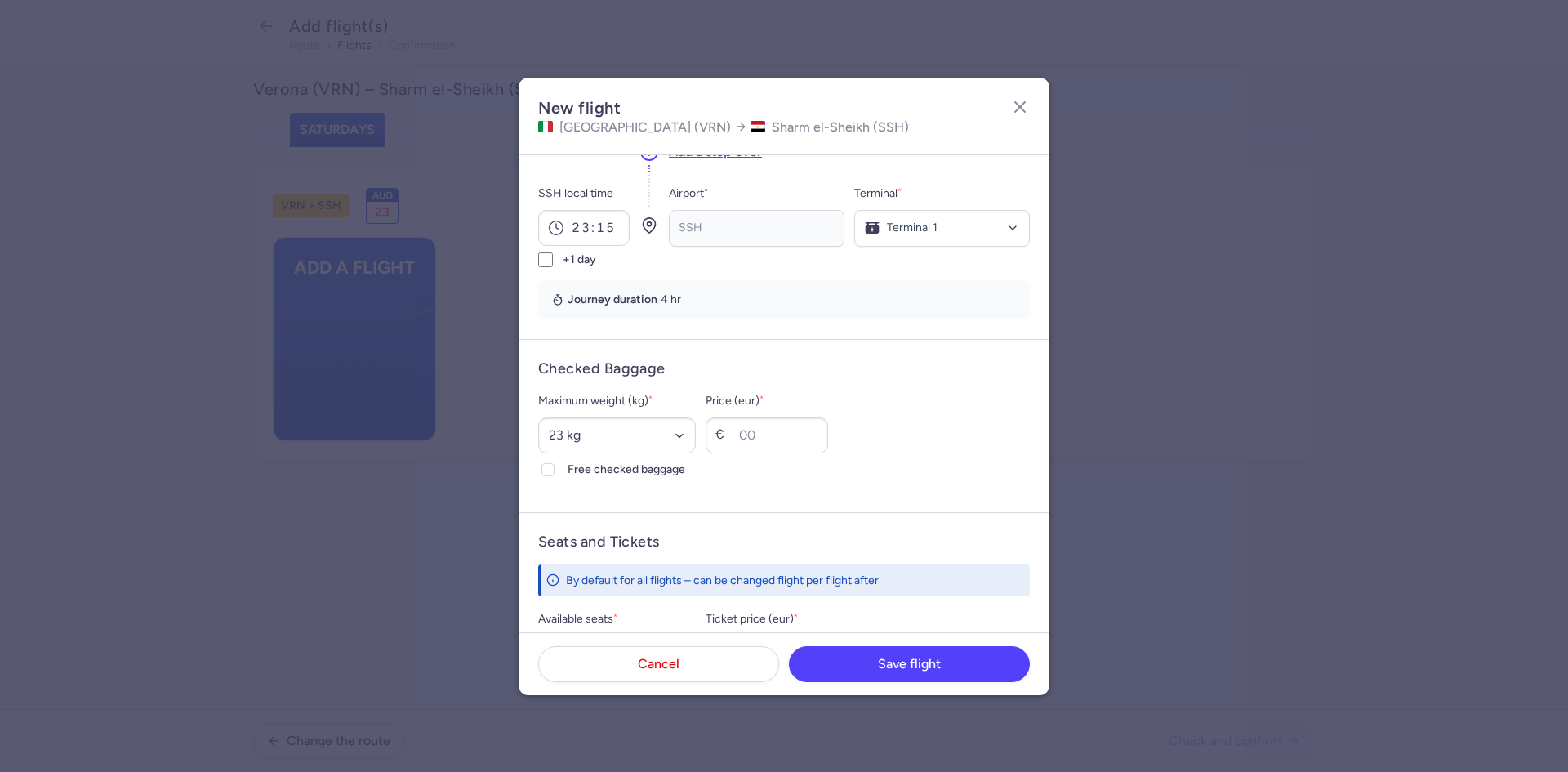
scroll to position [272, 0]
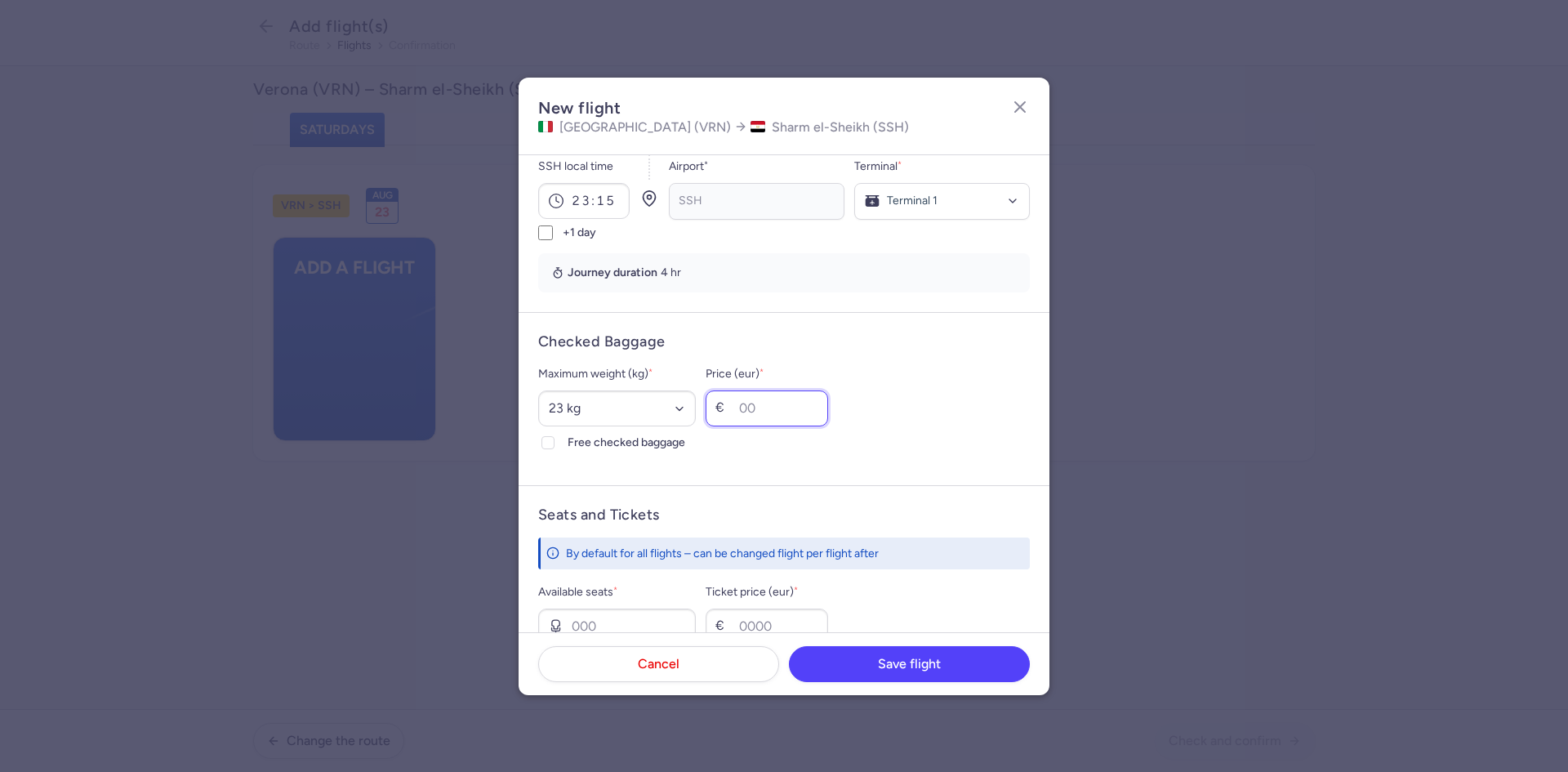
click at [776, 405] on input "Price (eur) *" at bounding box center [767, 407] width 122 height 36
type input "200"
click at [962, 431] on div "Maximum weight (kg) * Select an option 15 kg 16 kg 17 kg 18 kg 19 kg 20 kg 21 k…" at bounding box center [784, 408] width 492 height 88
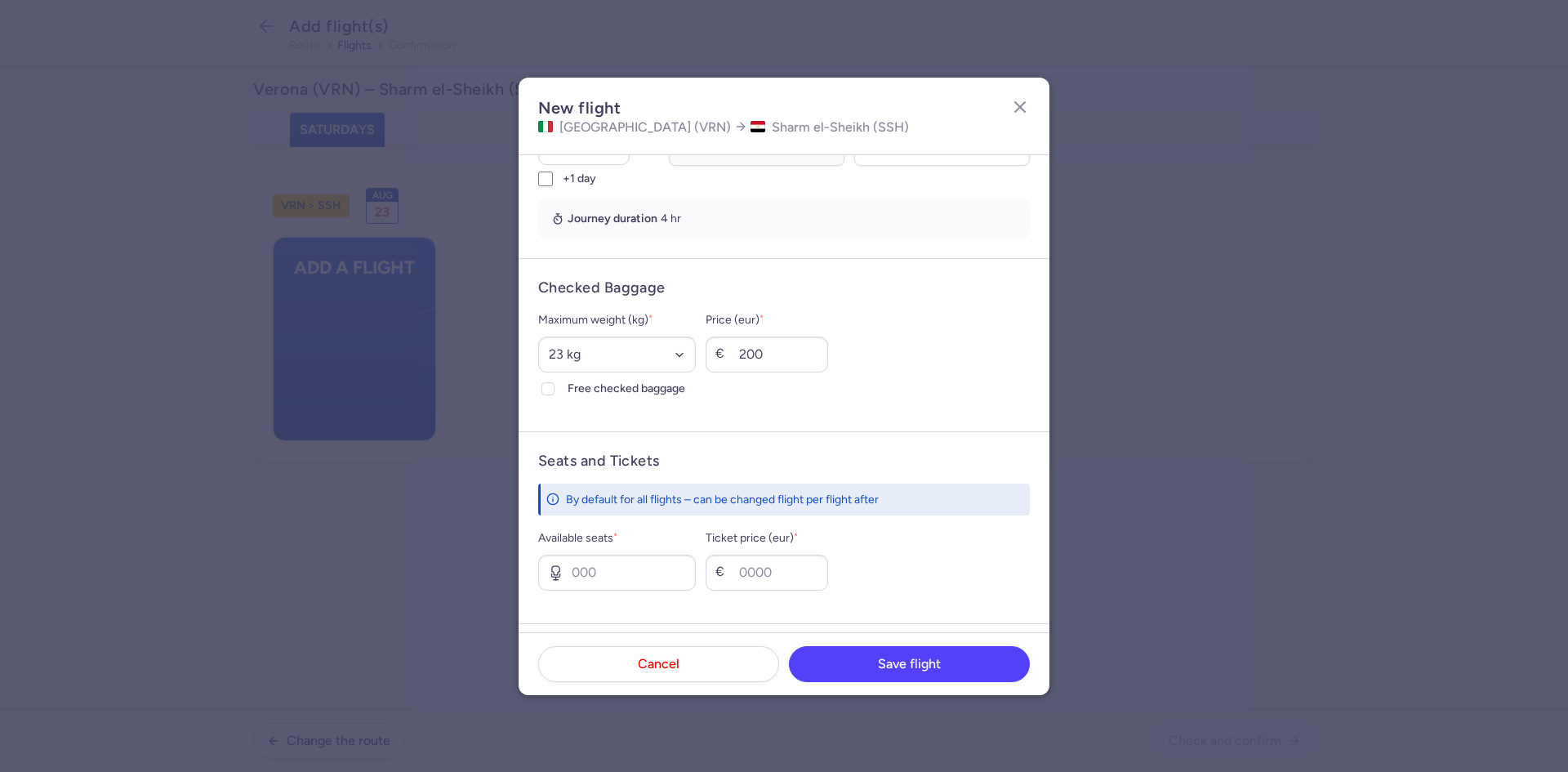
scroll to position [327, 0]
click at [548, 384] on icon at bounding box center [548, 388] width 10 height 10
click at [548, 384] on input "Free checked baggage" at bounding box center [547, 387] width 13 height 13
checkbox input "true"
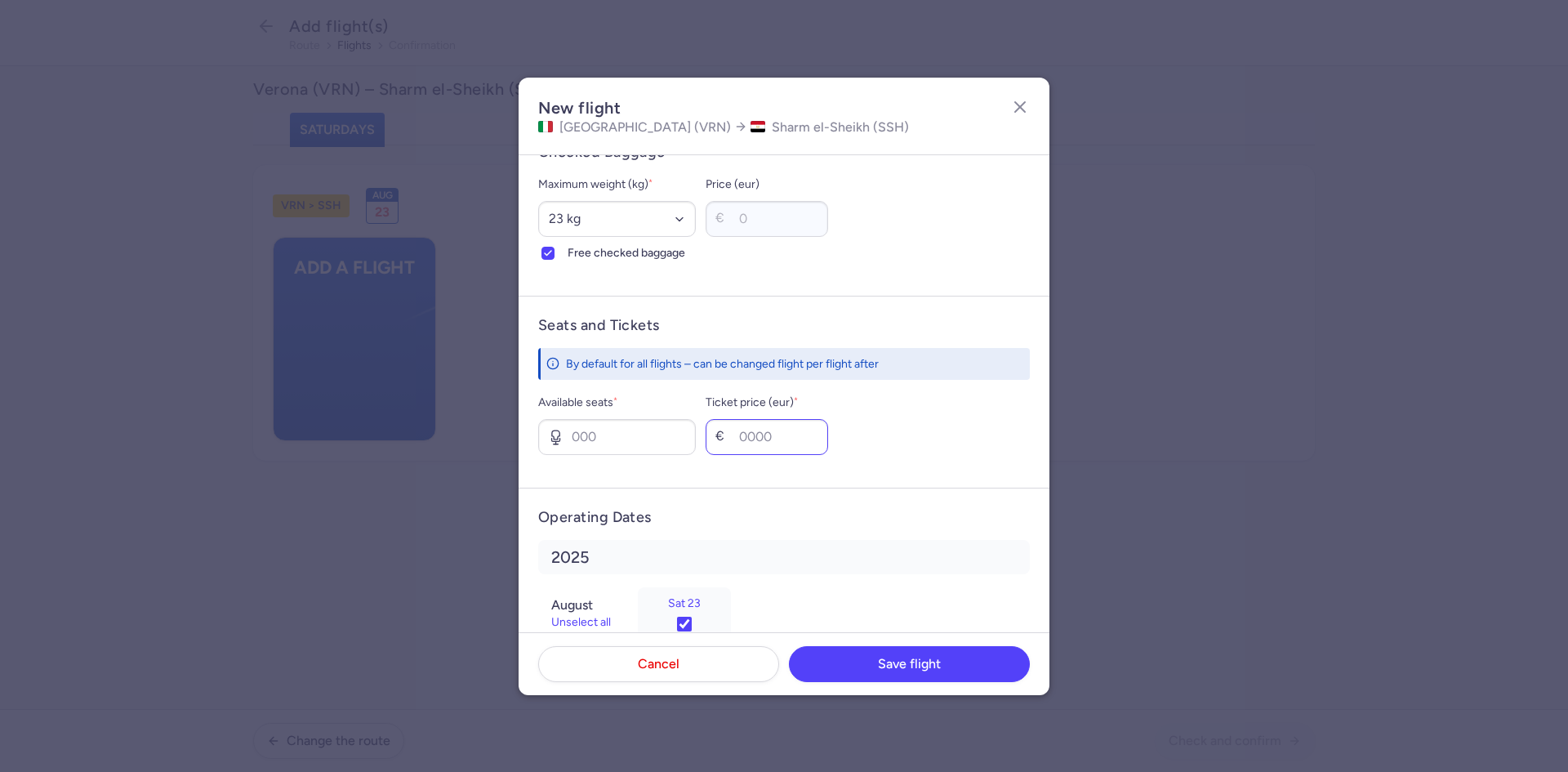
scroll to position [463, 0]
click at [662, 441] on input "Available seats *" at bounding box center [616, 435] width 157 height 36
type input "6"
click at [788, 434] on input "Ticket price (eur) *" at bounding box center [767, 435] width 122 height 36
type input "200"
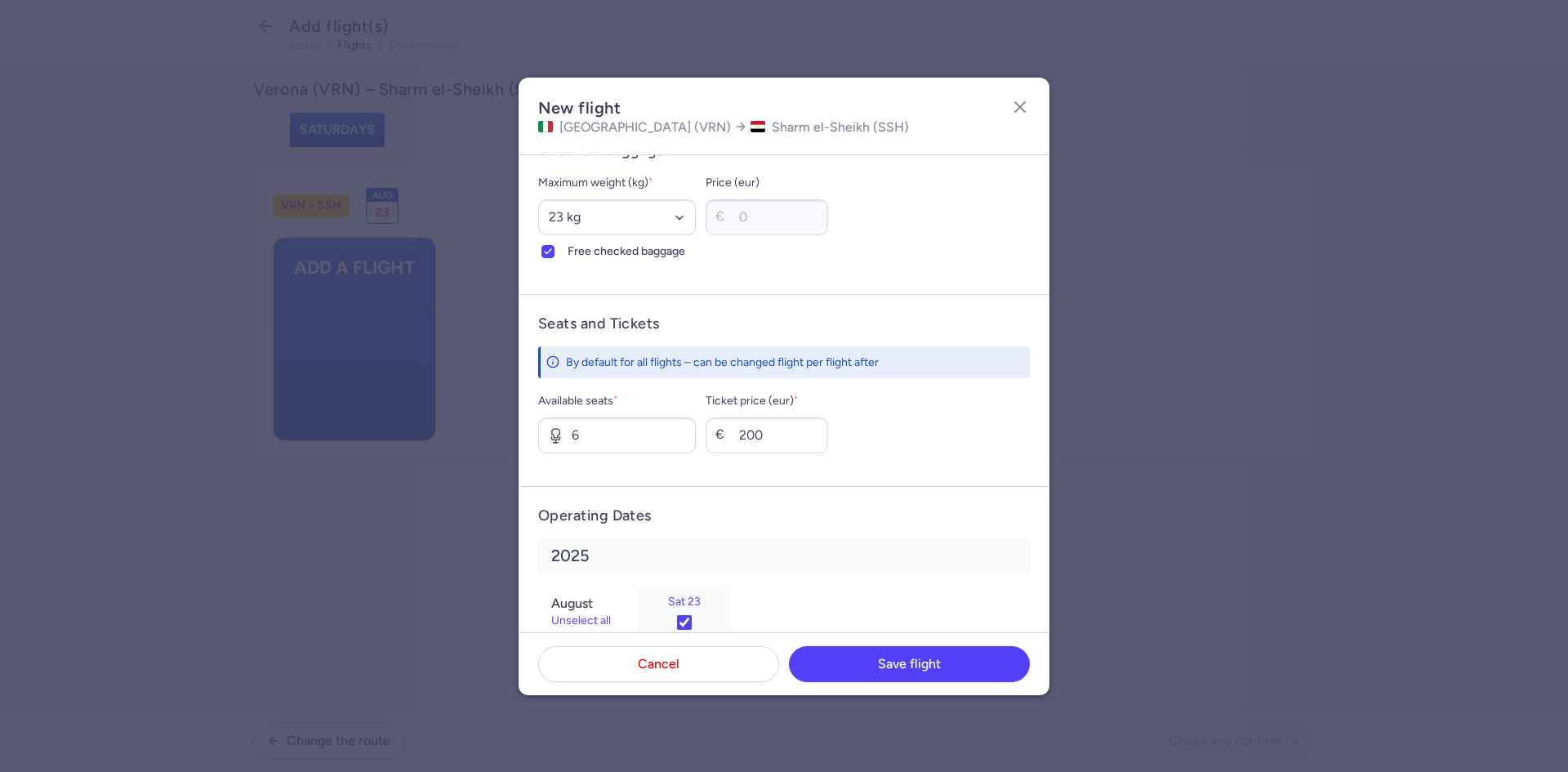
click at [920, 493] on form "Operating Dates [DATE] Unselect all Sat 23" at bounding box center [784, 579] width 531 height 186
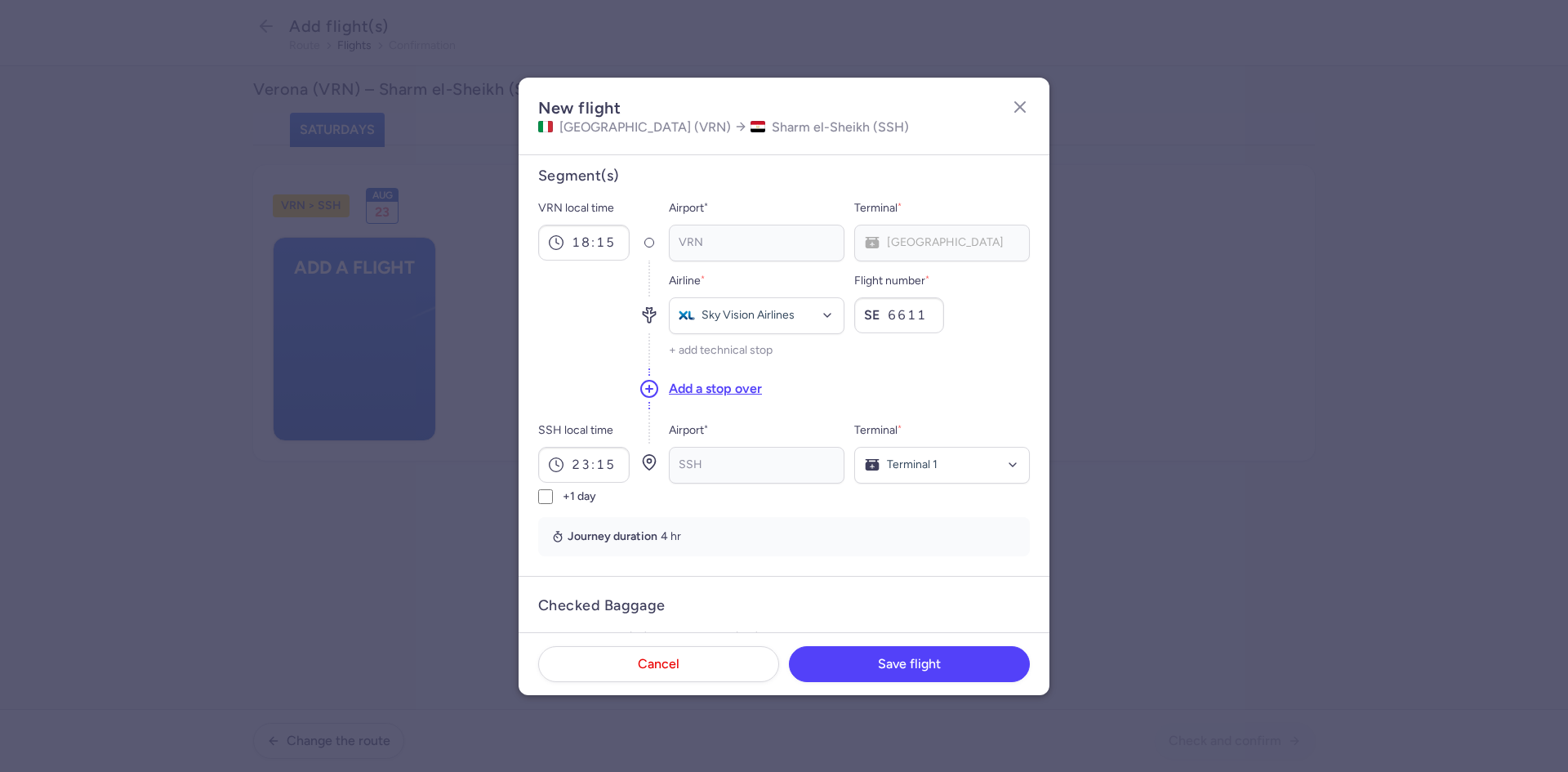
scroll to position [0, 0]
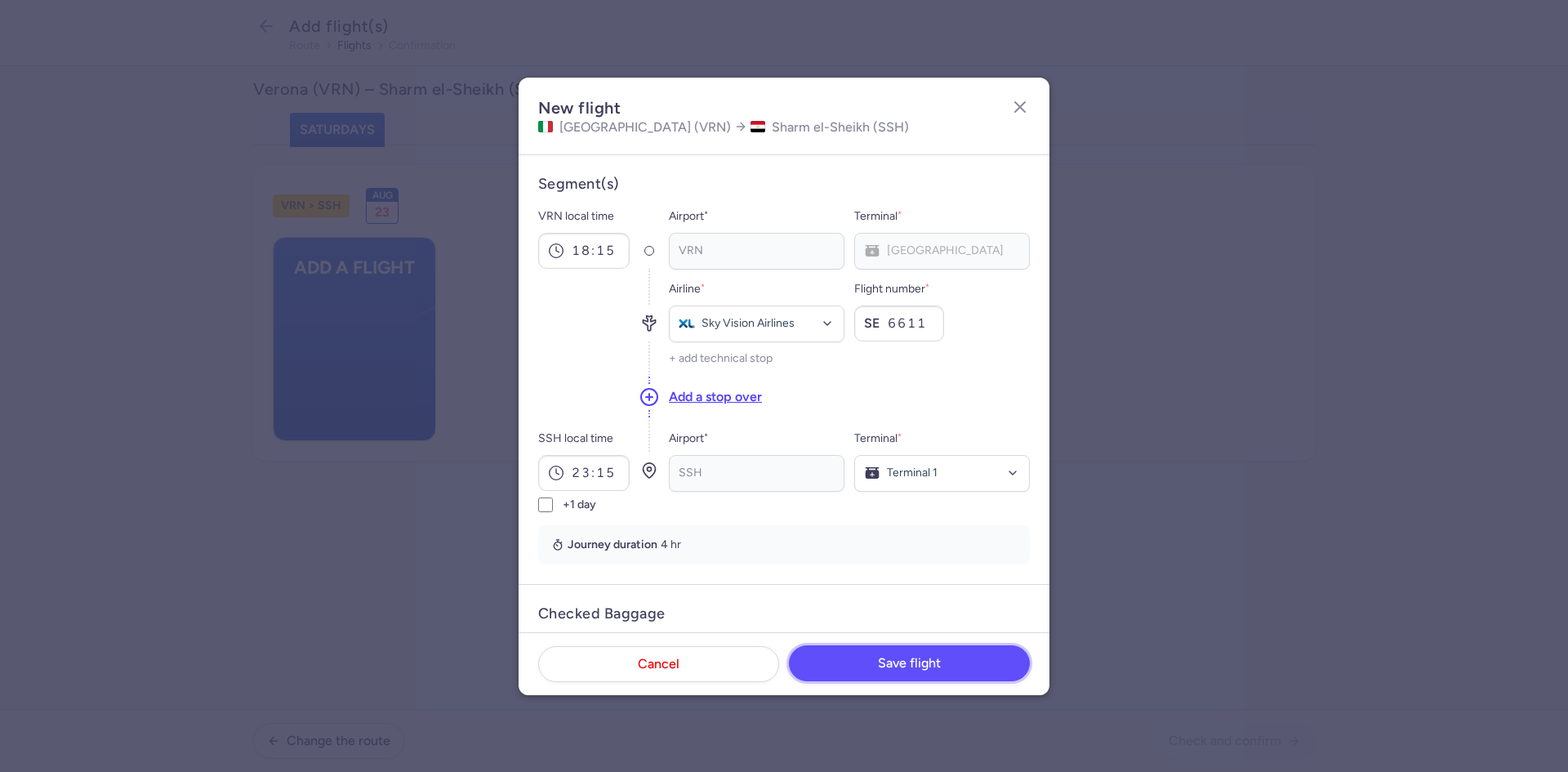
click at [910, 657] on span "Save flight" at bounding box center [909, 662] width 63 height 15
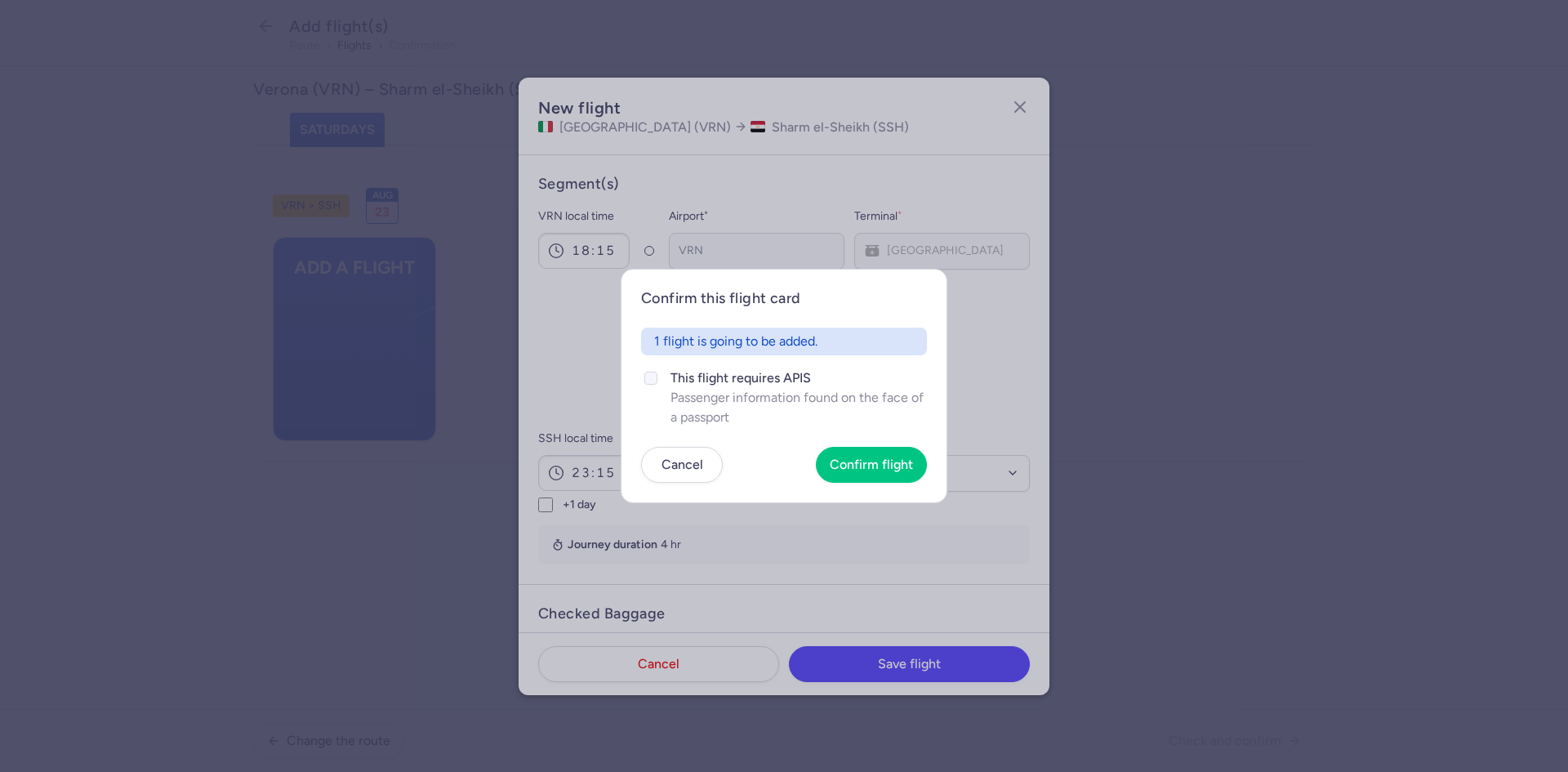
click at [655, 377] on input "This flight requires APIS Passenger information found on the face of a passport" at bounding box center [650, 377] width 13 height 13
checkbox input "true"
click at [862, 473] on button "Confirm flight" at bounding box center [871, 464] width 111 height 36
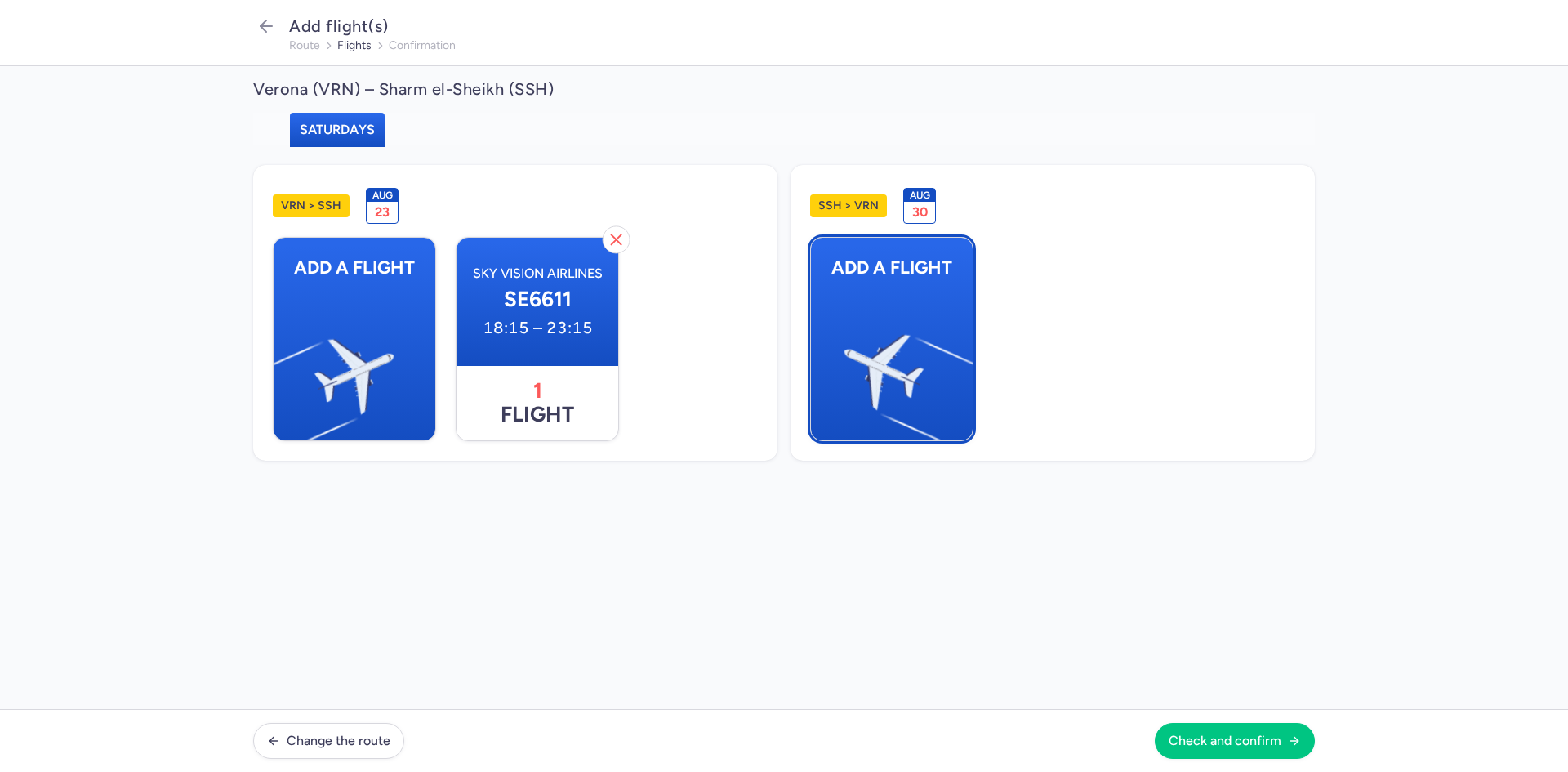
click at [867, 329] on img "button" at bounding box center [964, 366] width 276 height 253
select select "23"
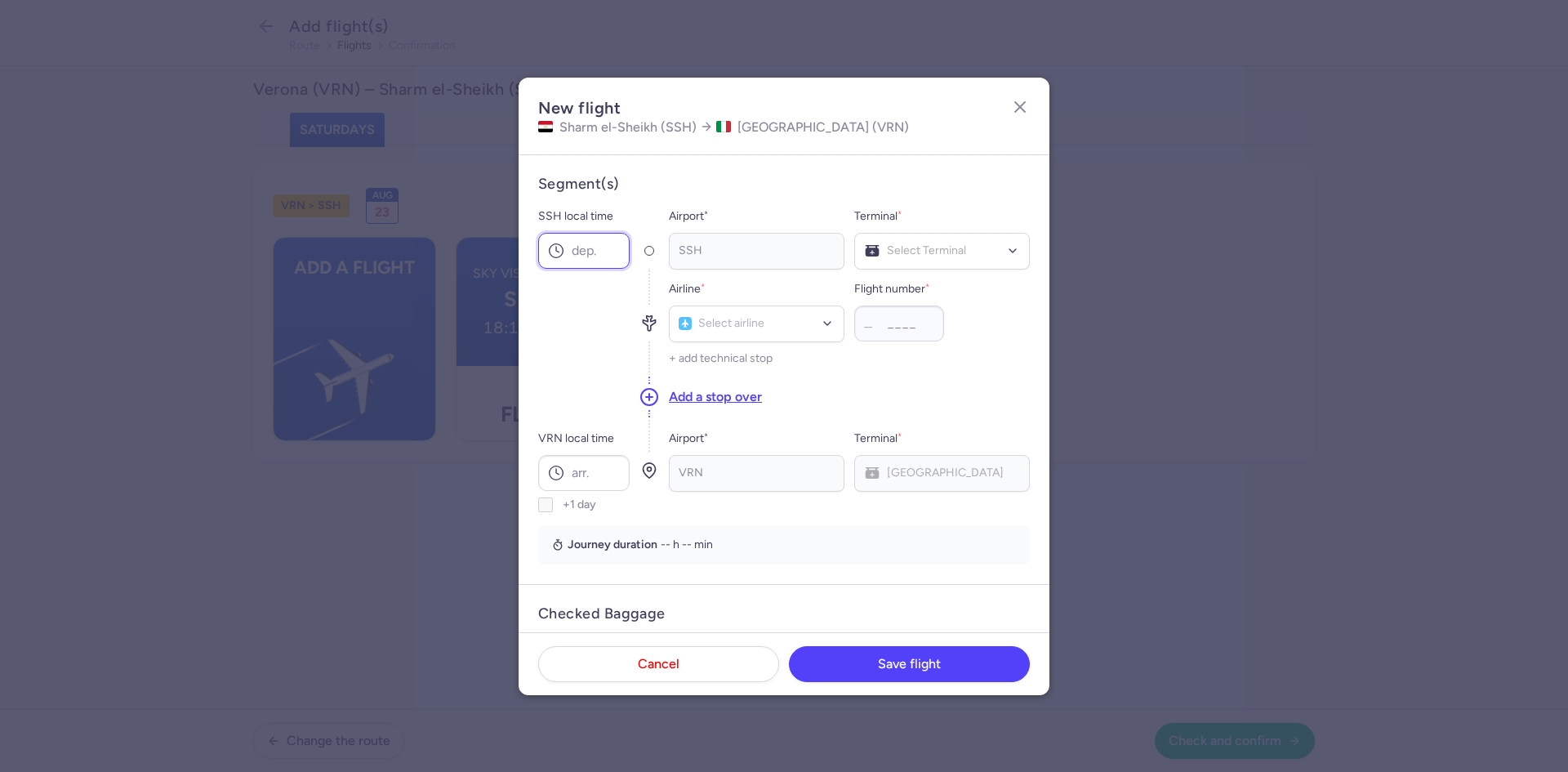
click at [568, 243] on input "SSH local time" at bounding box center [583, 250] width 91 height 36
type input "13:45"
click at [913, 278] on span "Terminal 1" at bounding box center [941, 286] width 174 height 33
type input "Sky"
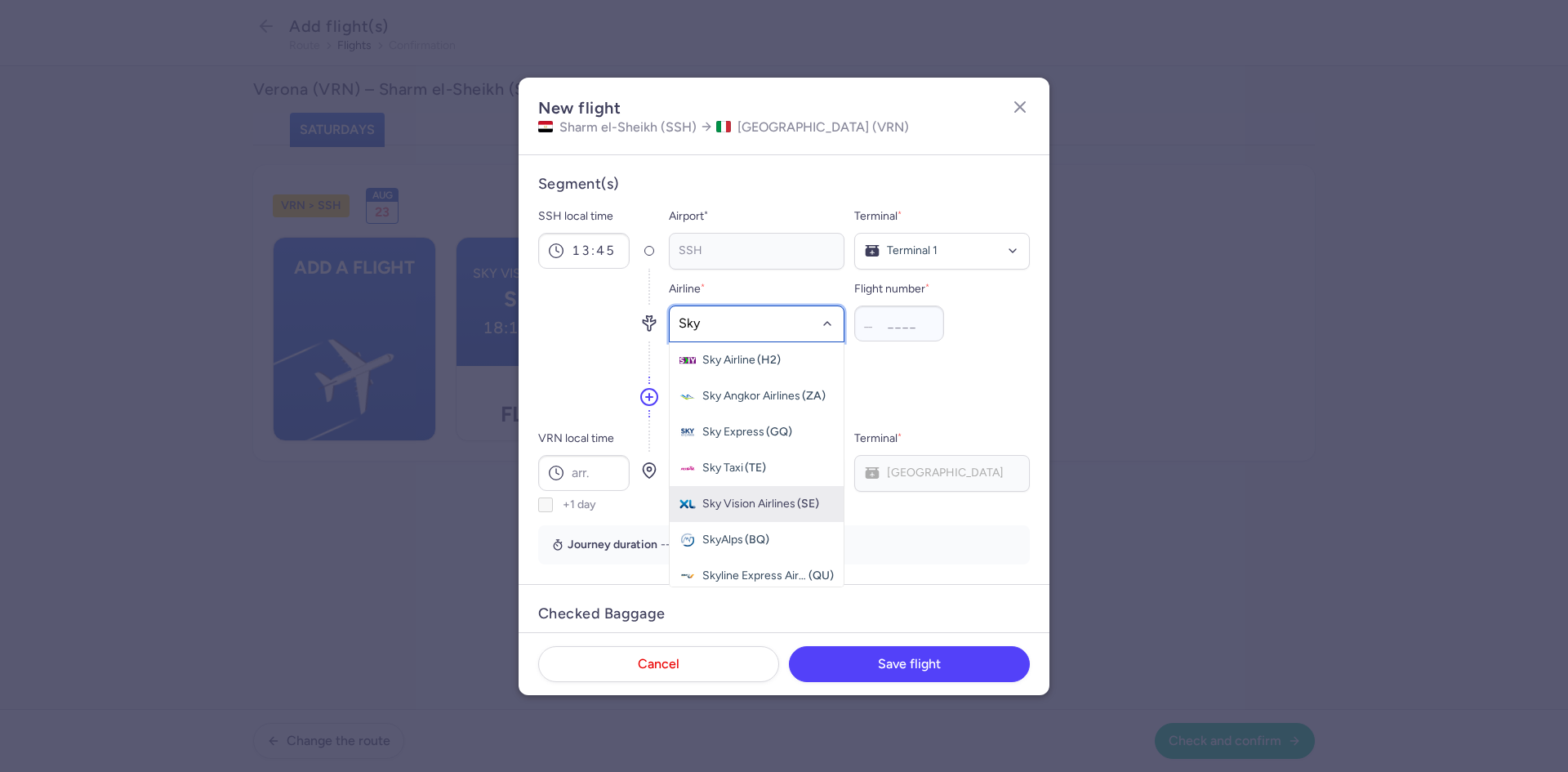
click at [773, 493] on span "Sky Vision Airlines (SE)" at bounding box center [756, 504] width 174 height 36
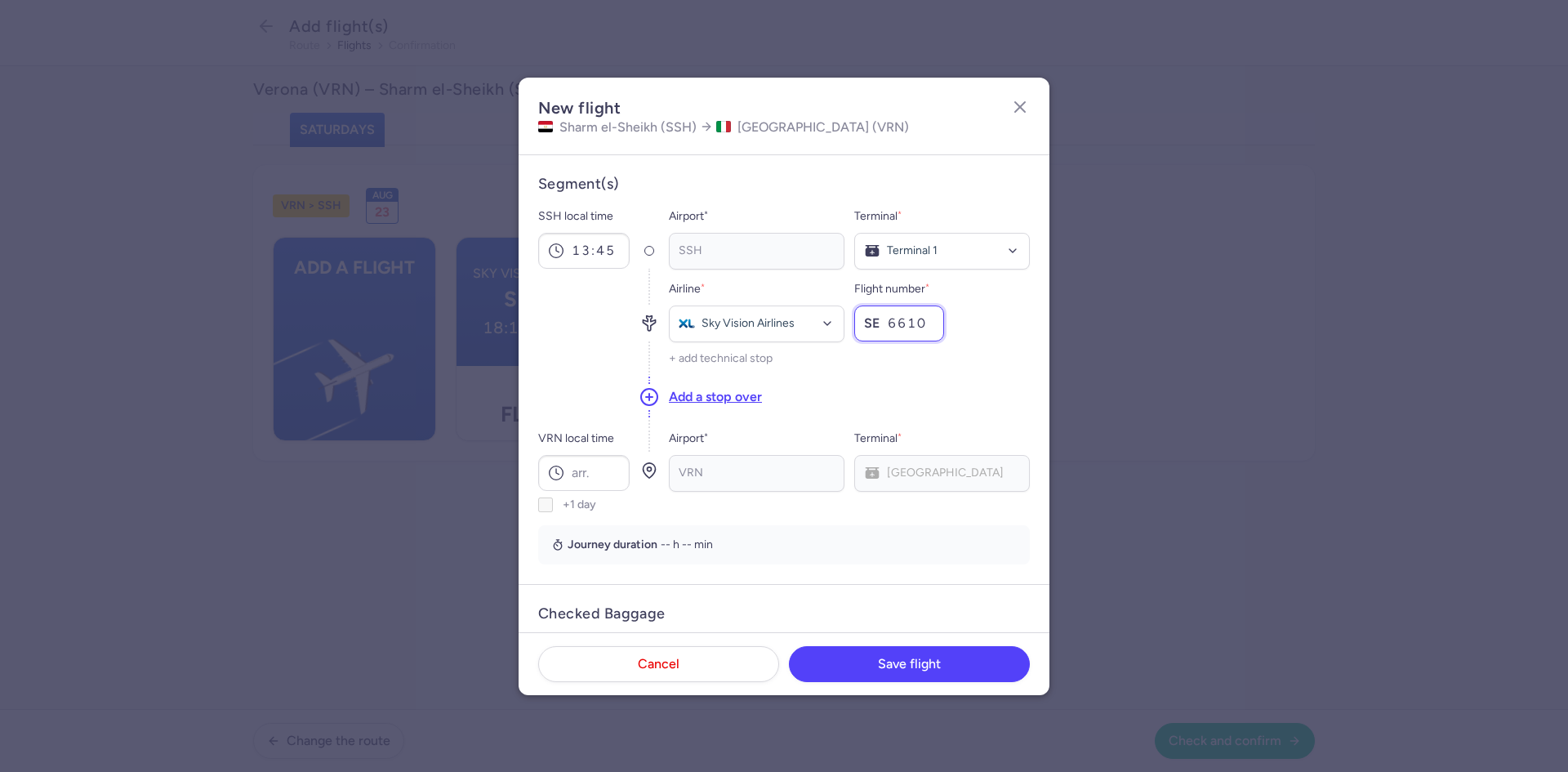
type input "6610"
click at [815, 414] on div "Add a stop over" at bounding box center [849, 396] width 361 height 44
click at [579, 476] on input "VRN local time" at bounding box center [583, 473] width 91 height 36
type input "17:15"
click at [778, 523] on section "Segment(s) SSH local time 13:45 Airport * SSH Terminal * Terminal 1 Airline * S…" at bounding box center [784, 369] width 492 height 390
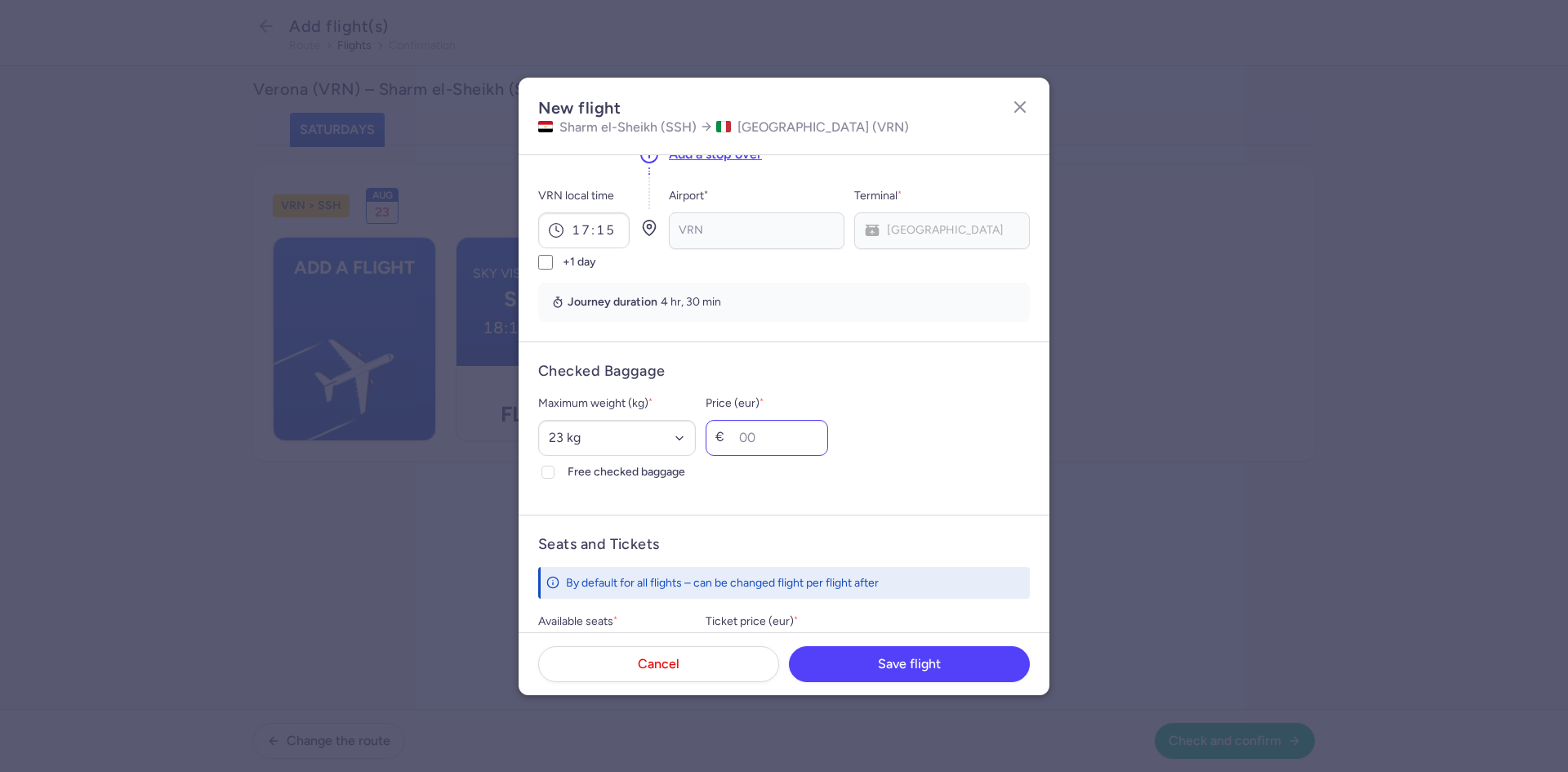
scroll to position [245, 0]
click at [541, 469] on div at bounding box center [547, 470] width 19 height 19
click at [541, 469] on input "Free checked baggage" at bounding box center [547, 469] width 13 height 13
checkbox input "true"
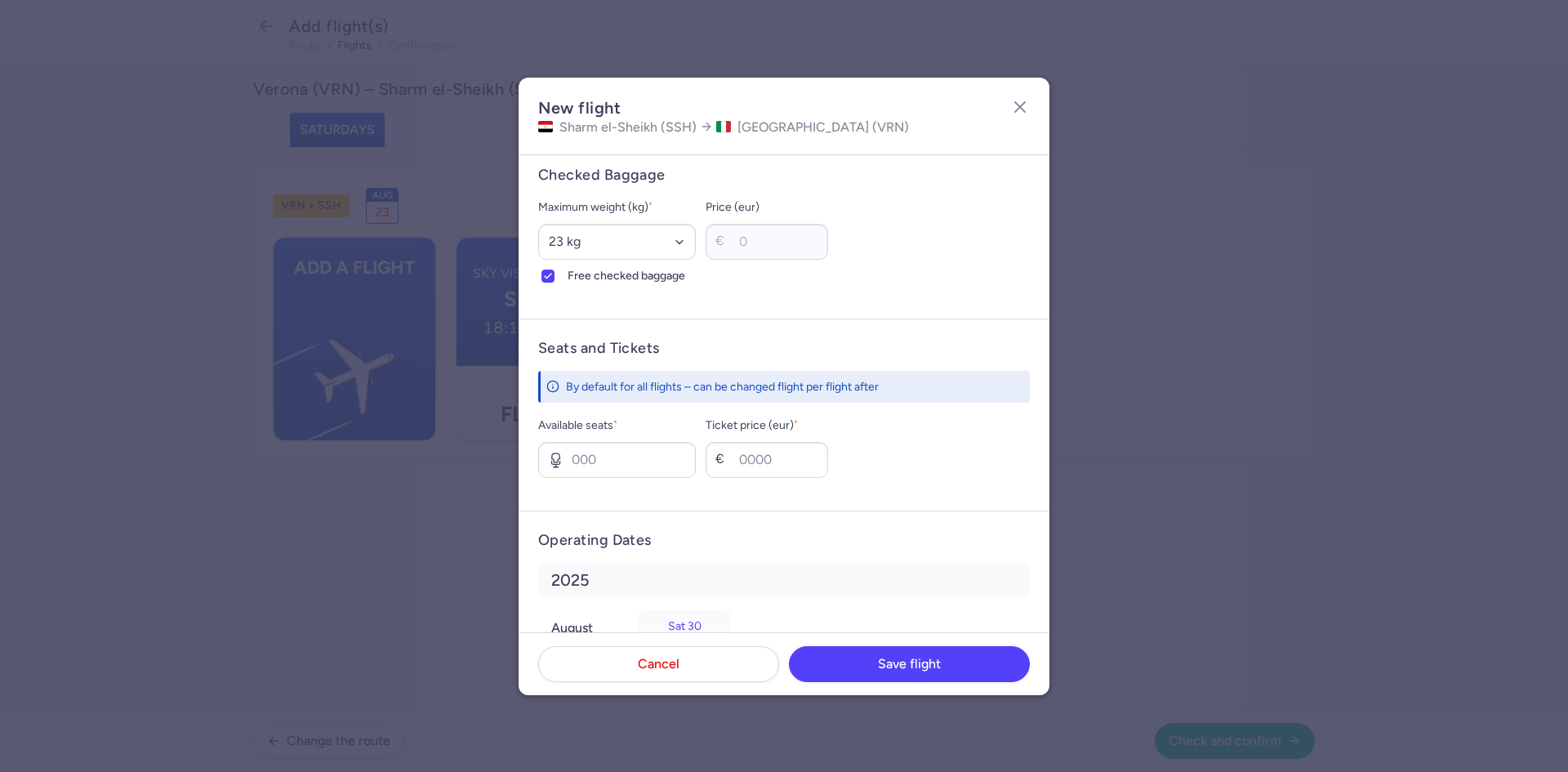
scroll to position [463, 0]
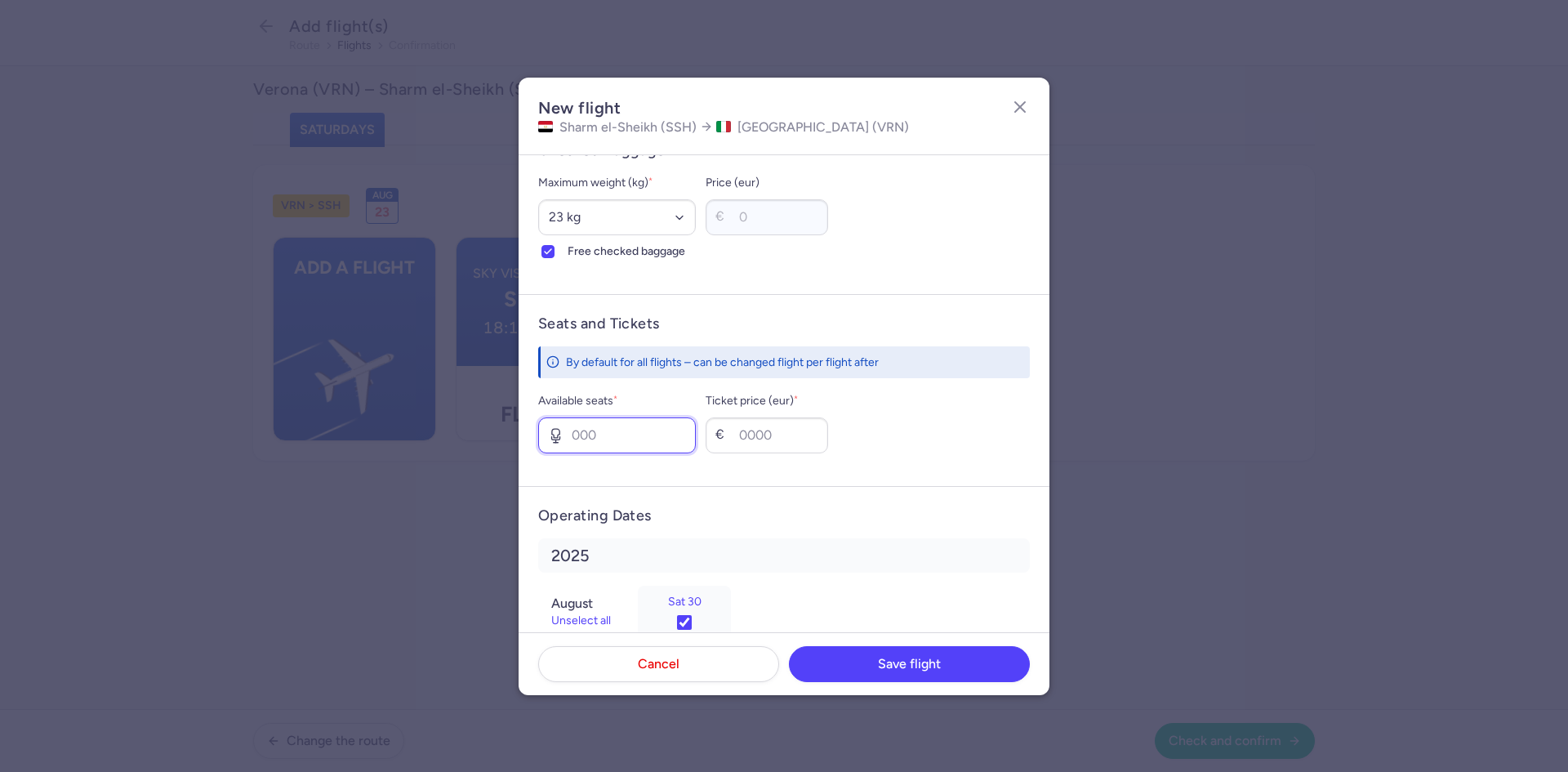
click at [659, 444] on input "Available seats *" at bounding box center [616, 435] width 157 height 36
type input "6"
click at [810, 432] on input "Ticket price (eur) *" at bounding box center [767, 435] width 122 height 36
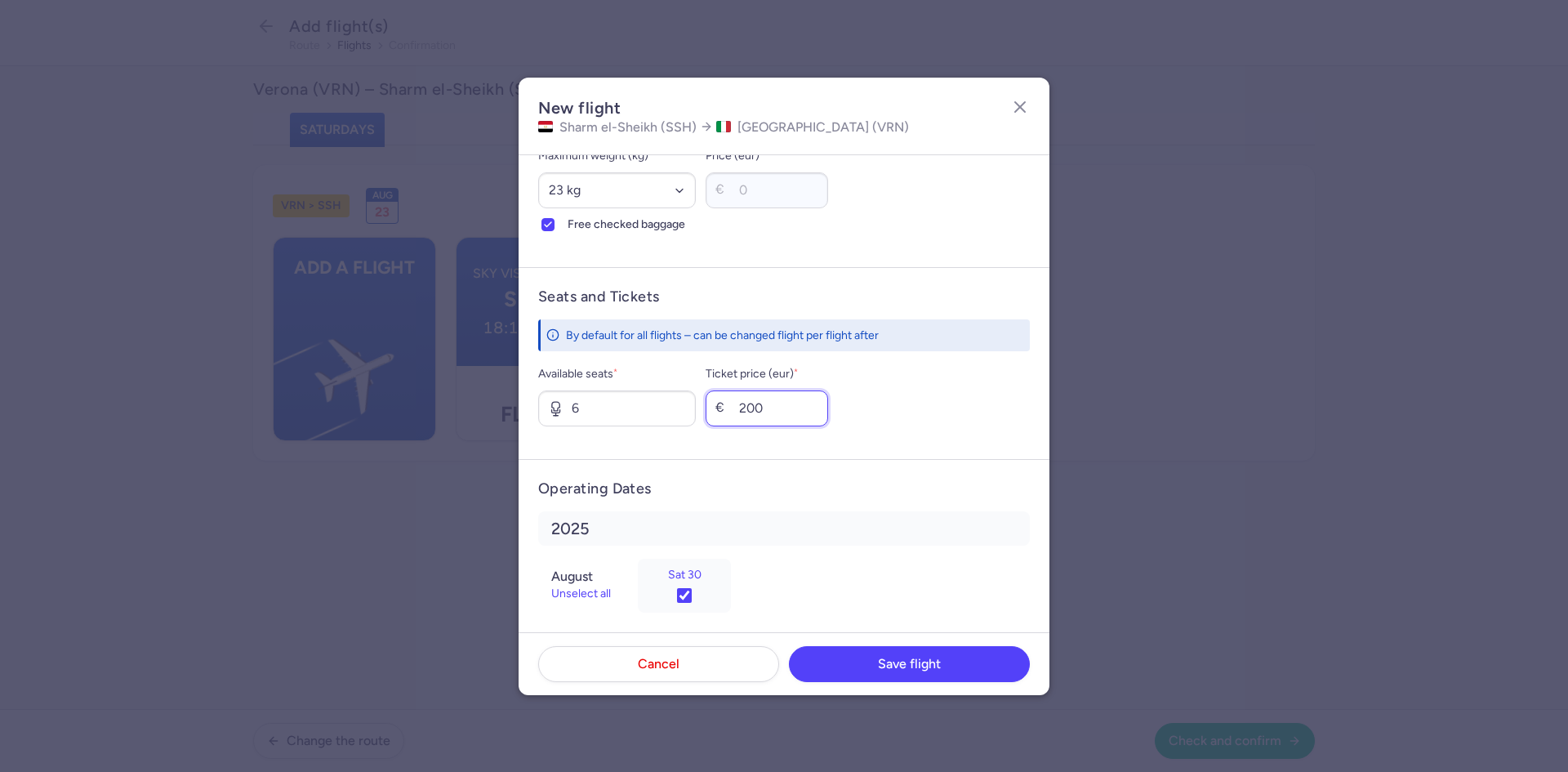
scroll to position [503, 0]
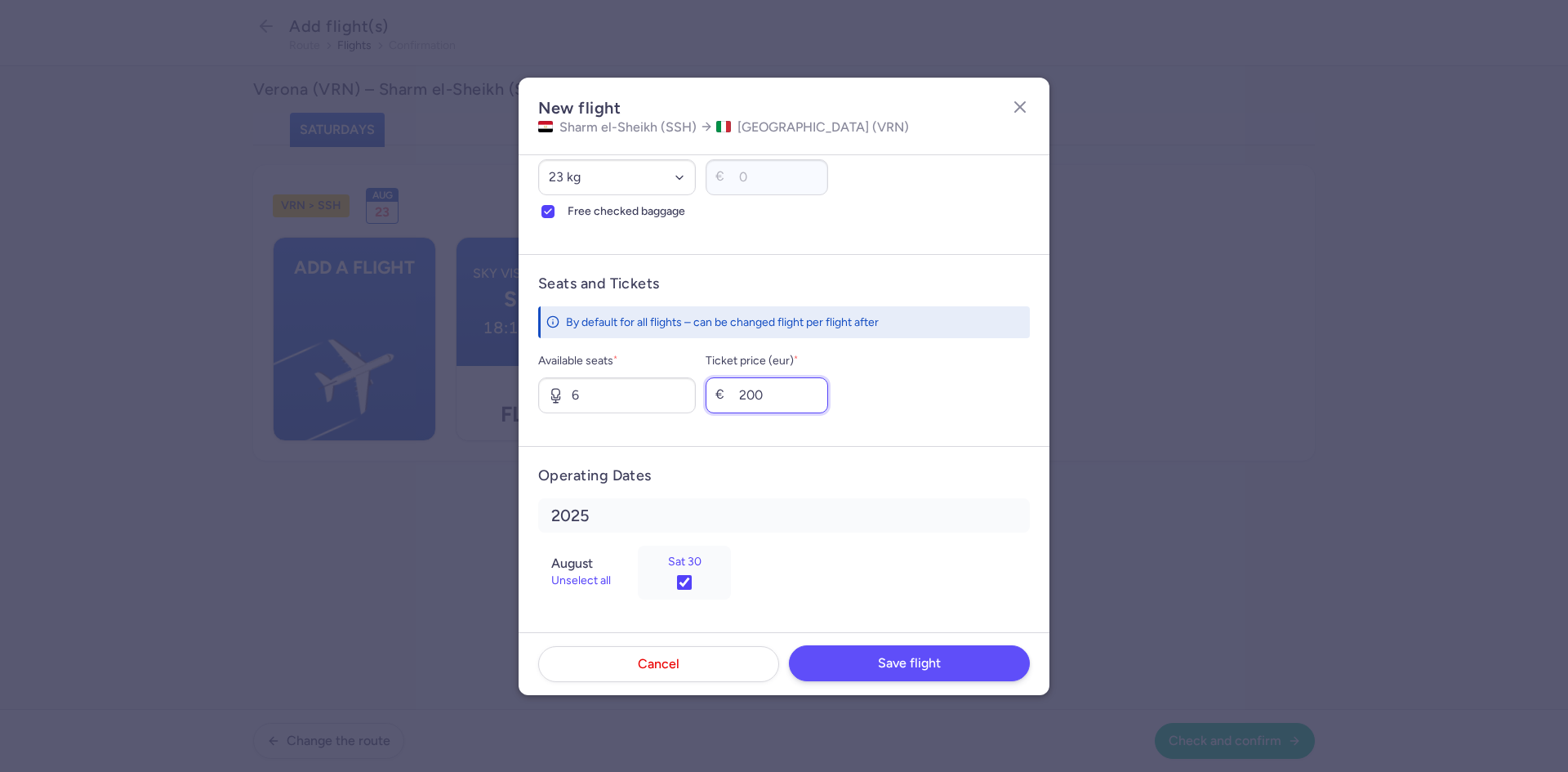
type input "200"
click at [938, 661] on span "Save flight" at bounding box center [909, 662] width 63 height 15
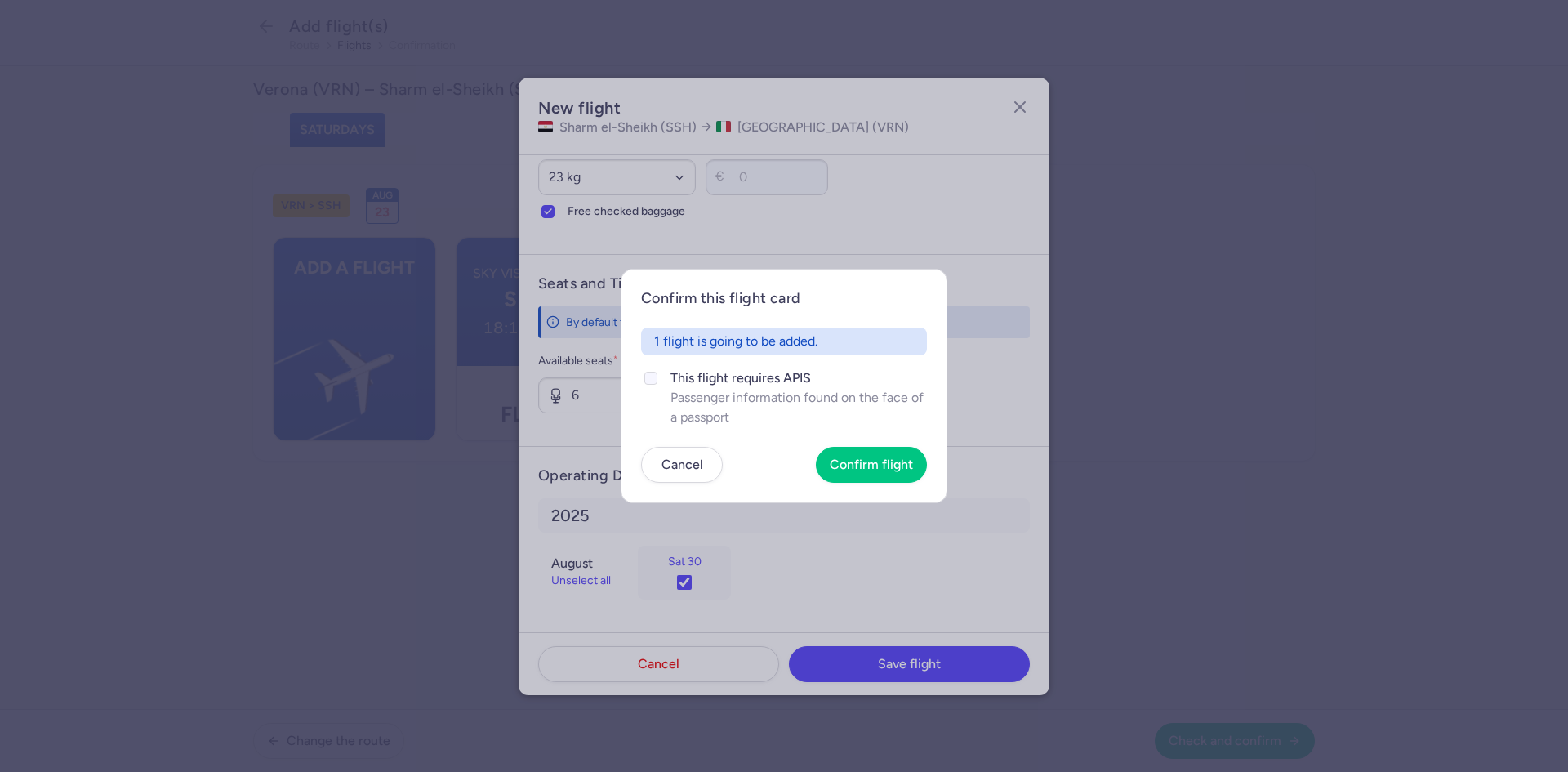
click at [648, 375] on icon at bounding box center [650, 378] width 10 height 10
click at [648, 375] on input "This flight requires APIS Passenger information found on the face of a passport" at bounding box center [650, 377] width 13 height 13
checkbox input "true"
click at [879, 462] on span "Confirm flight" at bounding box center [871, 463] width 84 height 15
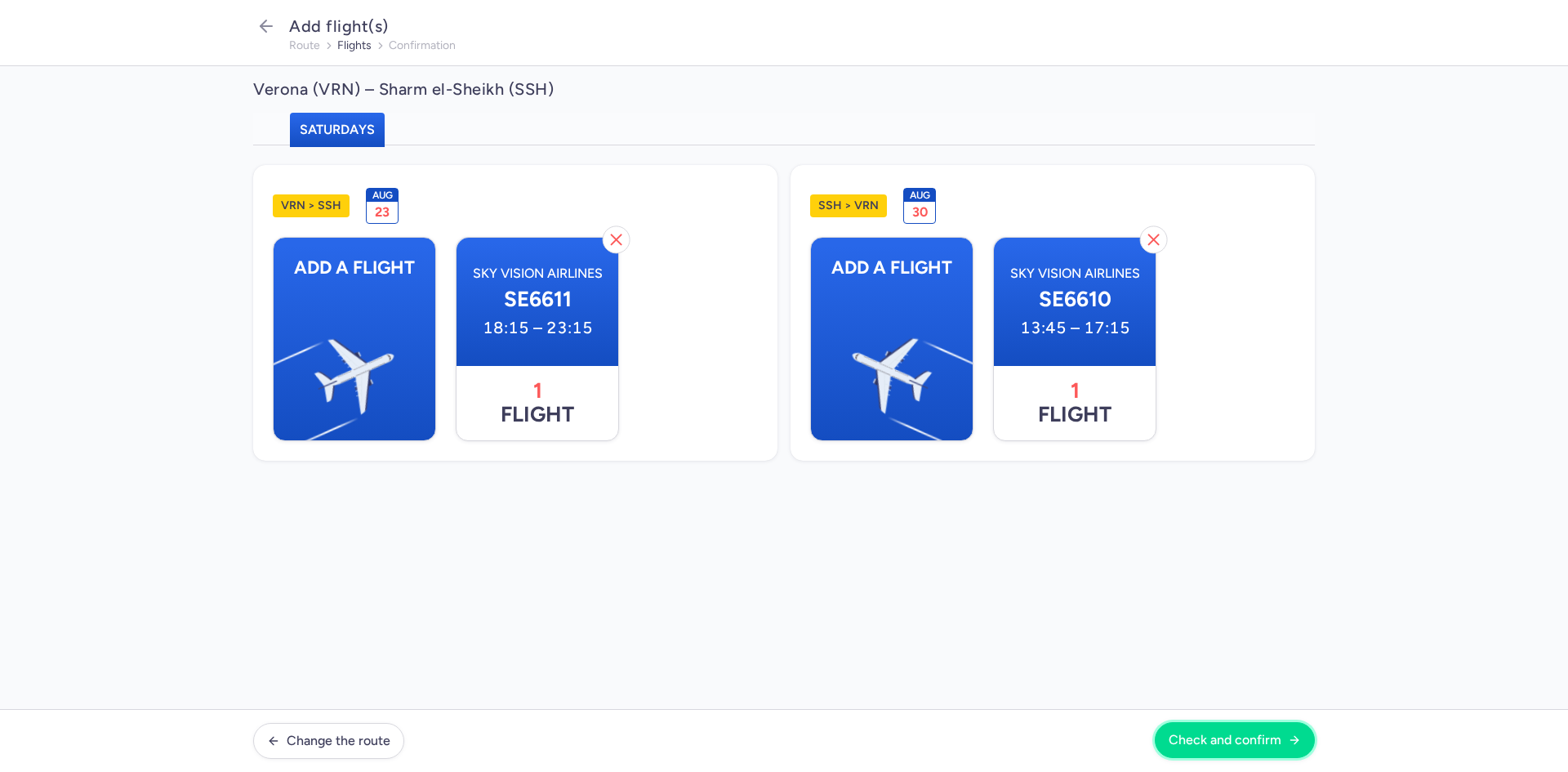
click at [1239, 746] on span "Check and confirm" at bounding box center [1225, 739] width 113 height 15
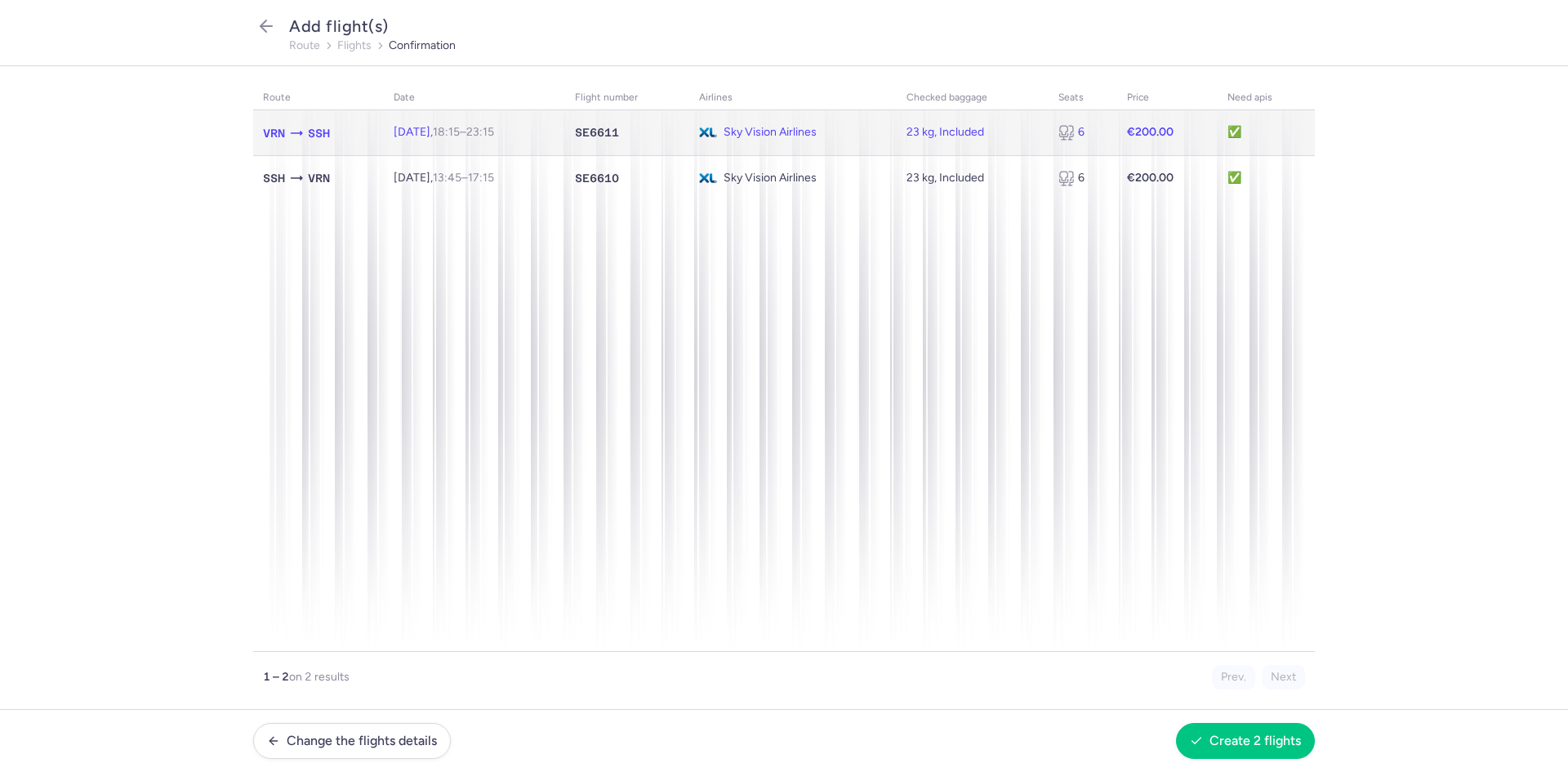
click at [554, 134] on td "[DATE] 18:15 – 23:15 +0" at bounding box center [474, 132] width 181 height 45
select select "23"
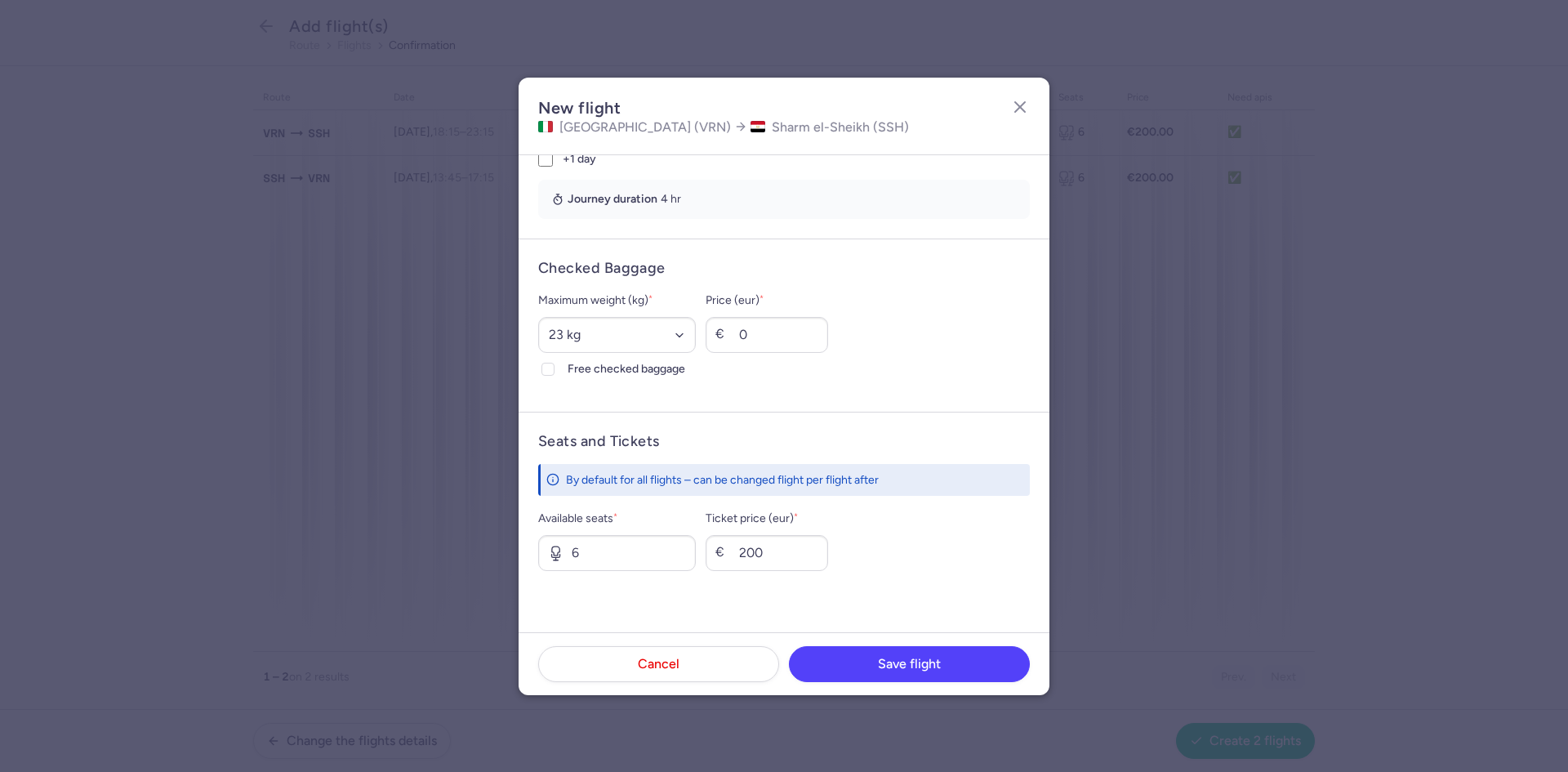
scroll to position [414, 0]
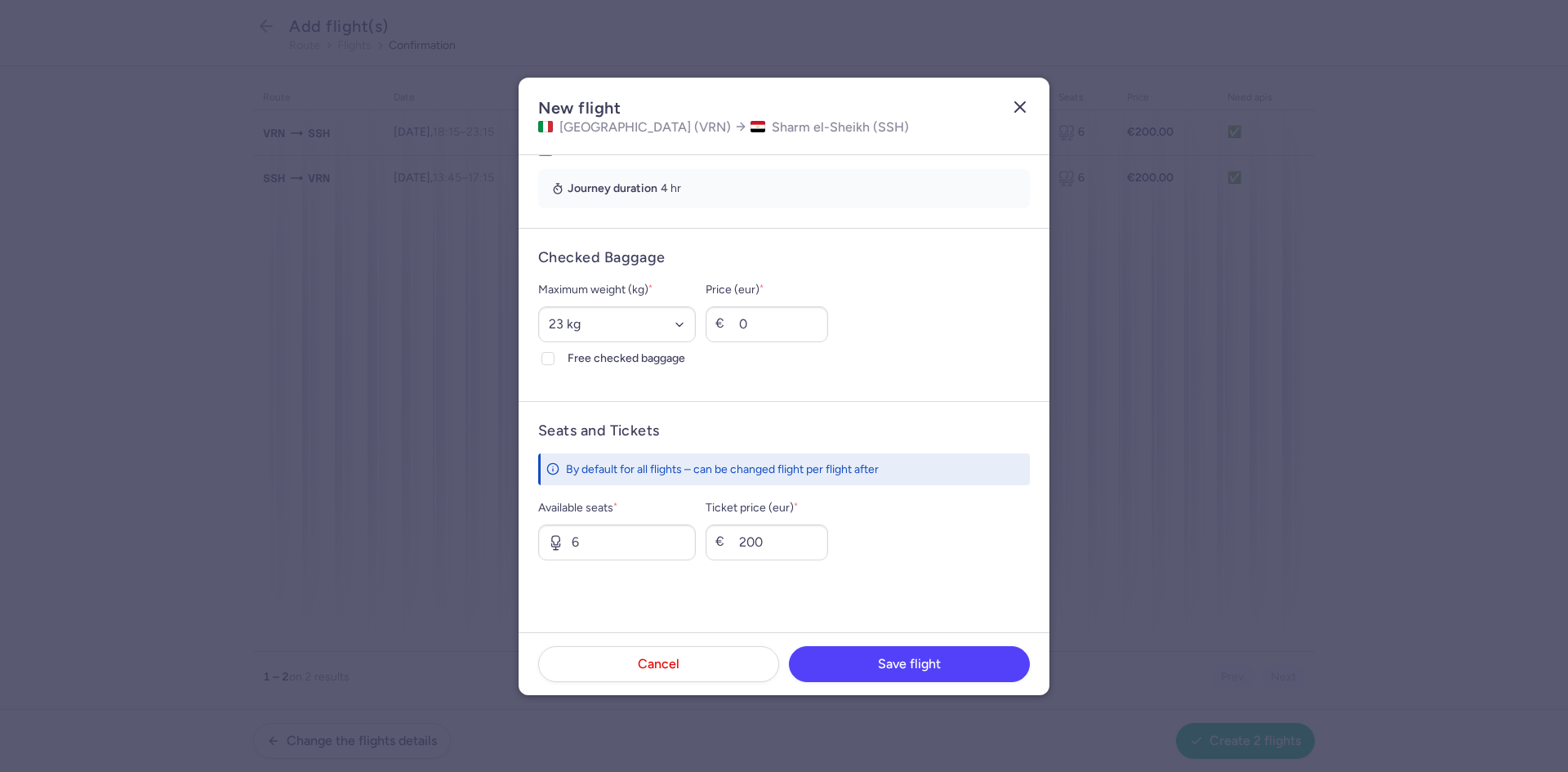
click at [1017, 109] on line "button" at bounding box center [1020, 107] width 10 height 10
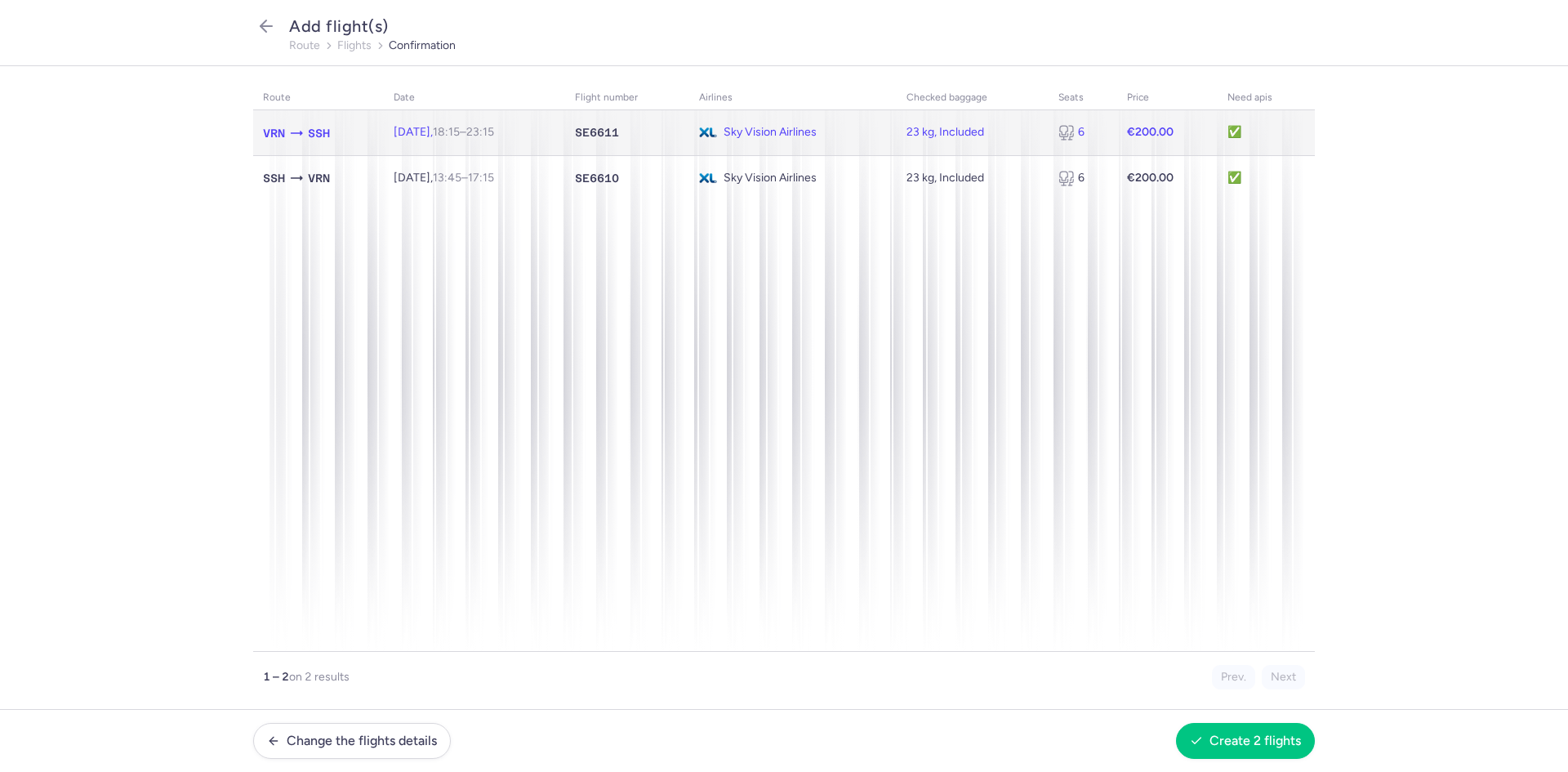
click at [1240, 131] on td "✅" at bounding box center [1266, 132] width 97 height 45
select select "23"
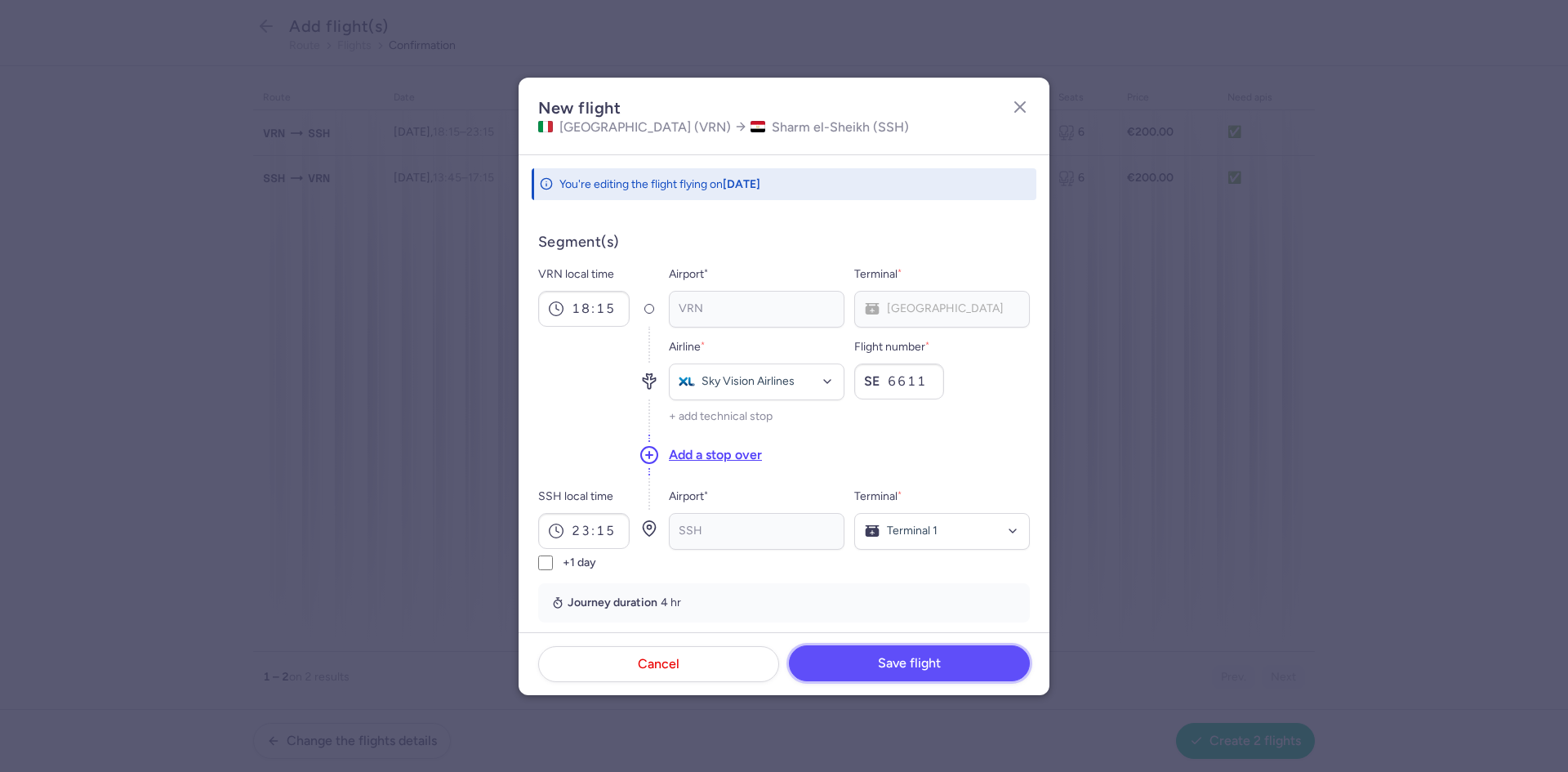
click at [955, 667] on button "Save flight" at bounding box center [909, 662] width 241 height 36
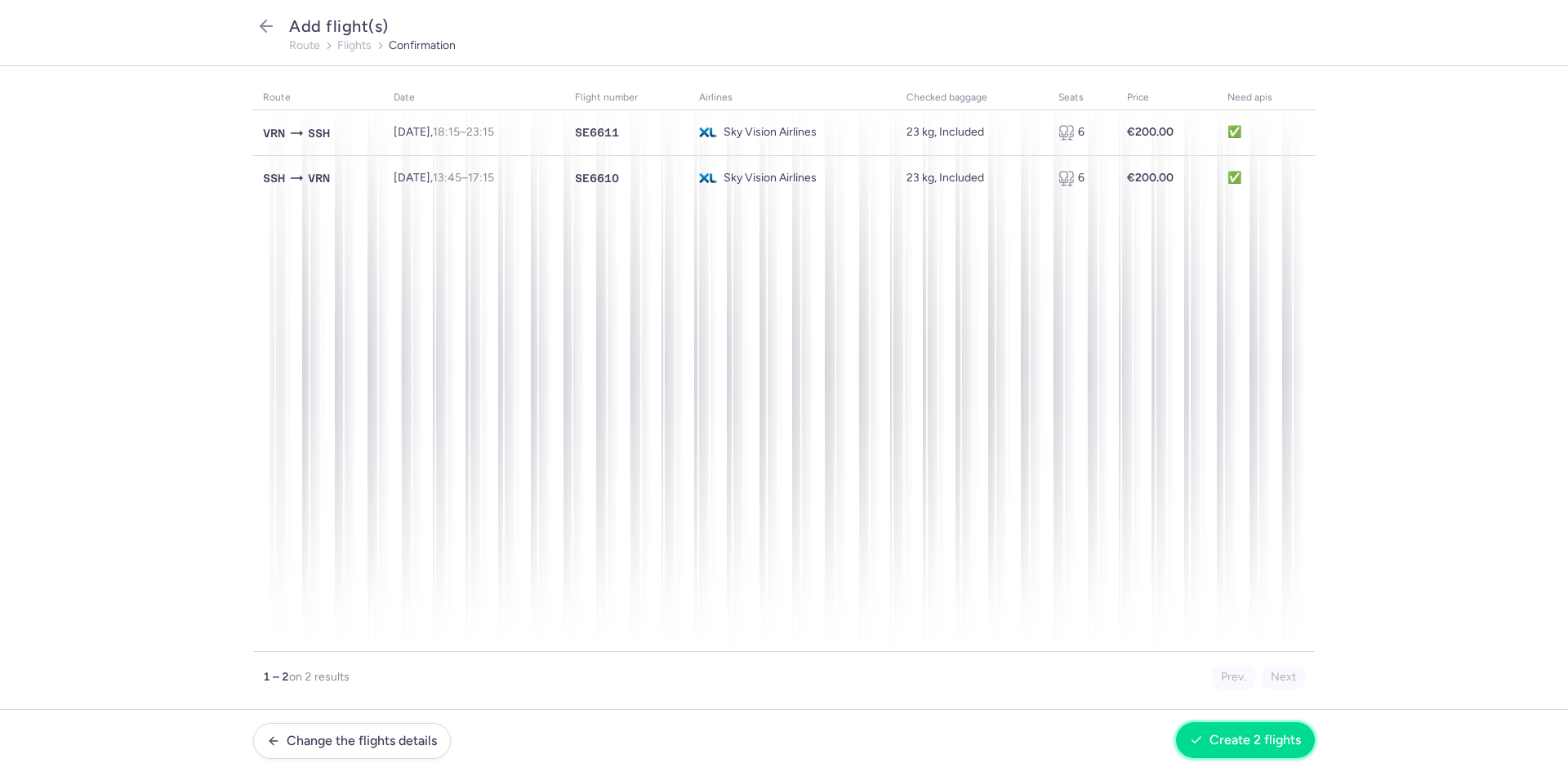
click at [1268, 727] on button "Create 2 flights" at bounding box center [1244, 739] width 139 height 36
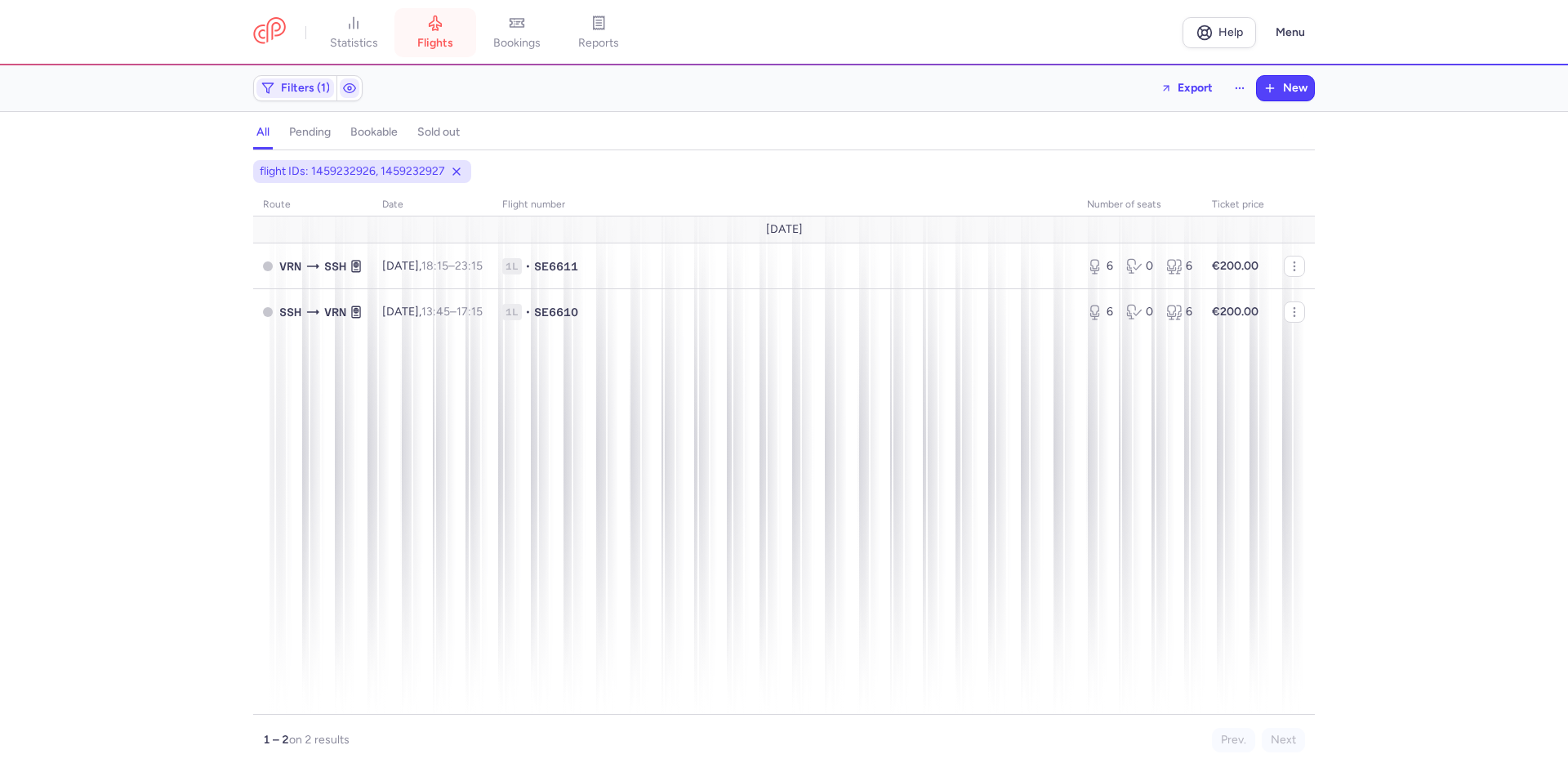
click at [446, 38] on span "flights" at bounding box center [435, 43] width 36 height 15
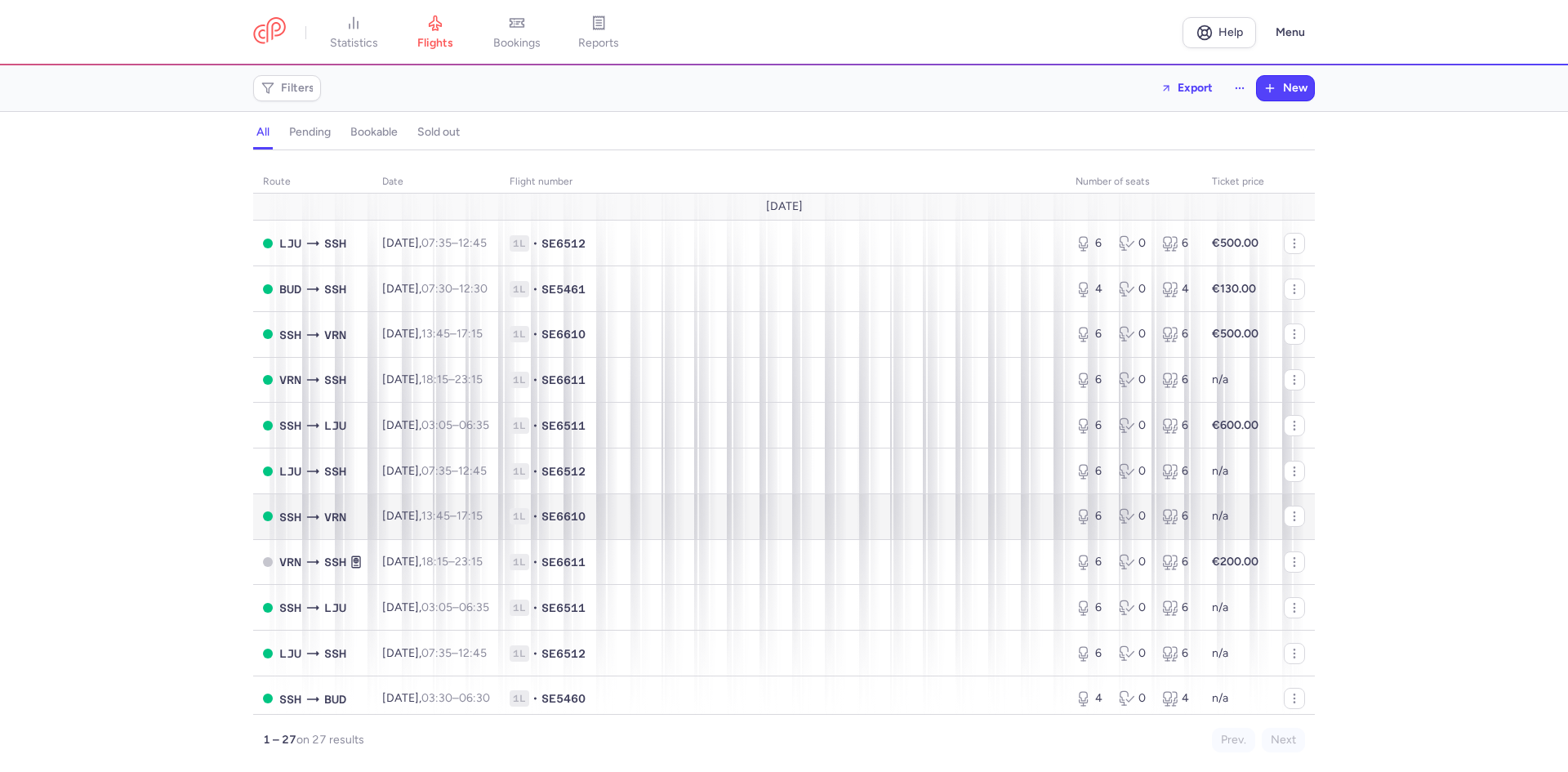
scroll to position [27, 0]
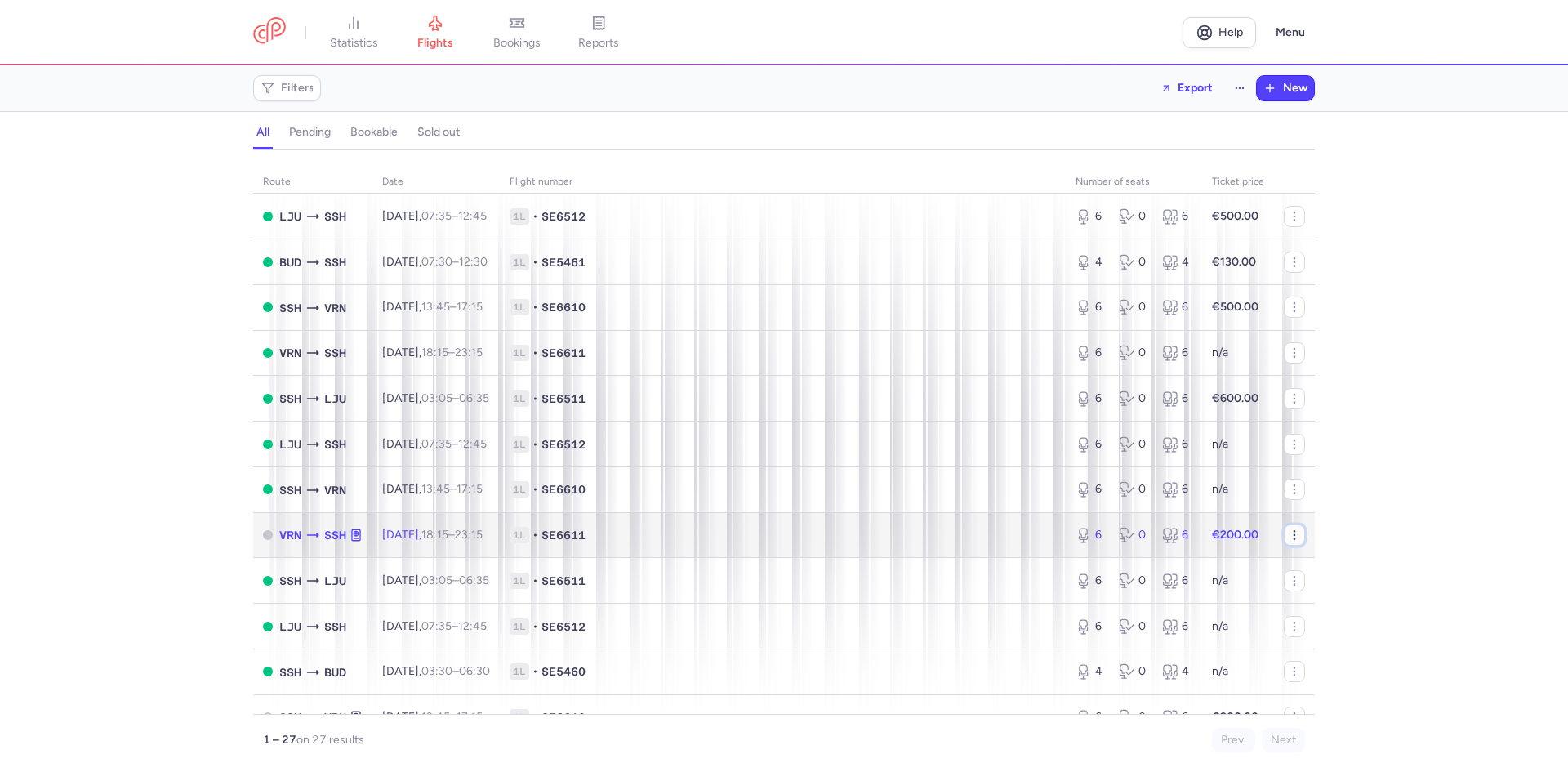
click at [1287, 531] on icon "button" at bounding box center [1293, 534] width 13 height 13
click at [1287, 538] on icon "button" at bounding box center [1293, 534] width 13 height 13
click at [777, 548] on td "1L • SE6611" at bounding box center [783, 535] width 566 height 46
select select "days"
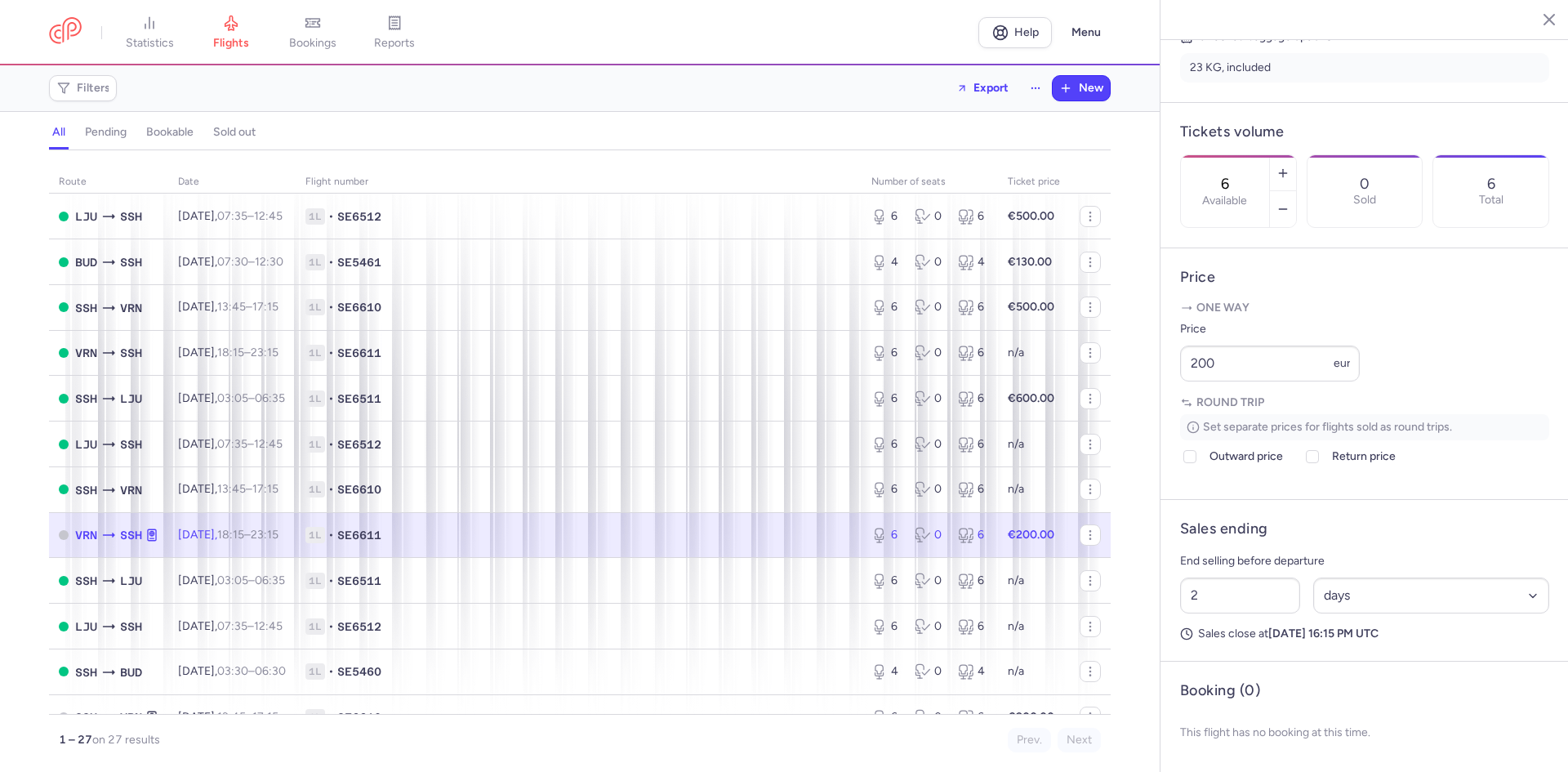
scroll to position [445, 0]
click at [1188, 455] on icon at bounding box center [1190, 456] width 10 height 10
click at [1188, 455] on input "Outward price" at bounding box center [1189, 456] width 13 height 13
checkbox input "true"
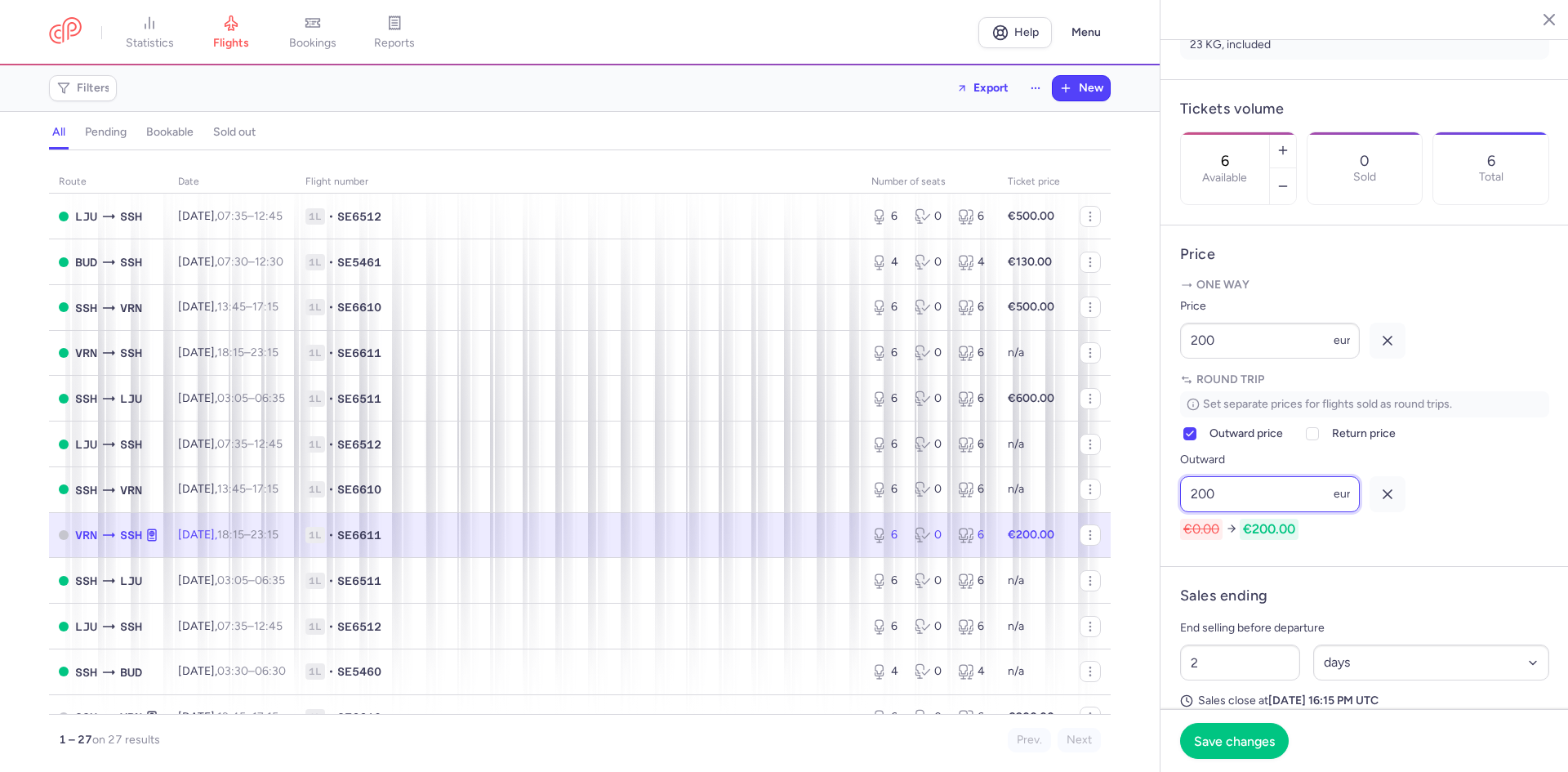
type input "200"
click at [1386, 349] on icon "button" at bounding box center [1387, 340] width 17 height 17
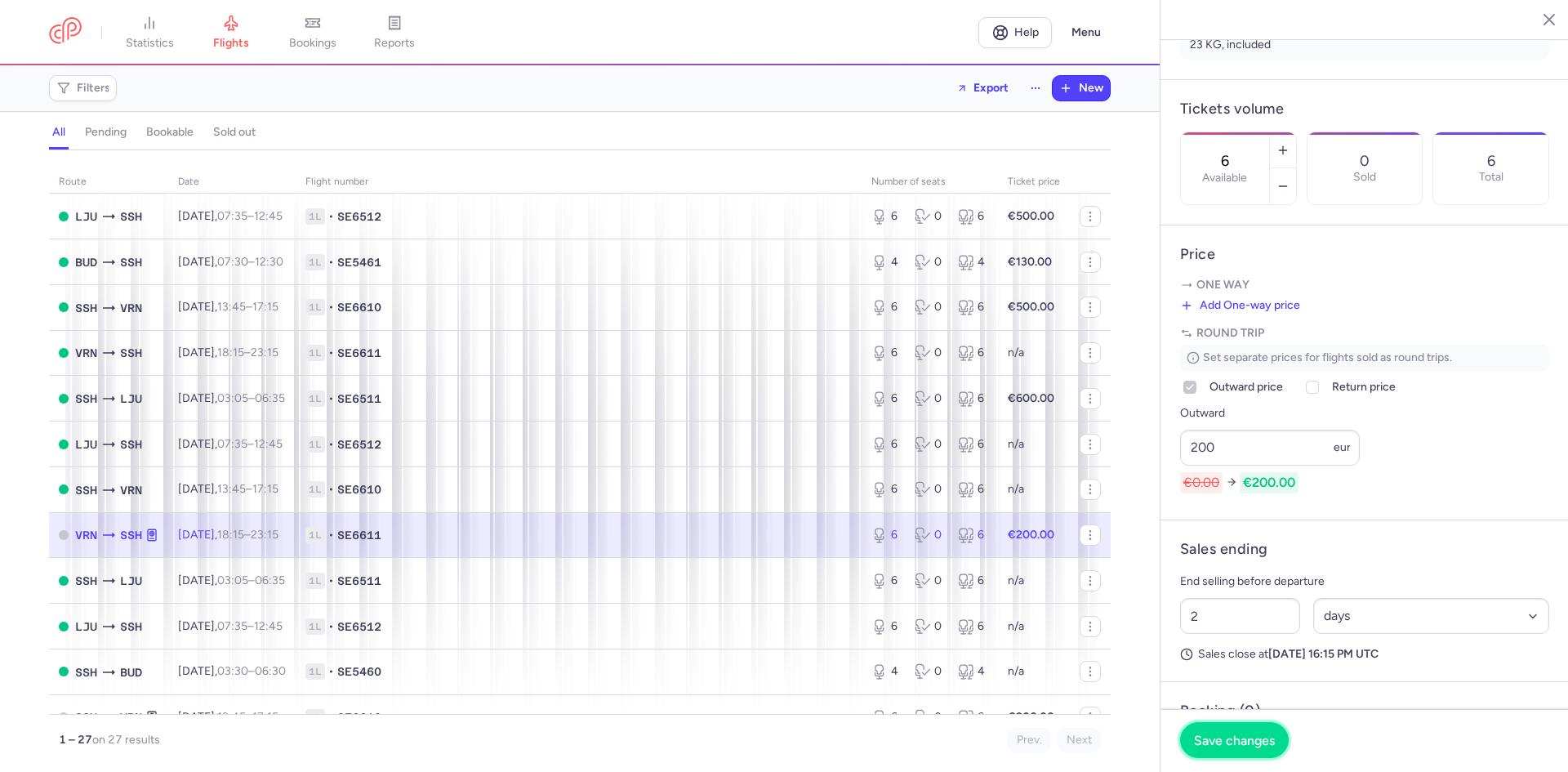
click at [1257, 744] on span "Save changes" at bounding box center [1234, 739] width 81 height 15
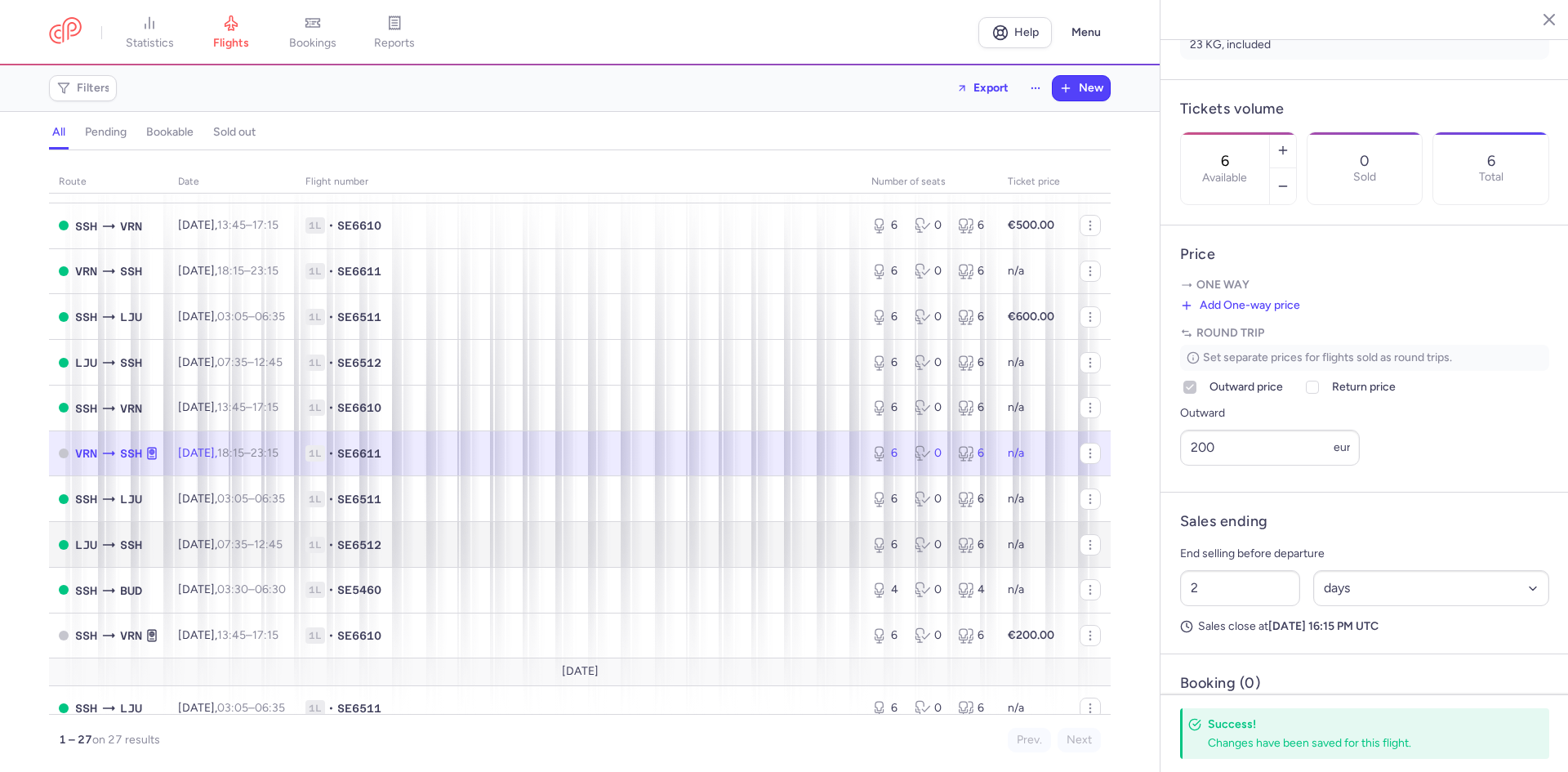
scroll to position [136, 0]
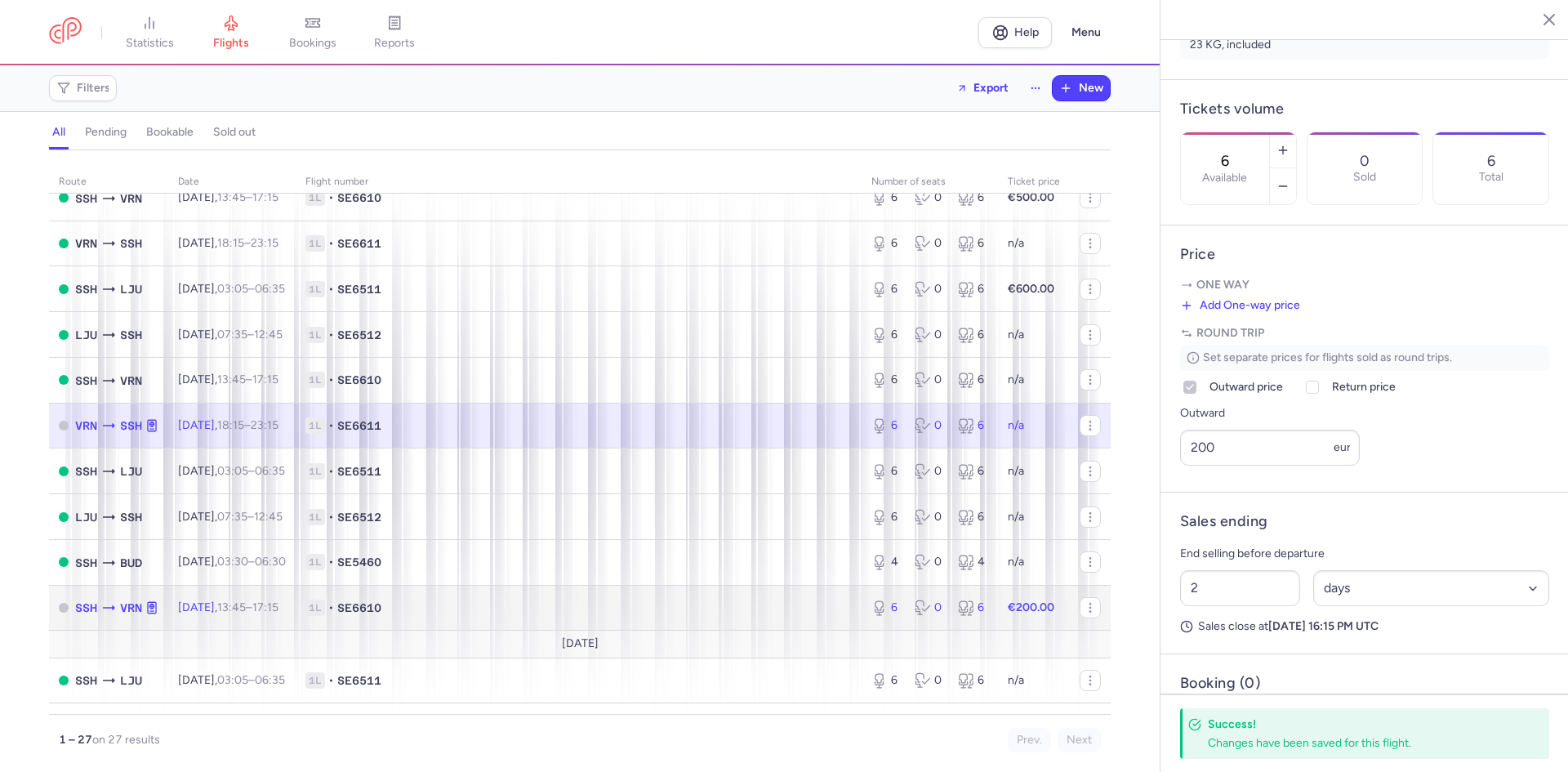
click at [574, 591] on td "1L • SE6610" at bounding box center [578, 607] width 566 height 46
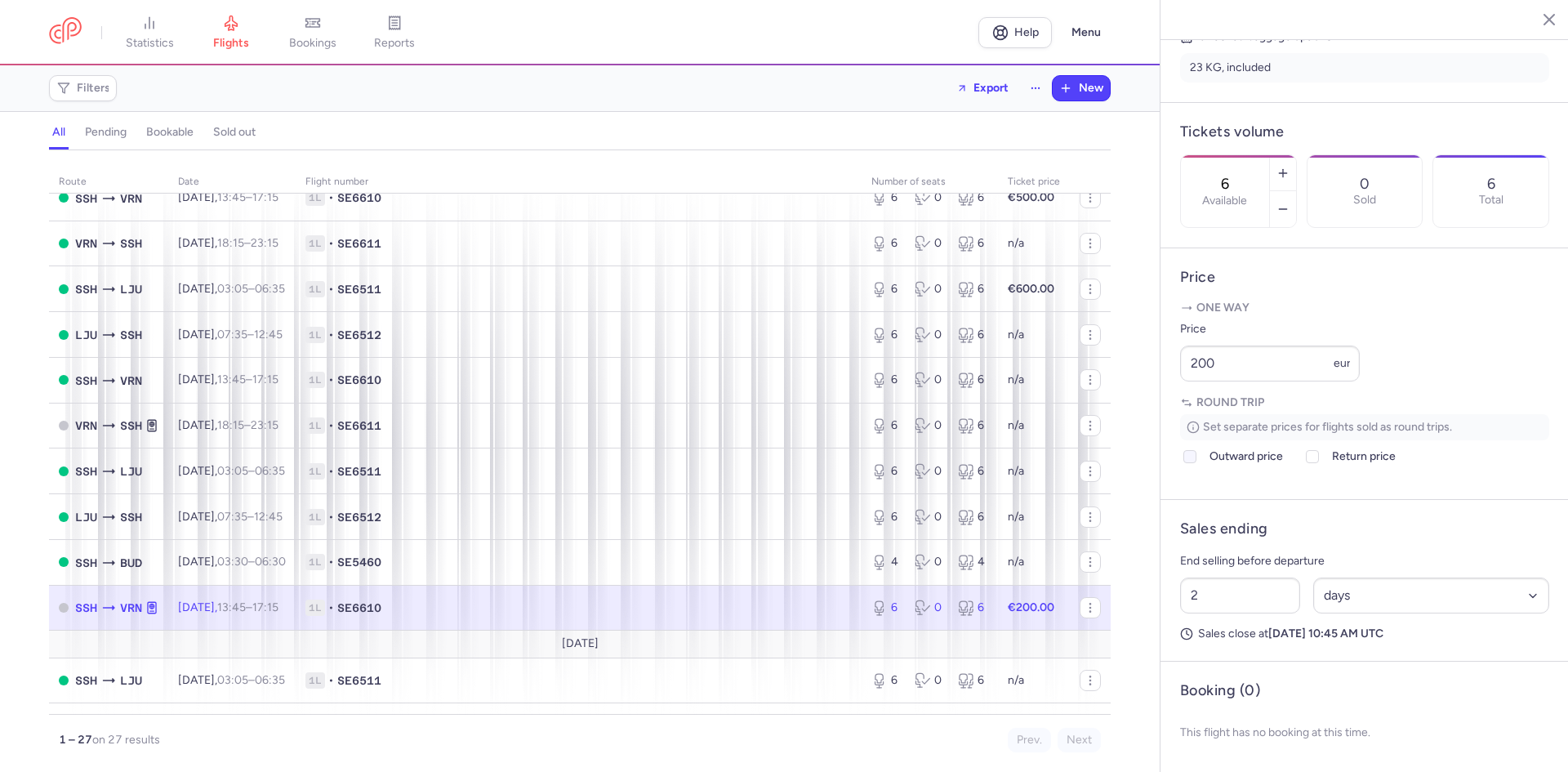
click at [1187, 455] on icon at bounding box center [1190, 456] width 10 height 10
click at [1187, 455] on input "Outward price" at bounding box center [1189, 456] width 13 height 13
checkbox input "true"
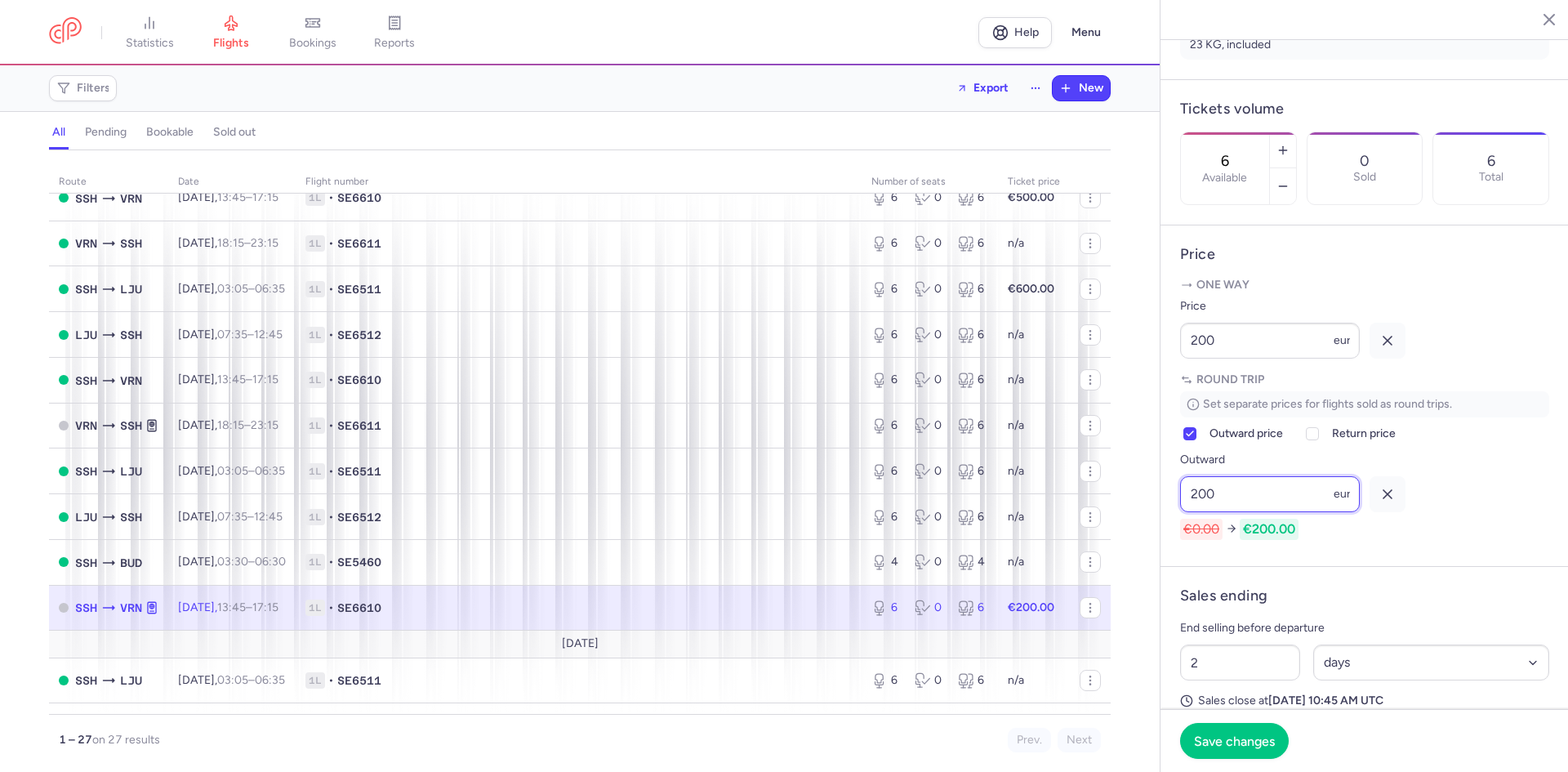
type input "200"
click at [1381, 349] on icon "button" at bounding box center [1387, 340] width 17 height 17
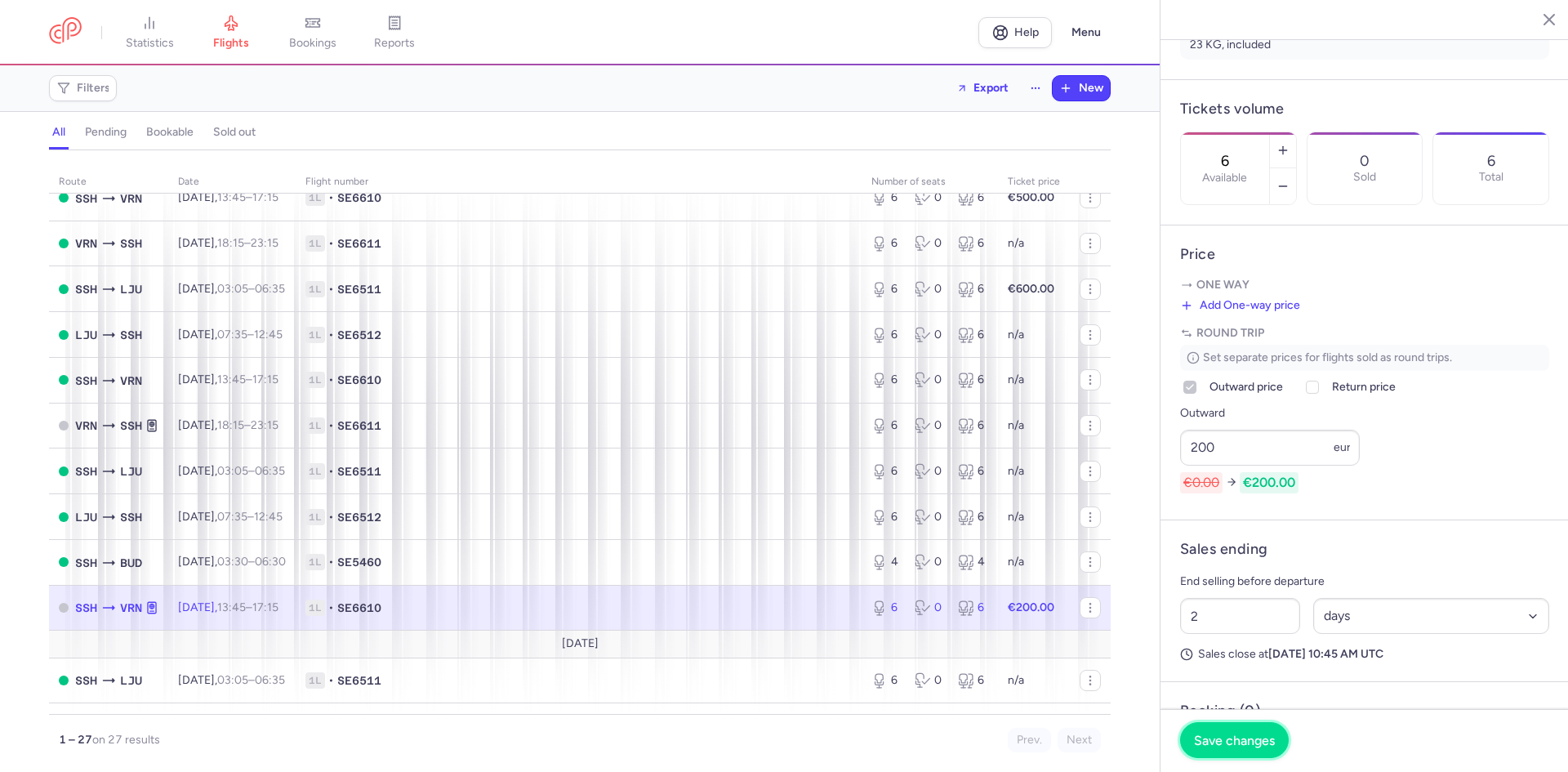
click at [1246, 744] on span "Save changes" at bounding box center [1234, 739] width 81 height 15
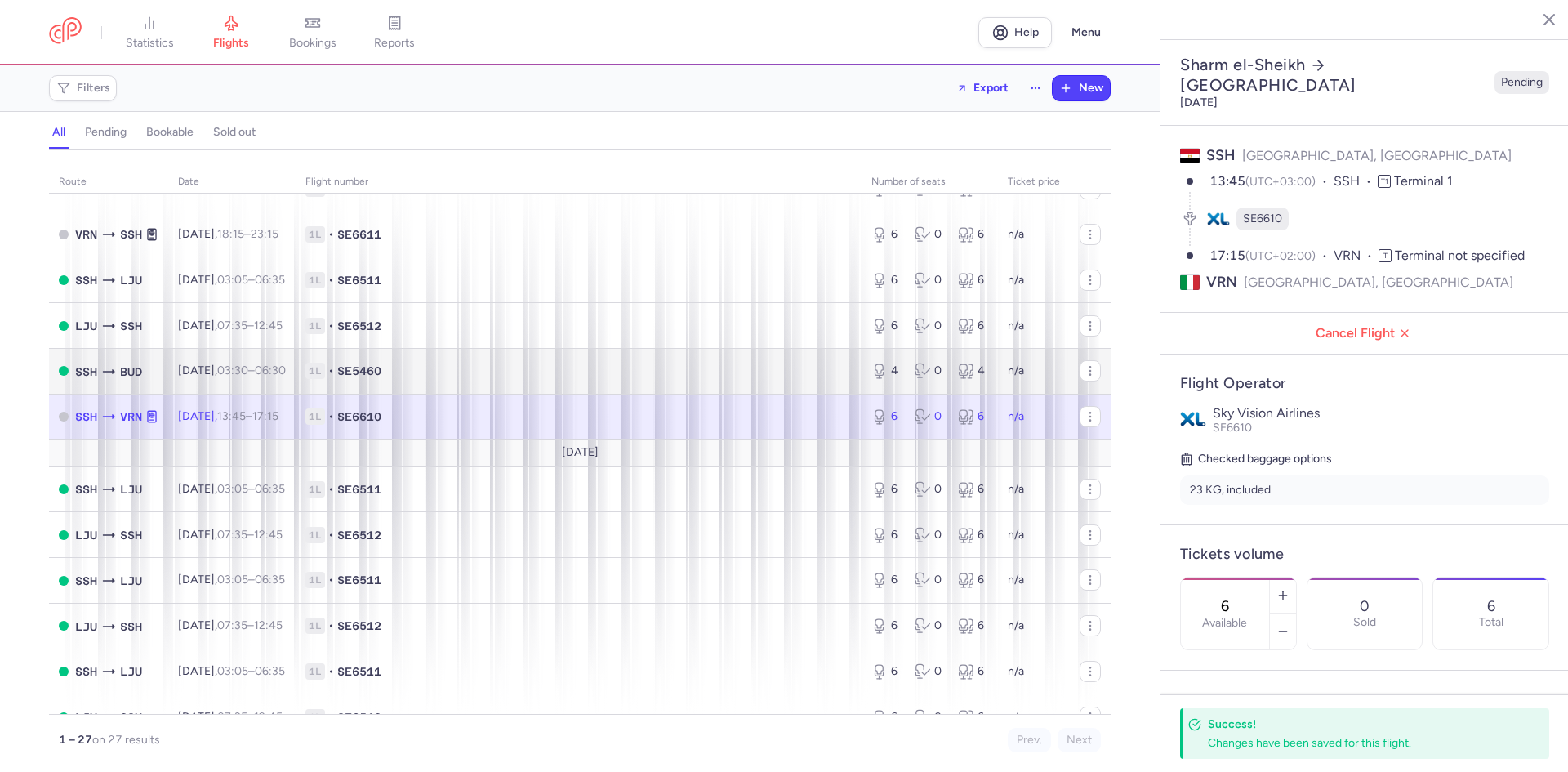
scroll to position [354, 0]
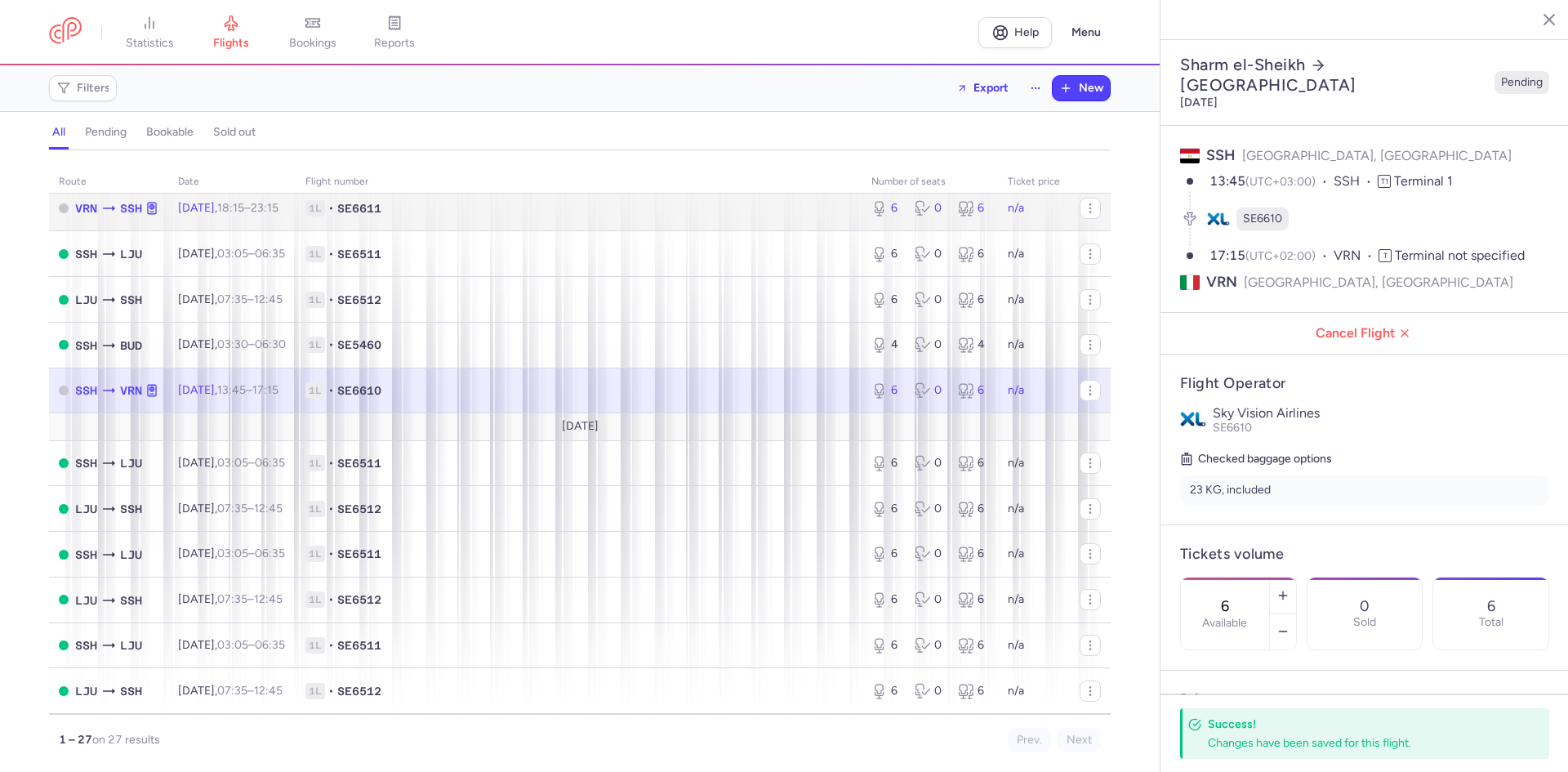
click at [525, 220] on td "1L • SE6611" at bounding box center [578, 208] width 566 height 46
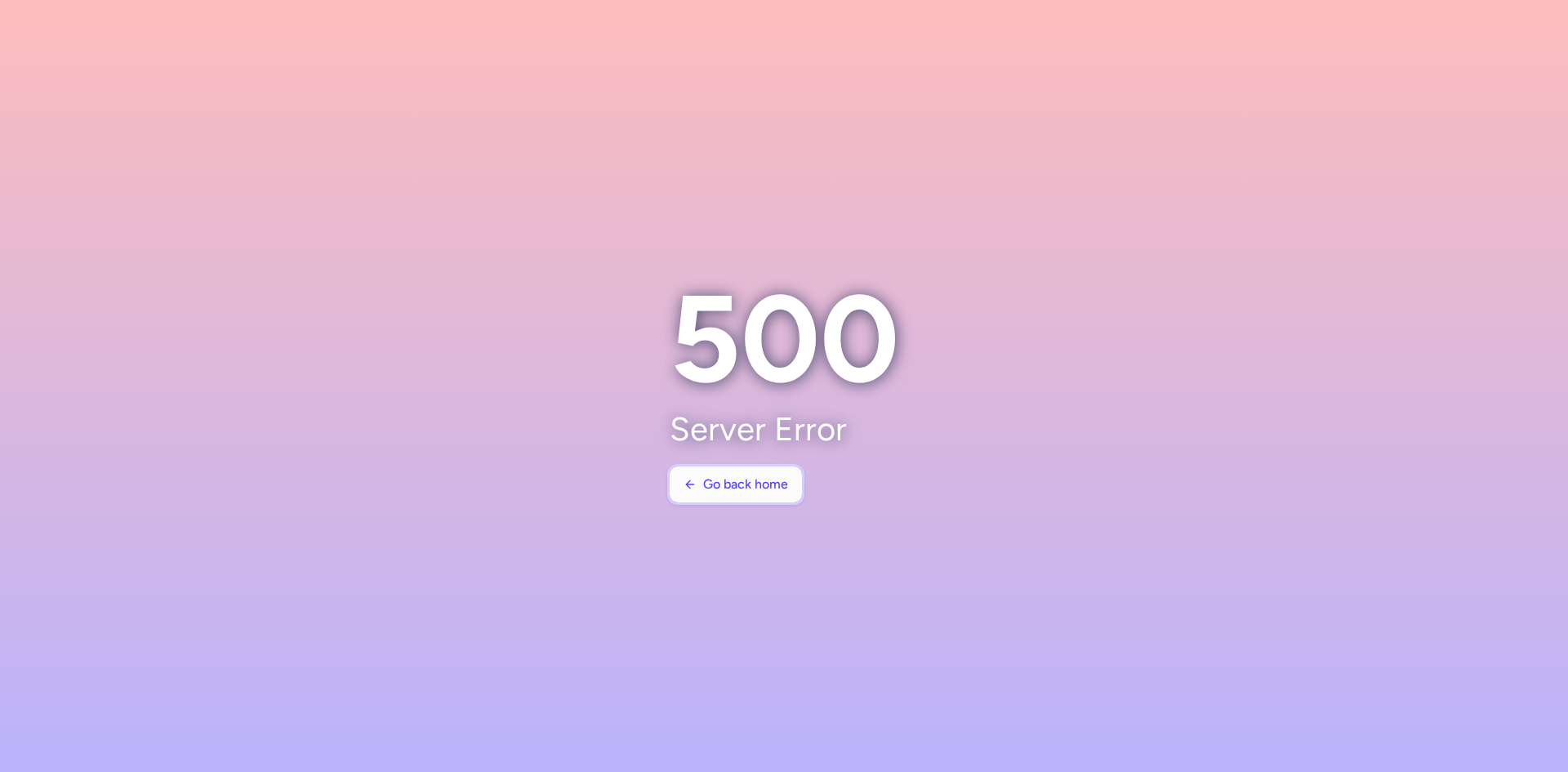
click at [743, 485] on span "Go back home" at bounding box center [745, 483] width 85 height 15
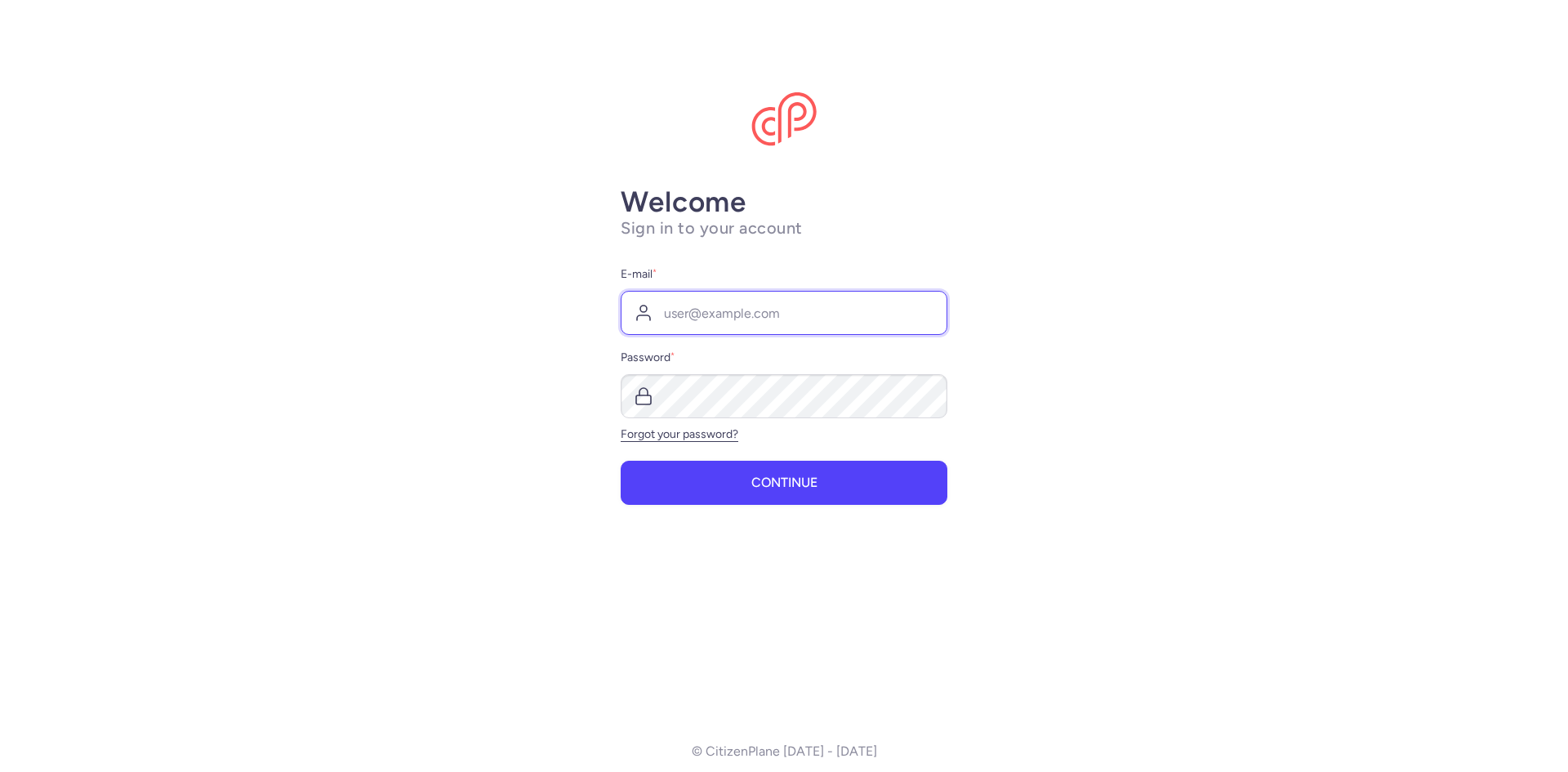
type input "[EMAIL_ADDRESS][DOMAIN_NAME]"
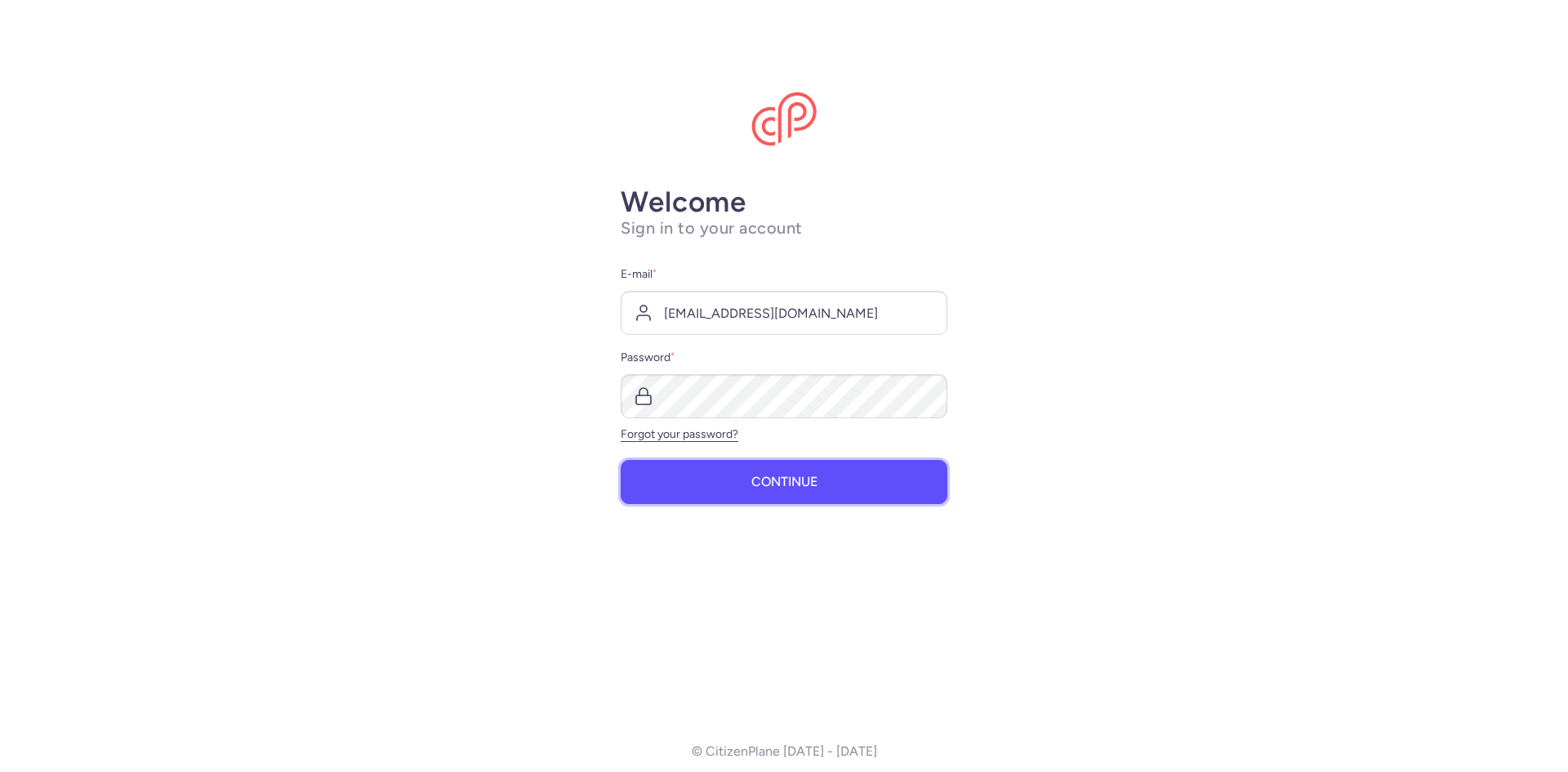
click at [747, 484] on button "Continue" at bounding box center [784, 481] width 327 height 44
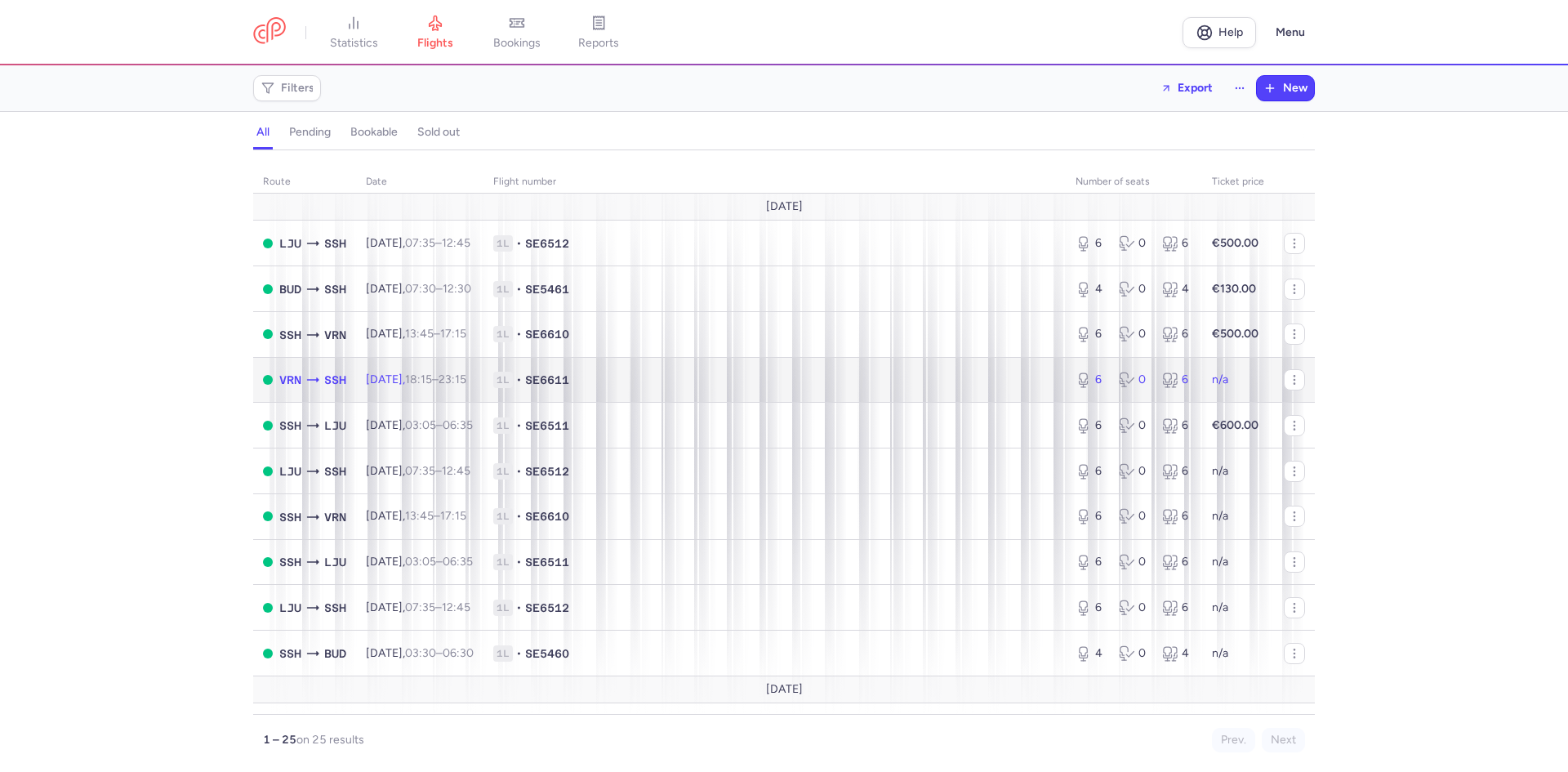
click at [569, 388] on span "SE6611" at bounding box center [546, 379] width 44 height 17
select select "days"
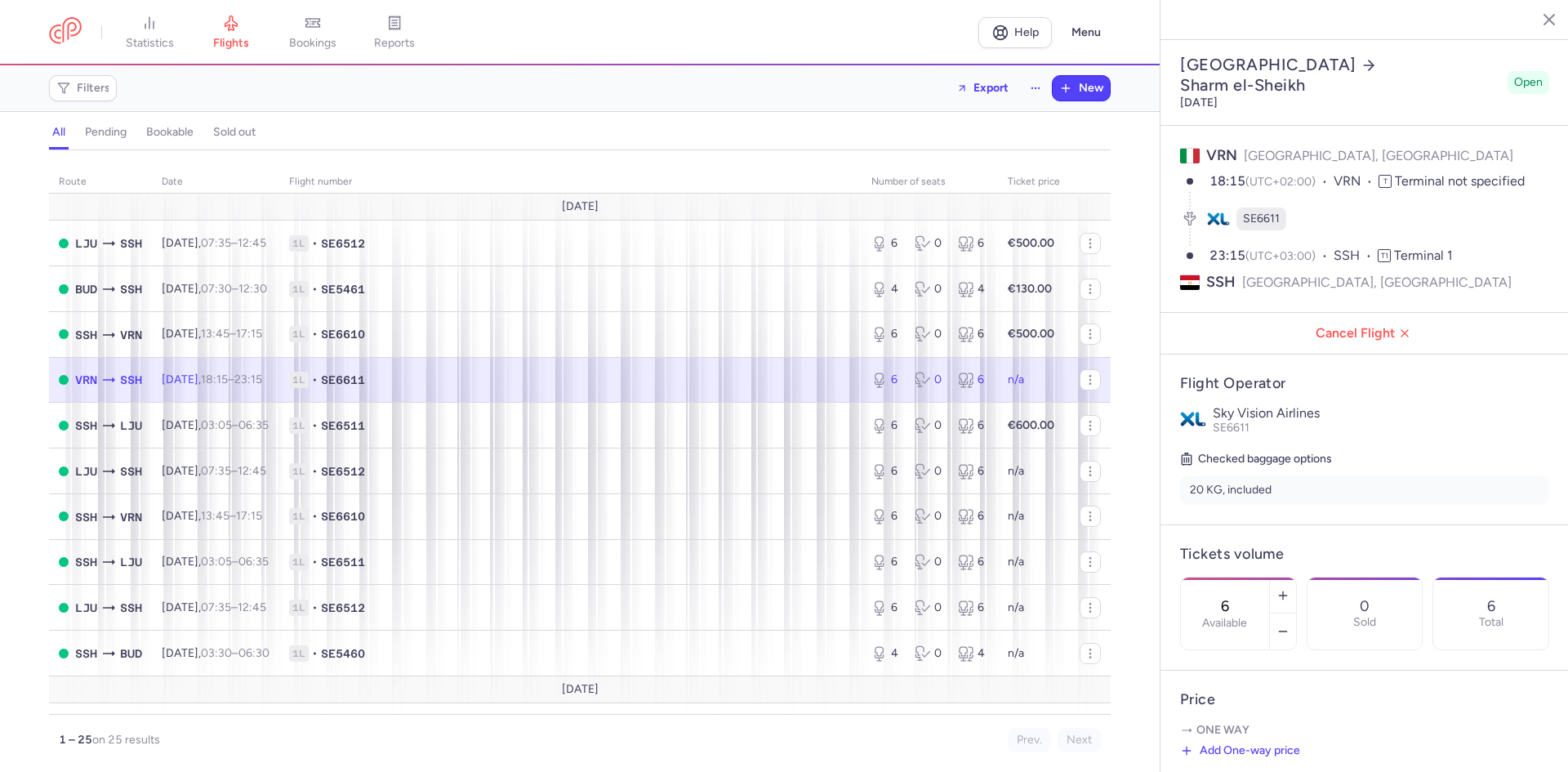
click at [1315, 192] on div "SE6611" at bounding box center [1365, 219] width 369 height 55
click at [1514, 74] on span "Open" at bounding box center [1527, 82] width 28 height 17
click at [1083, 374] on icon "button" at bounding box center [1089, 379] width 13 height 13
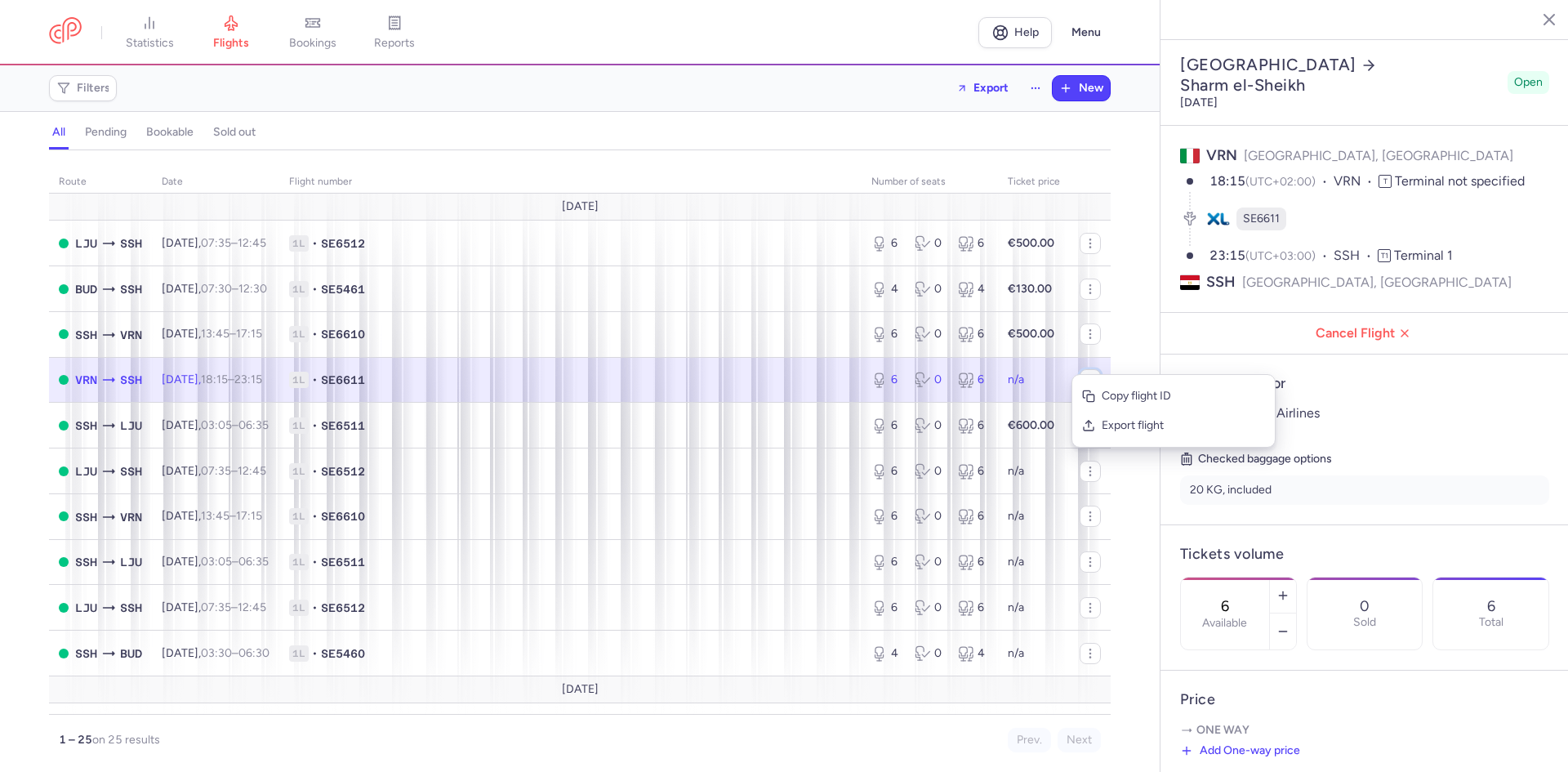
click at [1079, 369] on button "button" at bounding box center [1090, 380] width 21 height 21
click at [1372, 192] on div "SE6611" at bounding box center [1365, 219] width 369 height 55
